Goal: Task Accomplishment & Management: Use online tool/utility

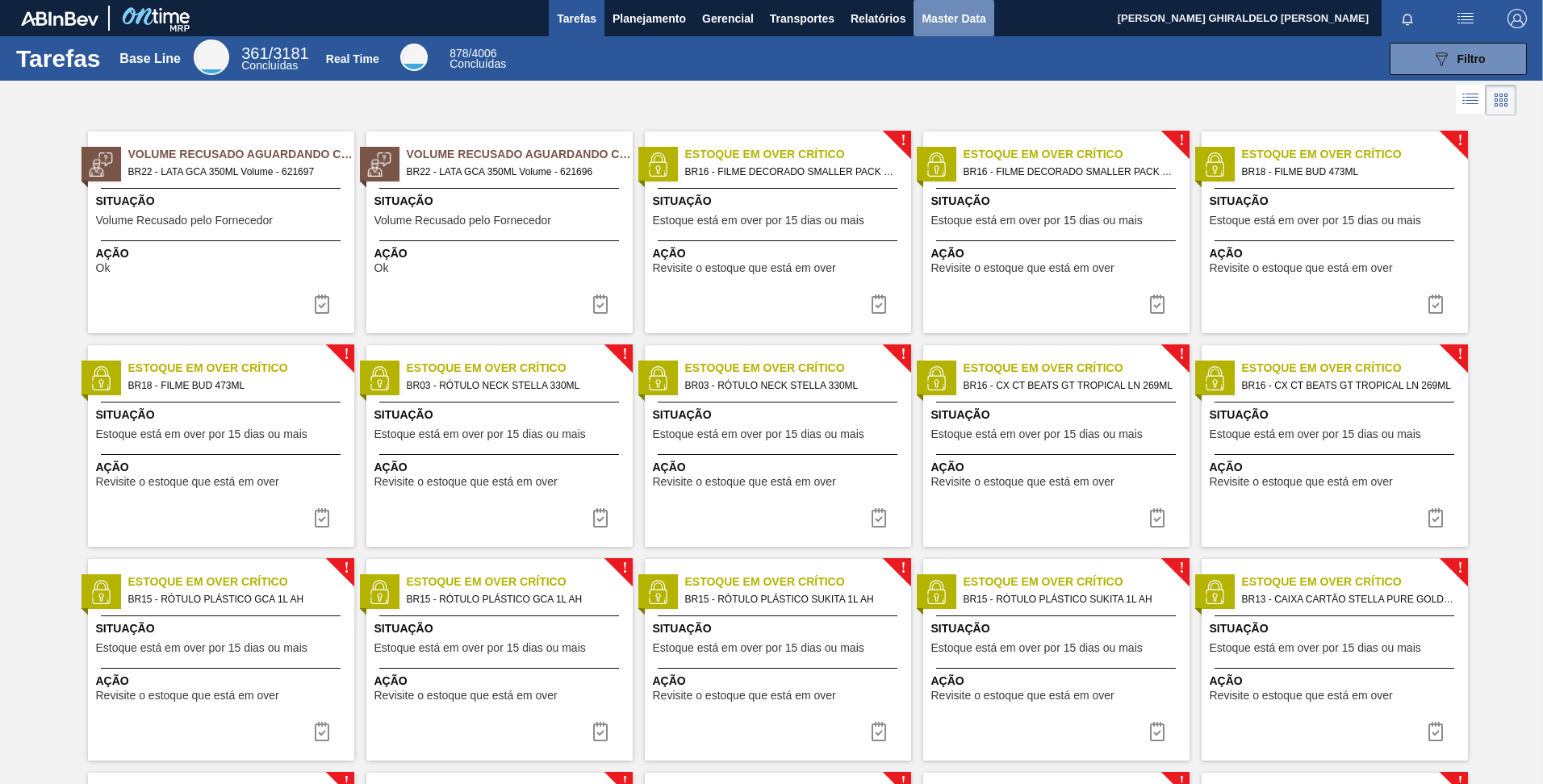
click at [938, 25] on span "Master Data" at bounding box center [953, 19] width 64 height 20
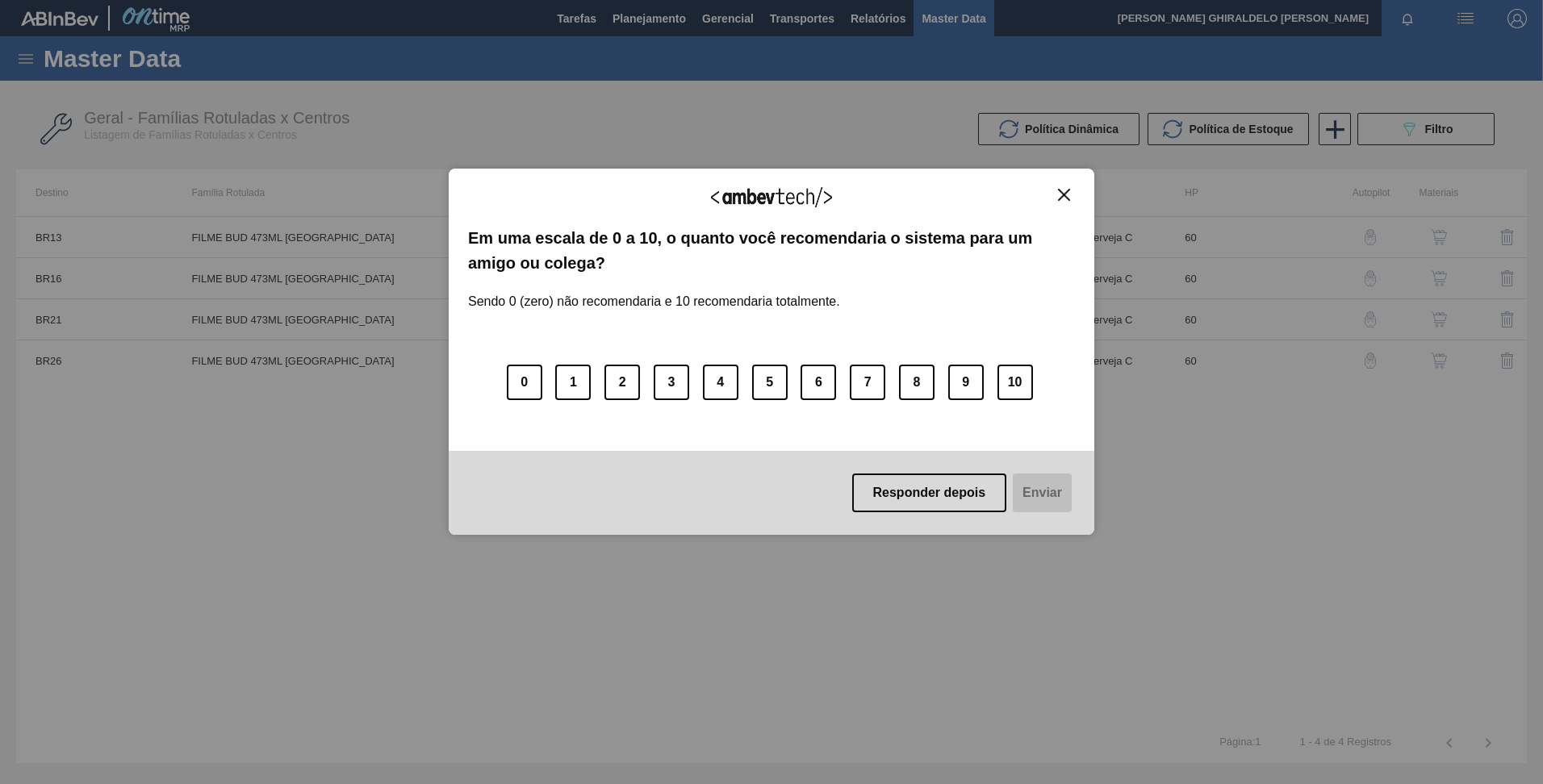
drag, startPoint x: 1057, startPoint y: 190, endPoint x: 1045, endPoint y: 190, distance: 12.0
click at [1056, 190] on button "Close" at bounding box center [1063, 195] width 22 height 14
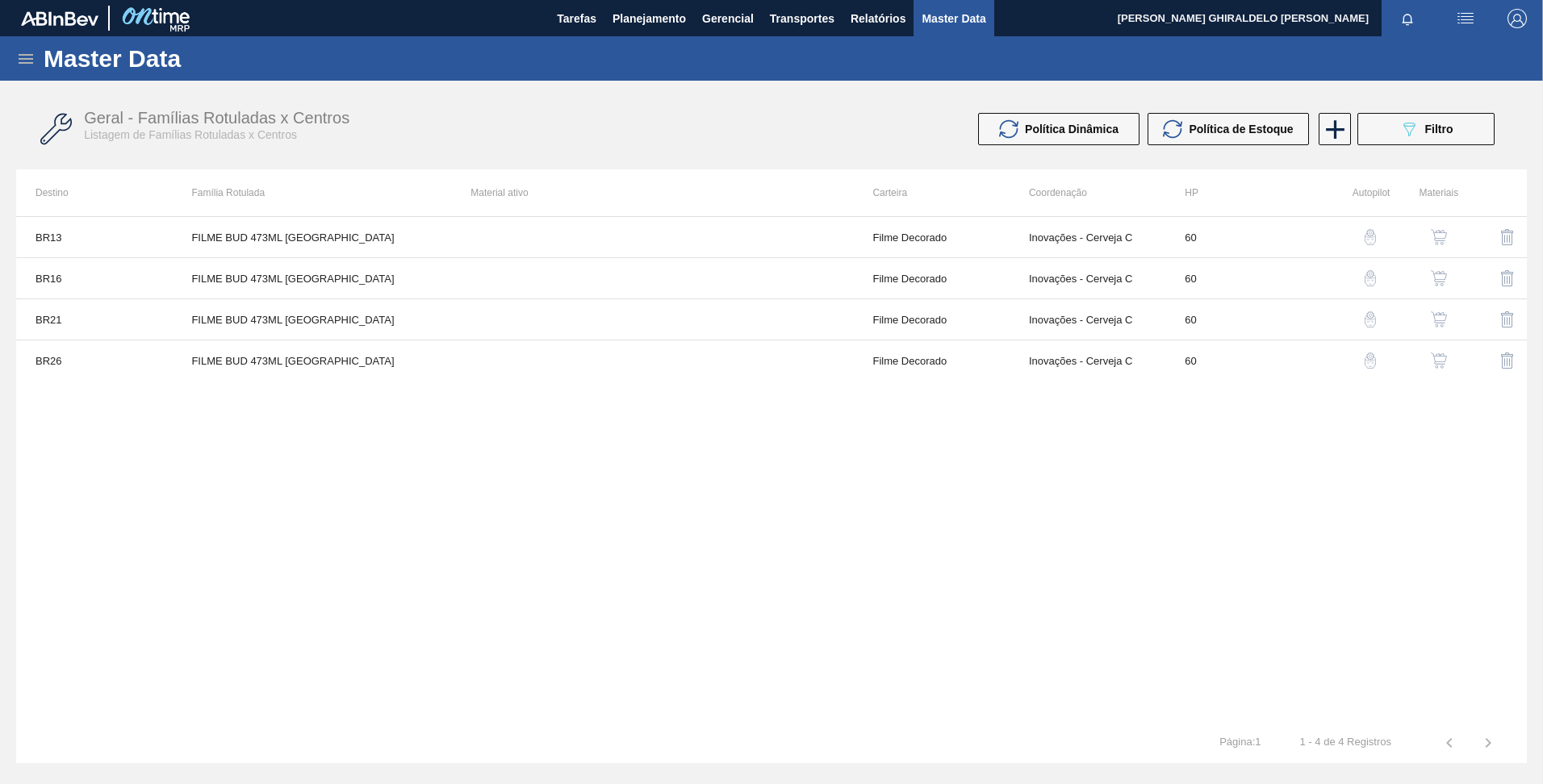
click at [14, 55] on div "Master Data" at bounding box center [771, 58] width 1543 height 44
click at [22, 55] on icon at bounding box center [26, 59] width 15 height 10
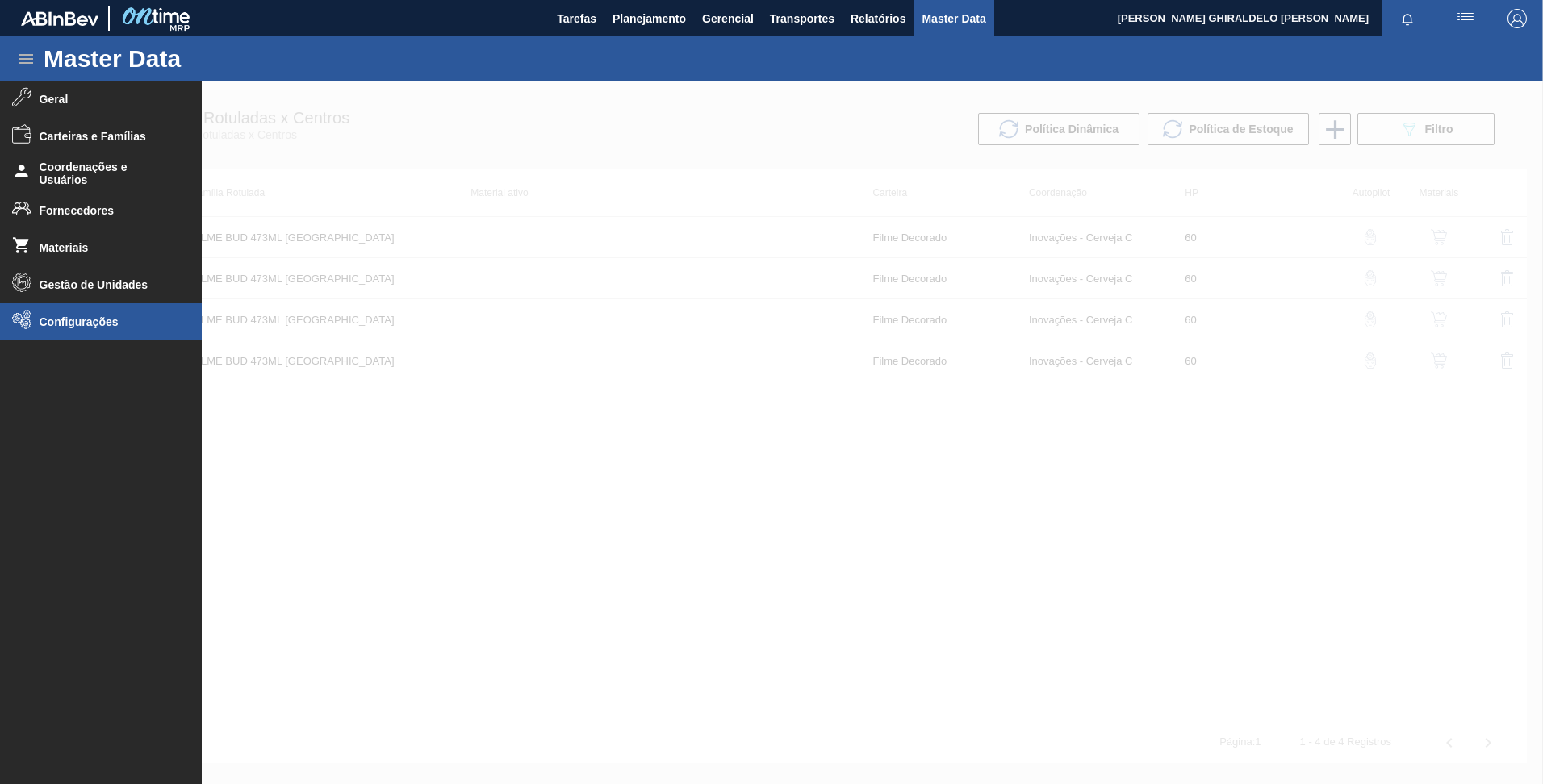
click at [118, 312] on li "Configurações" at bounding box center [101, 321] width 202 height 37
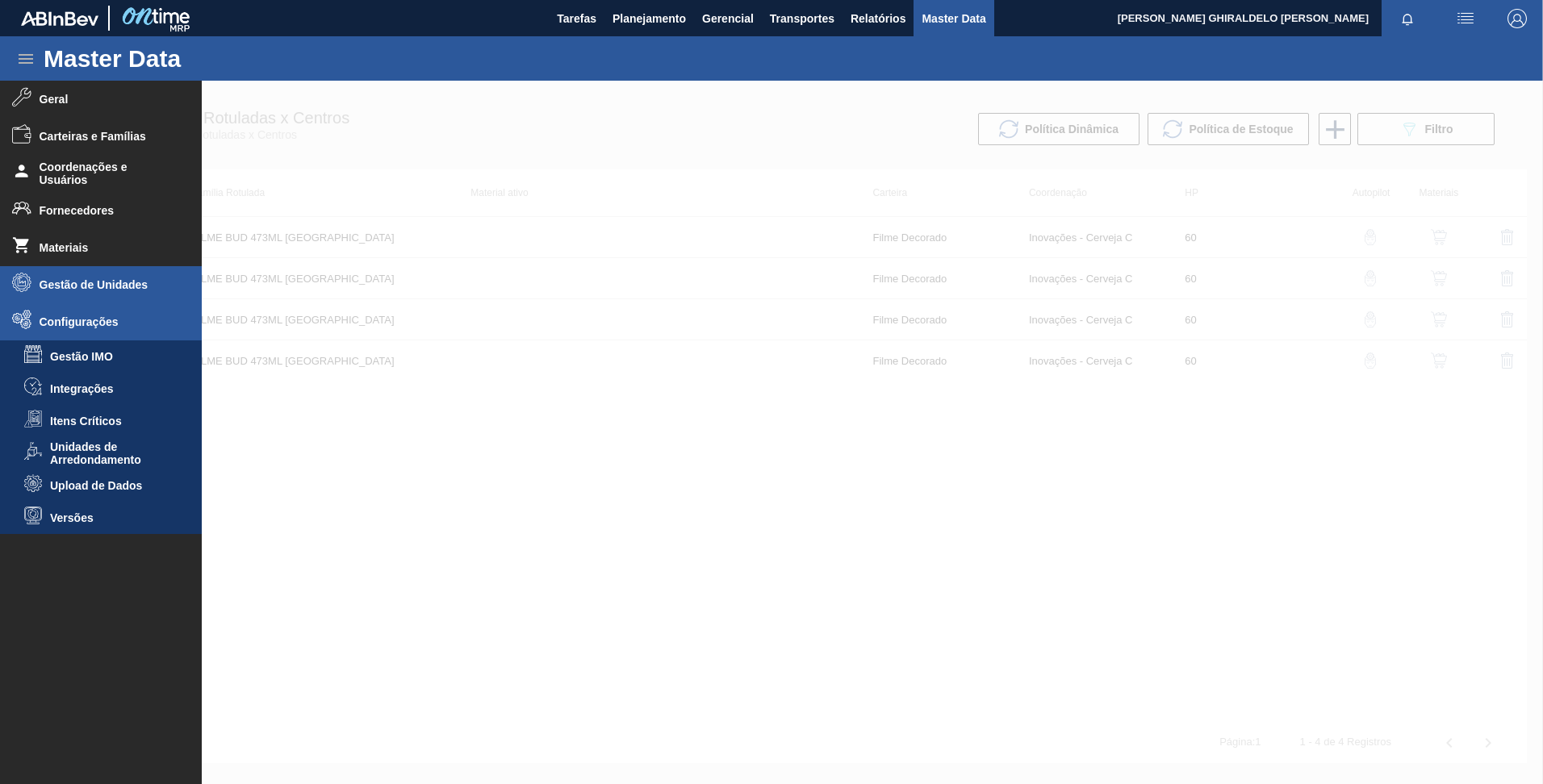
click at [110, 288] on span "Gestão de Unidades" at bounding box center [106, 285] width 133 height 13
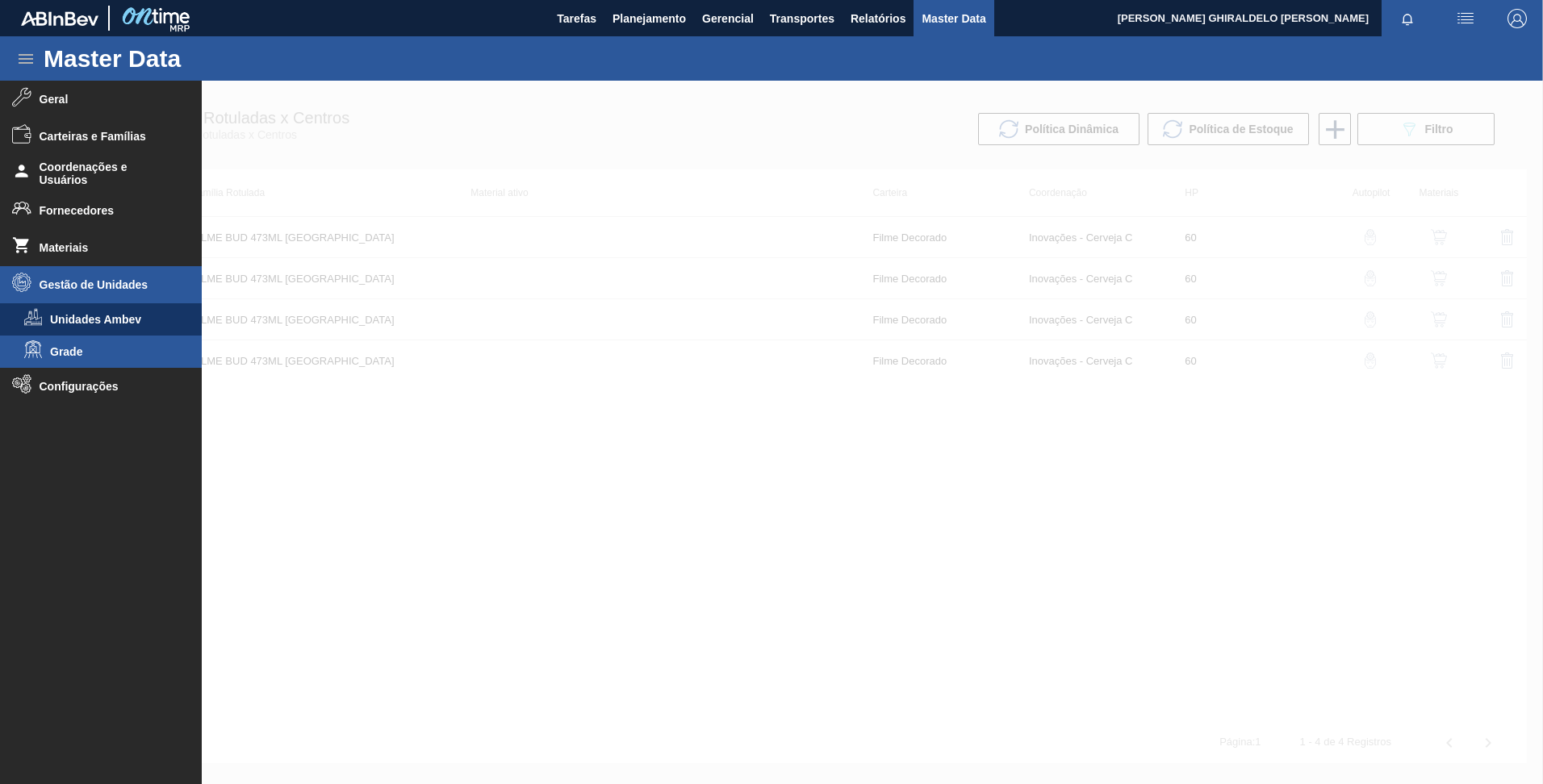
click at [104, 349] on span "Grade" at bounding box center [112, 352] width 124 height 13
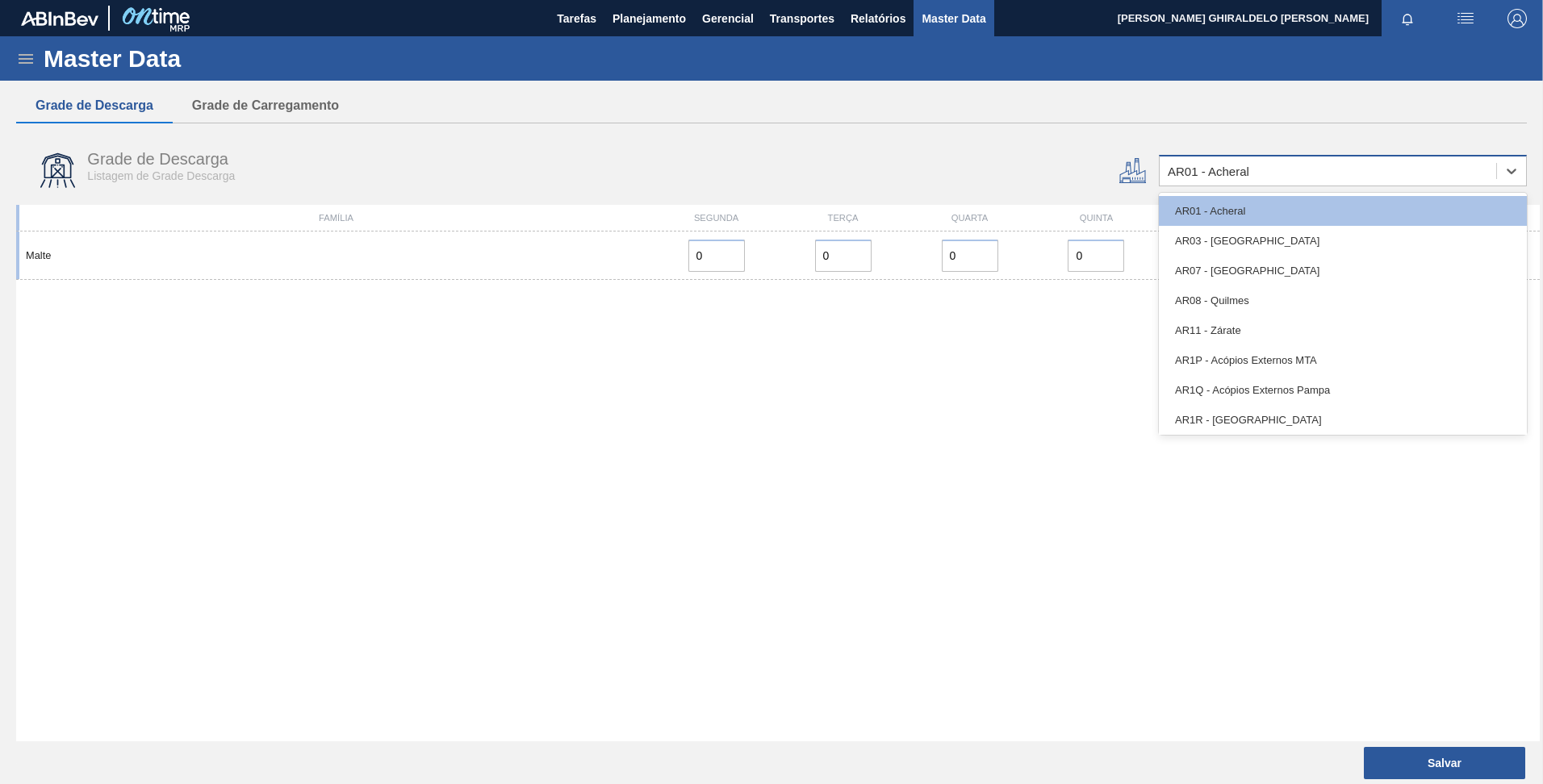
click at [1238, 182] on div "AR01 - Acheral" at bounding box center [1343, 171] width 368 height 31
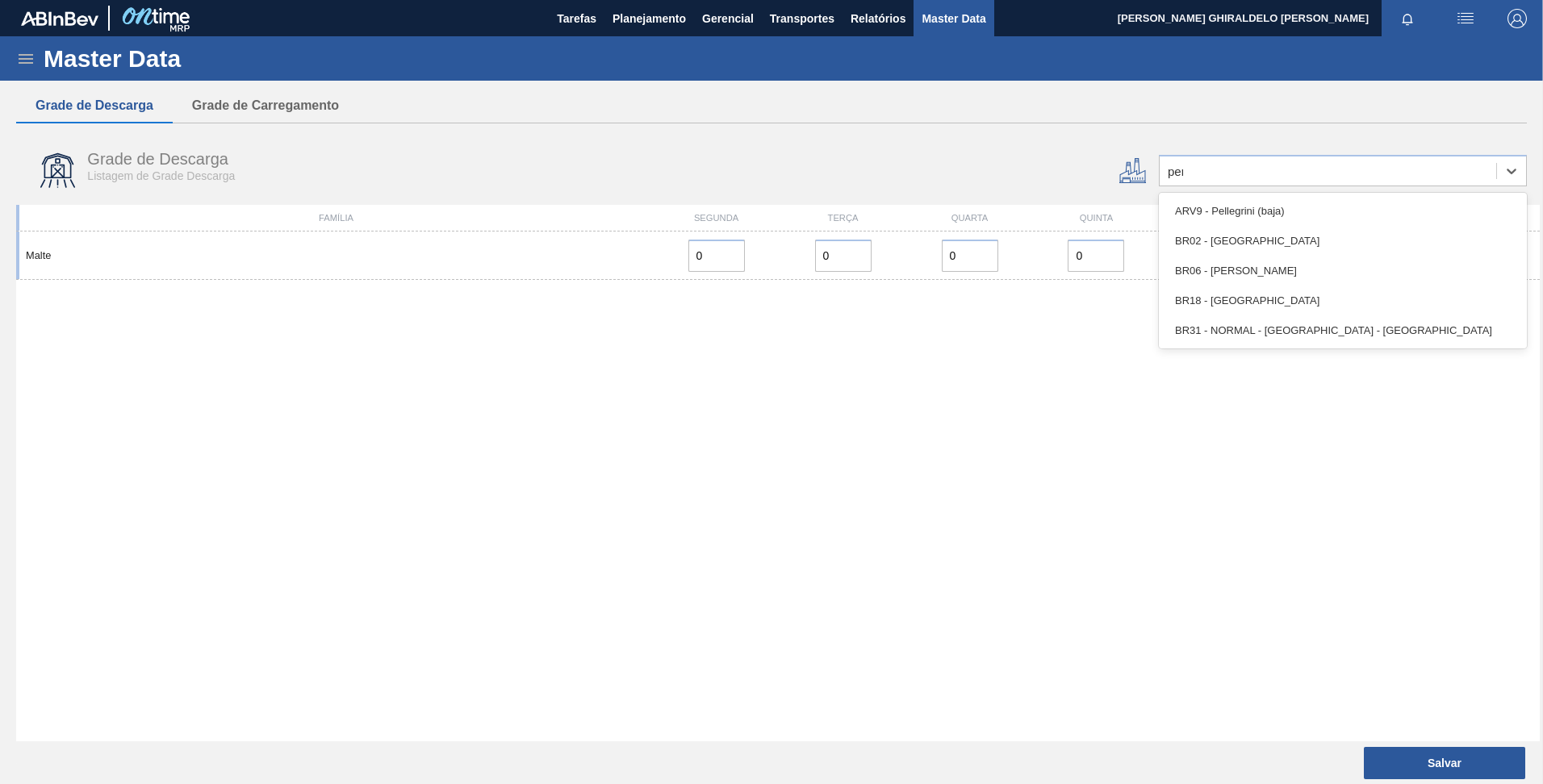
type input "pern"
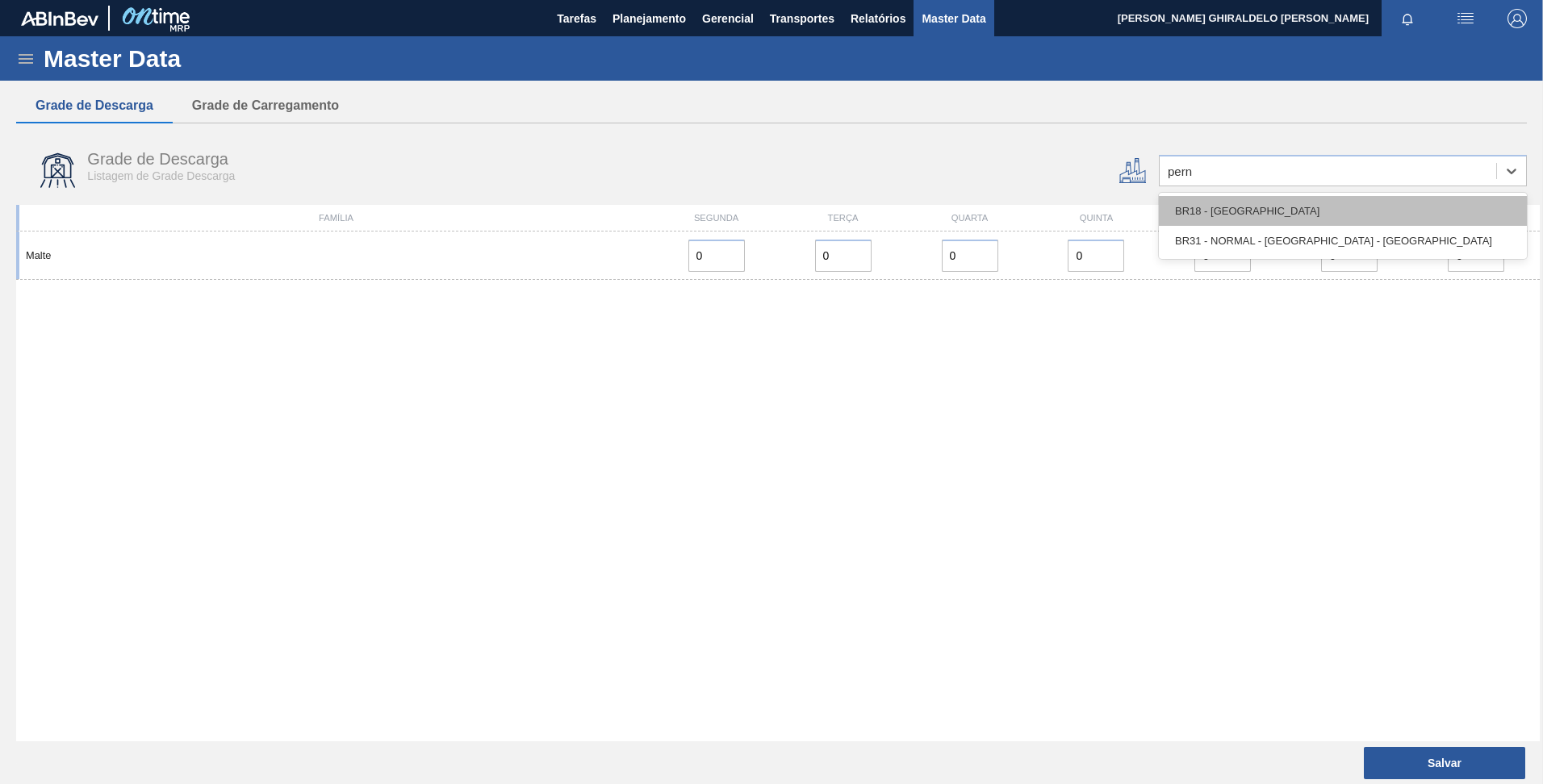
click at [1211, 221] on div "BR18 - [GEOGRAPHIC_DATA]" at bounding box center [1343, 211] width 368 height 30
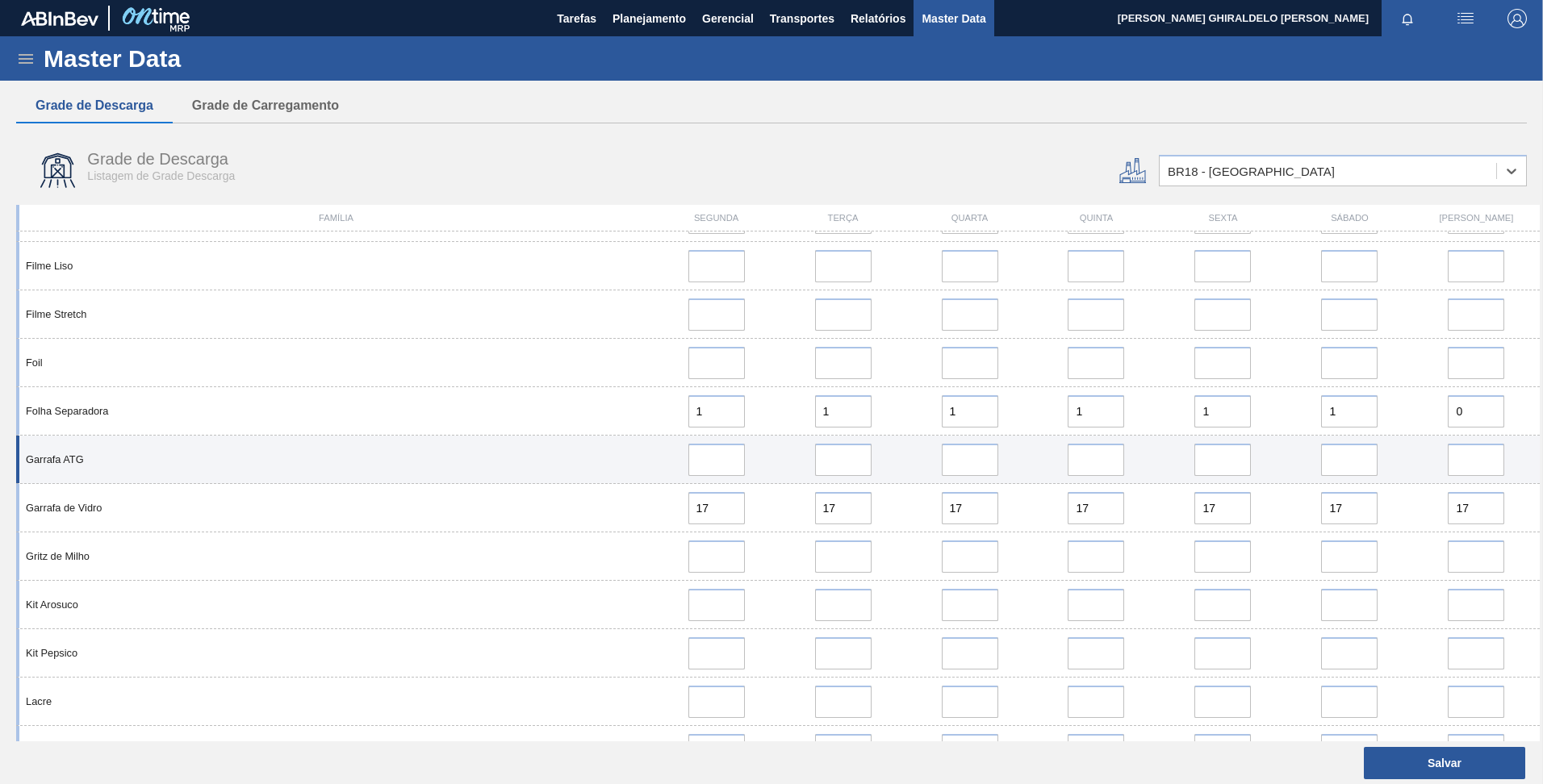
scroll to position [1184, 0]
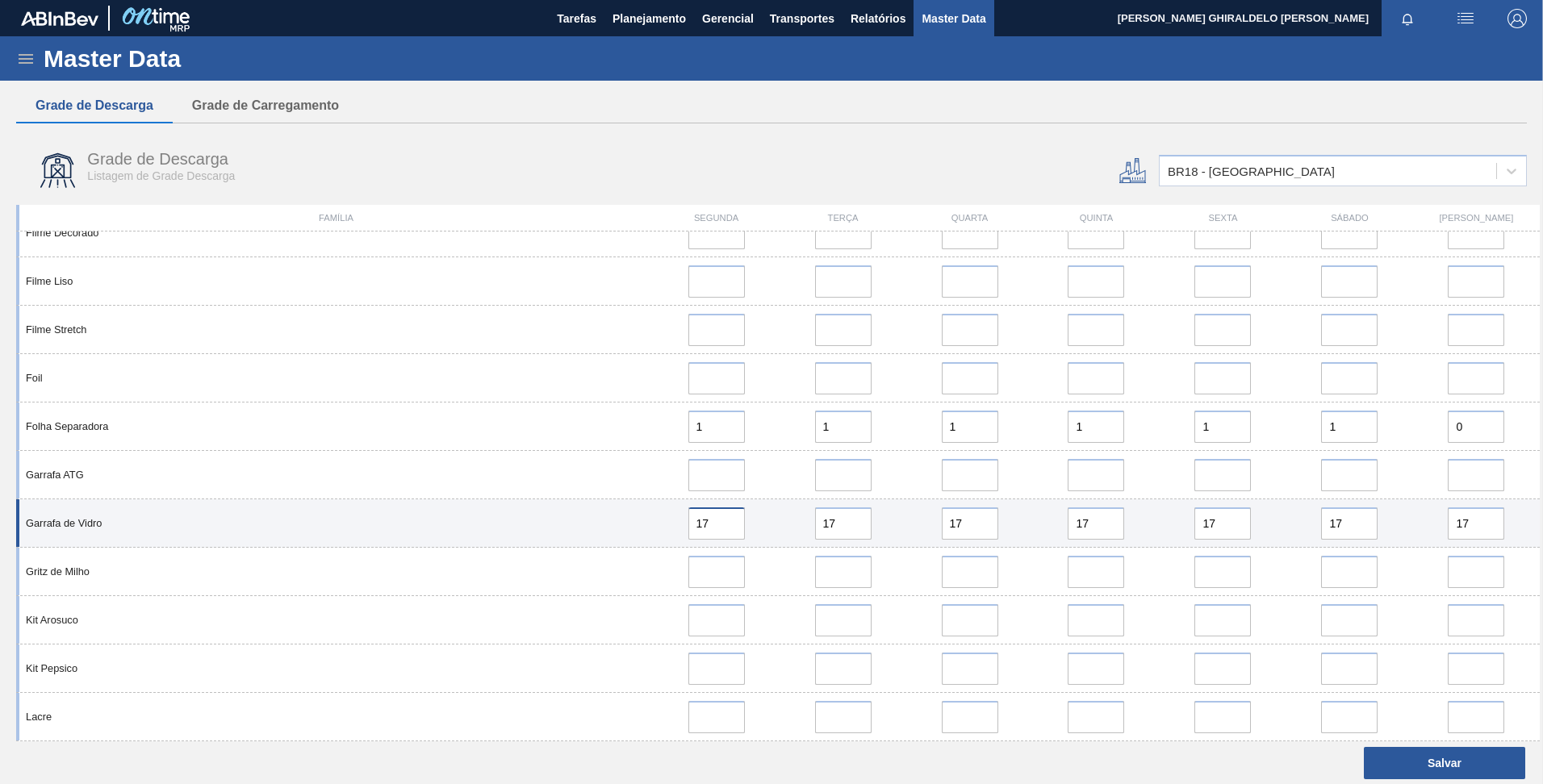
drag, startPoint x: 708, startPoint y: 524, endPoint x: 670, endPoint y: 520, distance: 38.2
click at [670, 520] on div "17" at bounding box center [716, 523] width 114 height 32
type input "9"
drag, startPoint x: 841, startPoint y: 523, endPoint x: 779, endPoint y: 513, distance: 62.8
click at [779, 513] on div "17" at bounding box center [843, 523] width 126 height 32
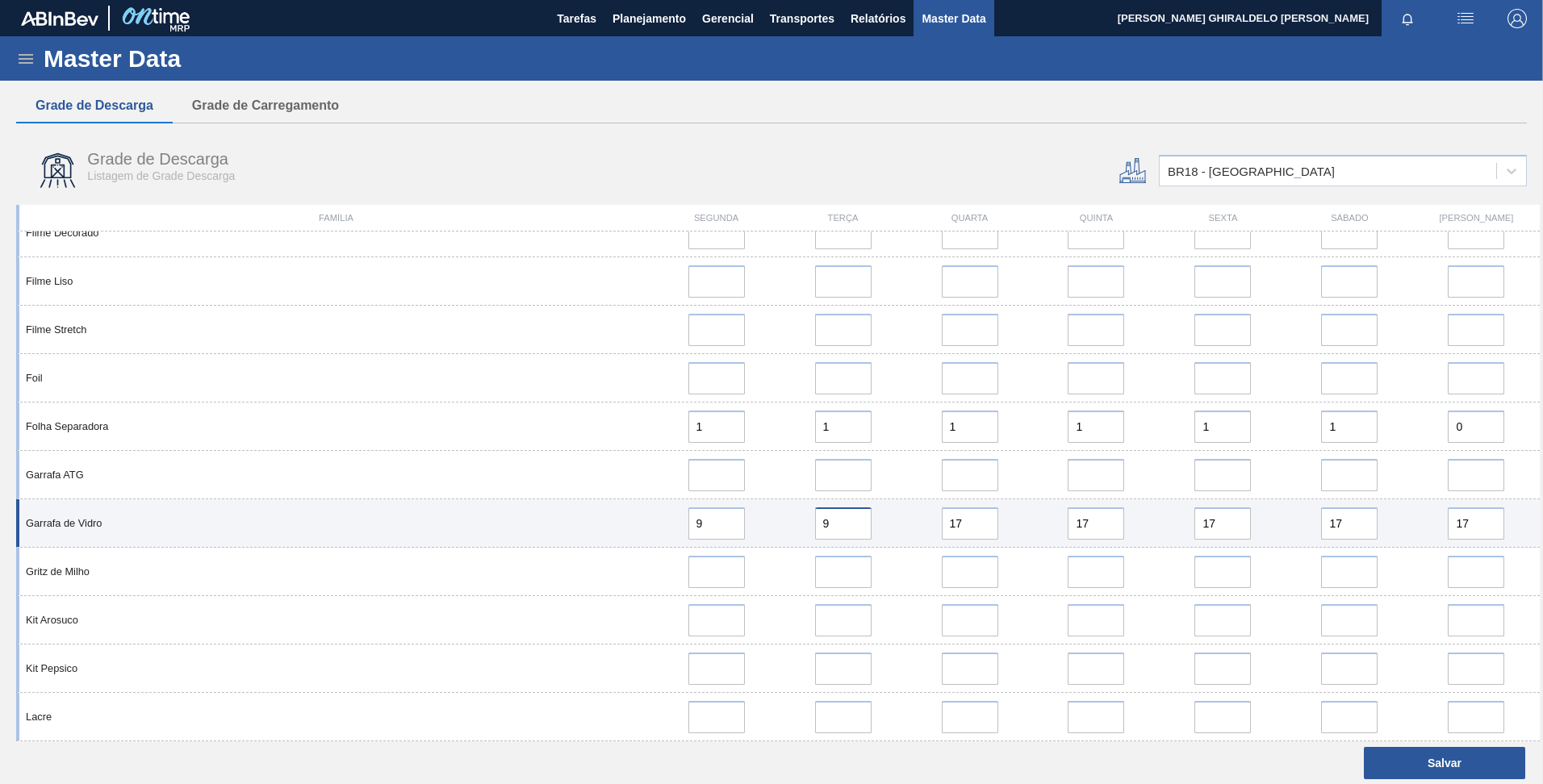
type input "9"
drag, startPoint x: 962, startPoint y: 519, endPoint x: 905, endPoint y: 514, distance: 57.2
click at [906, 514] on div "17" at bounding box center [969, 523] width 126 height 32
type input "9"
drag, startPoint x: 1100, startPoint y: 525, endPoint x: 1034, endPoint y: 523, distance: 66.0
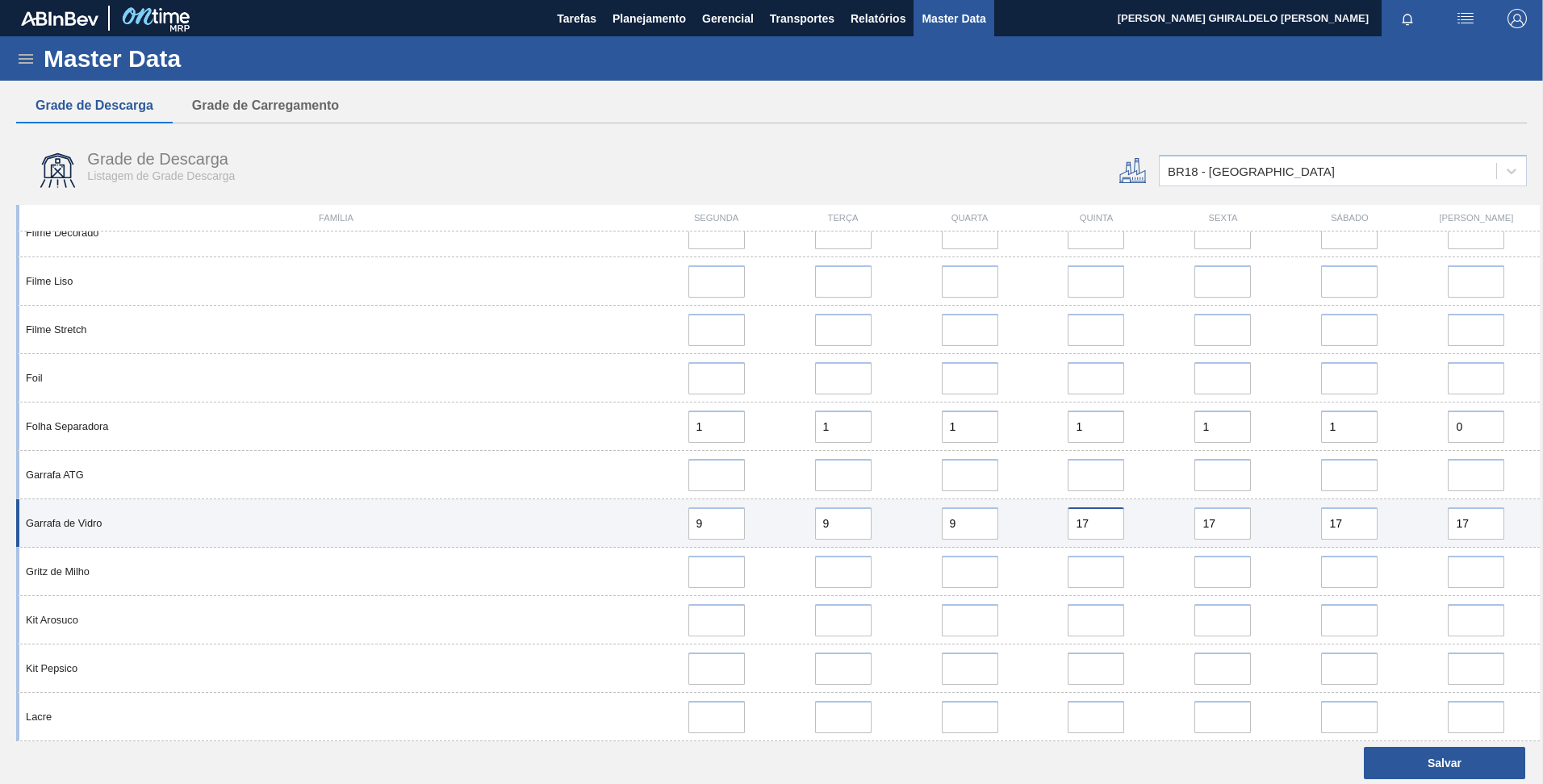
click at [1034, 523] on div "17" at bounding box center [1096, 523] width 126 height 32
type input "9"
drag, startPoint x: 1219, startPoint y: 520, endPoint x: 1194, endPoint y: 525, distance: 25.5
click at [1161, 520] on div "17" at bounding box center [1223, 523] width 126 height 32
type input "9"
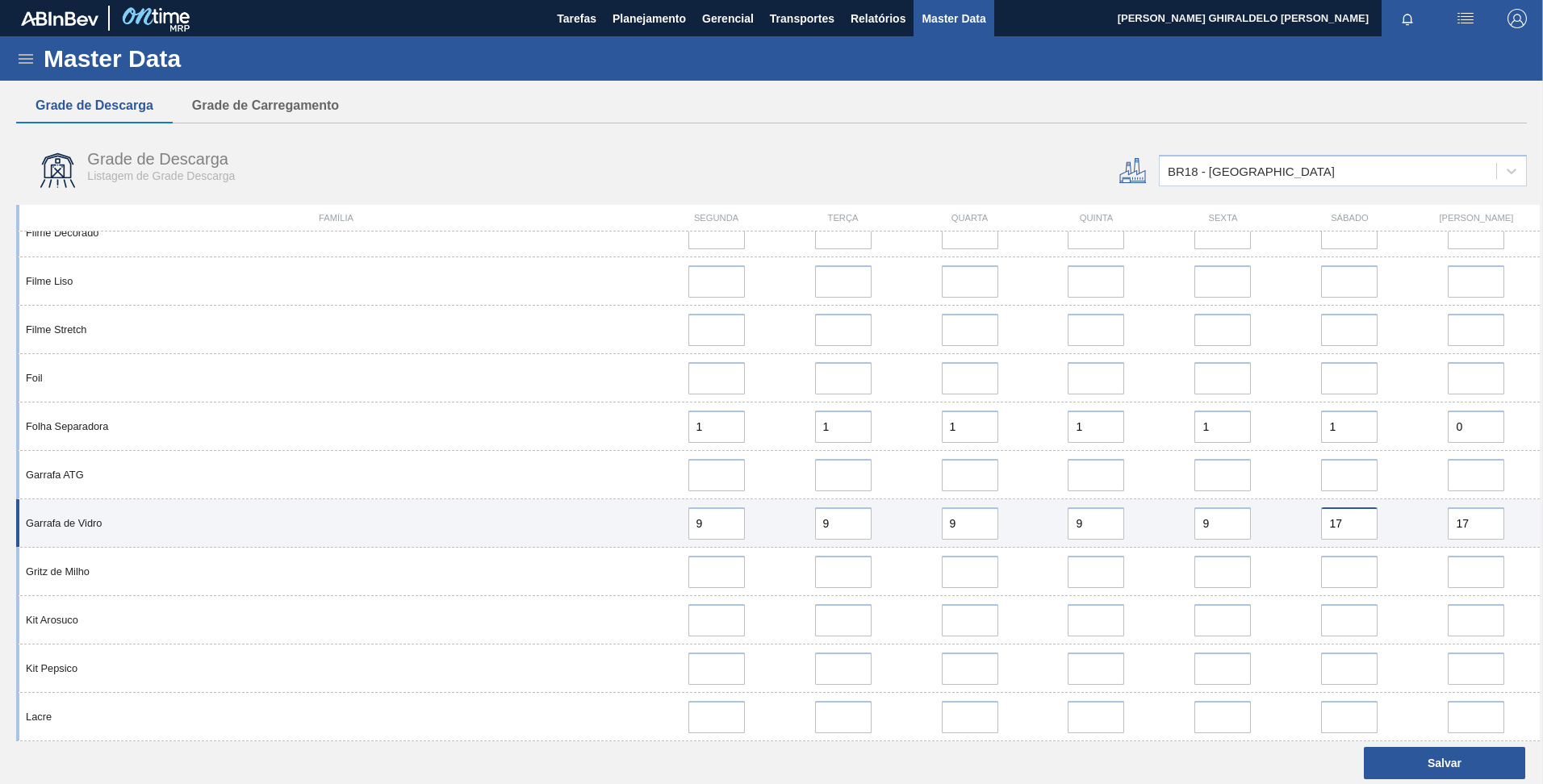
drag, startPoint x: 1313, startPoint y: 525, endPoint x: 1288, endPoint y: 529, distance: 25.3
click at [1278, 528] on div "Garrafa [PERSON_NAME] 9 9 9 9 9 17 17" at bounding box center [778, 523] width 1523 height 48
type input "9"
drag, startPoint x: 1490, startPoint y: 523, endPoint x: 1380, endPoint y: 525, distance: 110.0
click at [1380, 525] on div "Garrafa [PERSON_NAME] 9 9 9 9 9 9 17" at bounding box center [778, 523] width 1523 height 48
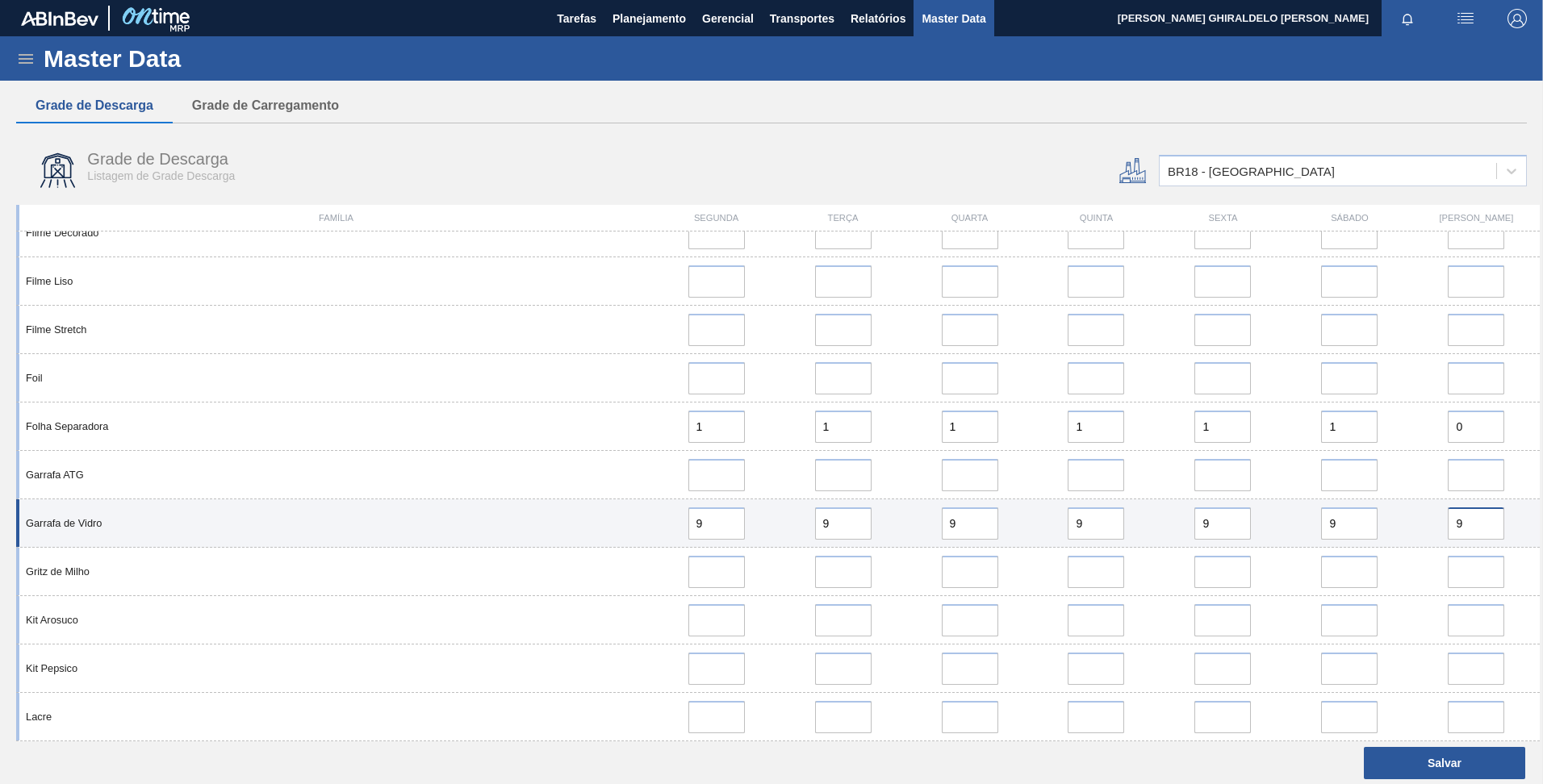
type input "9"
click at [1516, 517] on div "9" at bounding box center [1476, 523] width 114 height 32
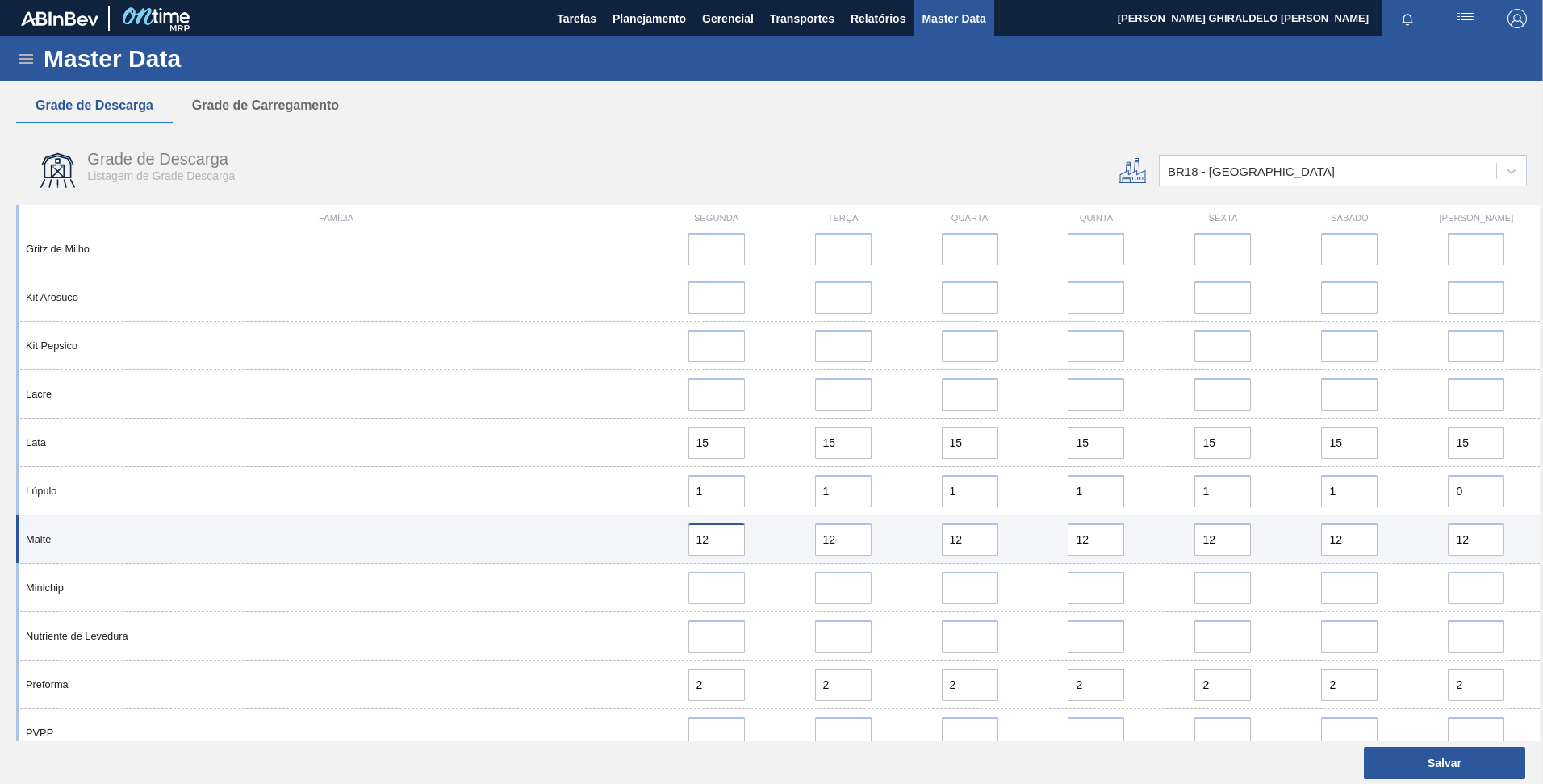
drag, startPoint x: 714, startPoint y: 543, endPoint x: 650, endPoint y: 541, distance: 64.0
click at [650, 541] on div "Malte 12 12 12 12 12 12 12" at bounding box center [778, 539] width 1523 height 48
type input "8"
drag, startPoint x: 850, startPoint y: 539, endPoint x: 790, endPoint y: 537, distance: 60.0
click at [790, 537] on div "12" at bounding box center [843, 539] width 114 height 32
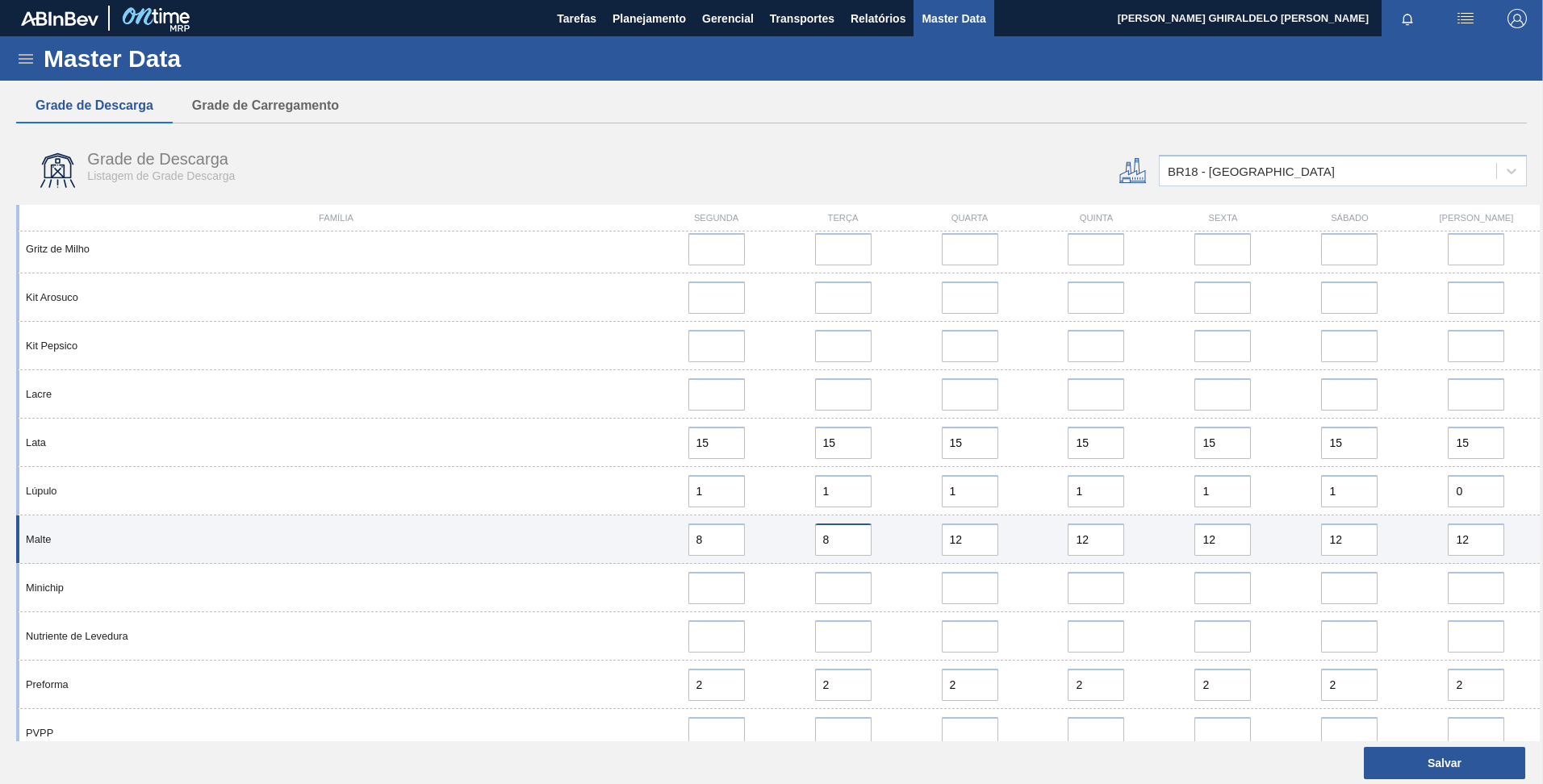
type input "8"
drag, startPoint x: 953, startPoint y: 534, endPoint x: 907, endPoint y: 528, distance: 46.4
click at [907, 528] on div "12" at bounding box center [969, 539] width 126 height 32
type input "8"
drag, startPoint x: 1101, startPoint y: 539, endPoint x: 1044, endPoint y: 539, distance: 57.0
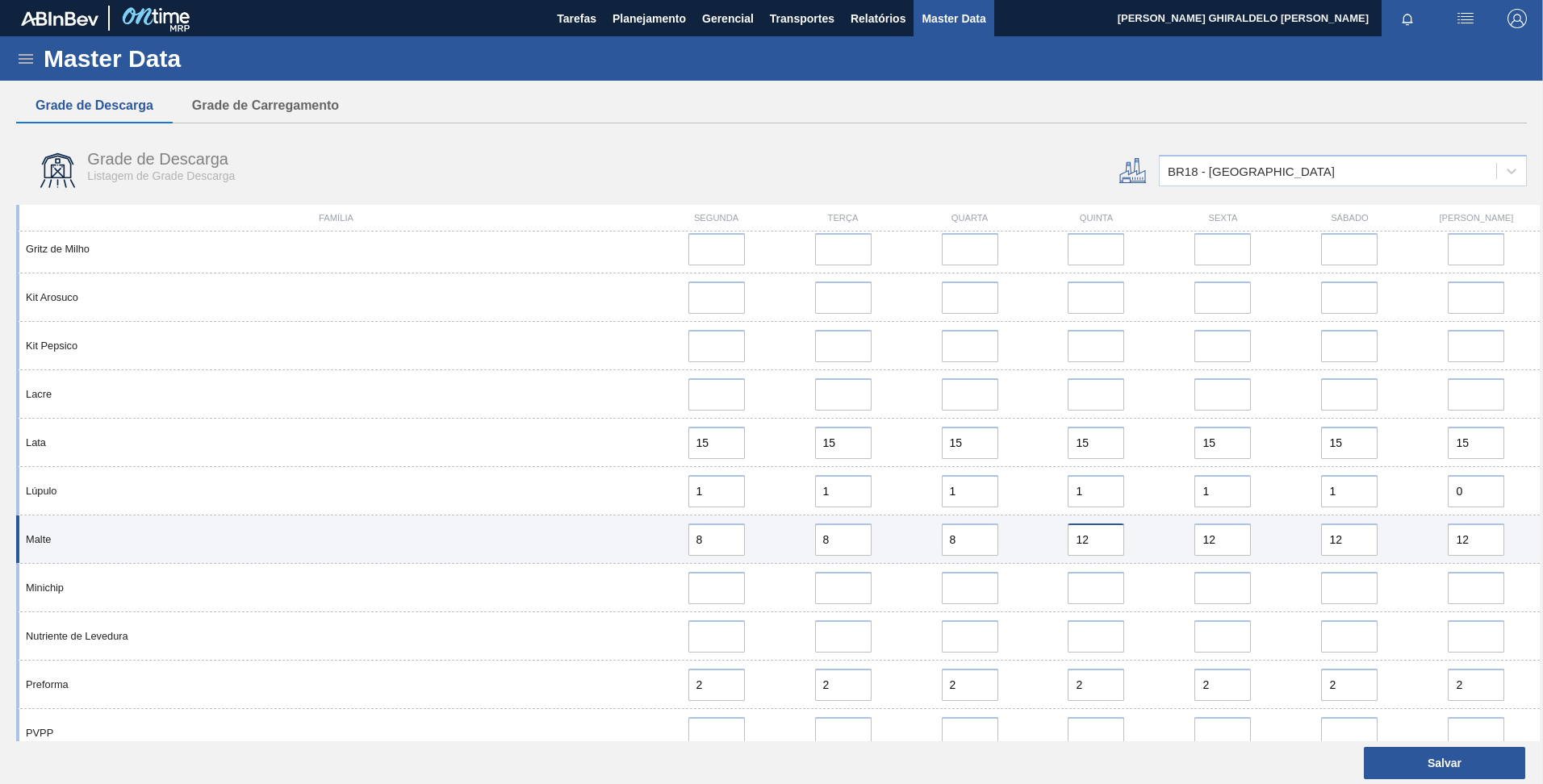
click at [1044, 539] on div "12" at bounding box center [1096, 539] width 114 height 32
type input "8"
drag, startPoint x: 1200, startPoint y: 540, endPoint x: 1172, endPoint y: 537, distance: 28.2
click at [1172, 538] on div "12" at bounding box center [1223, 539] width 114 height 32
type input "8"
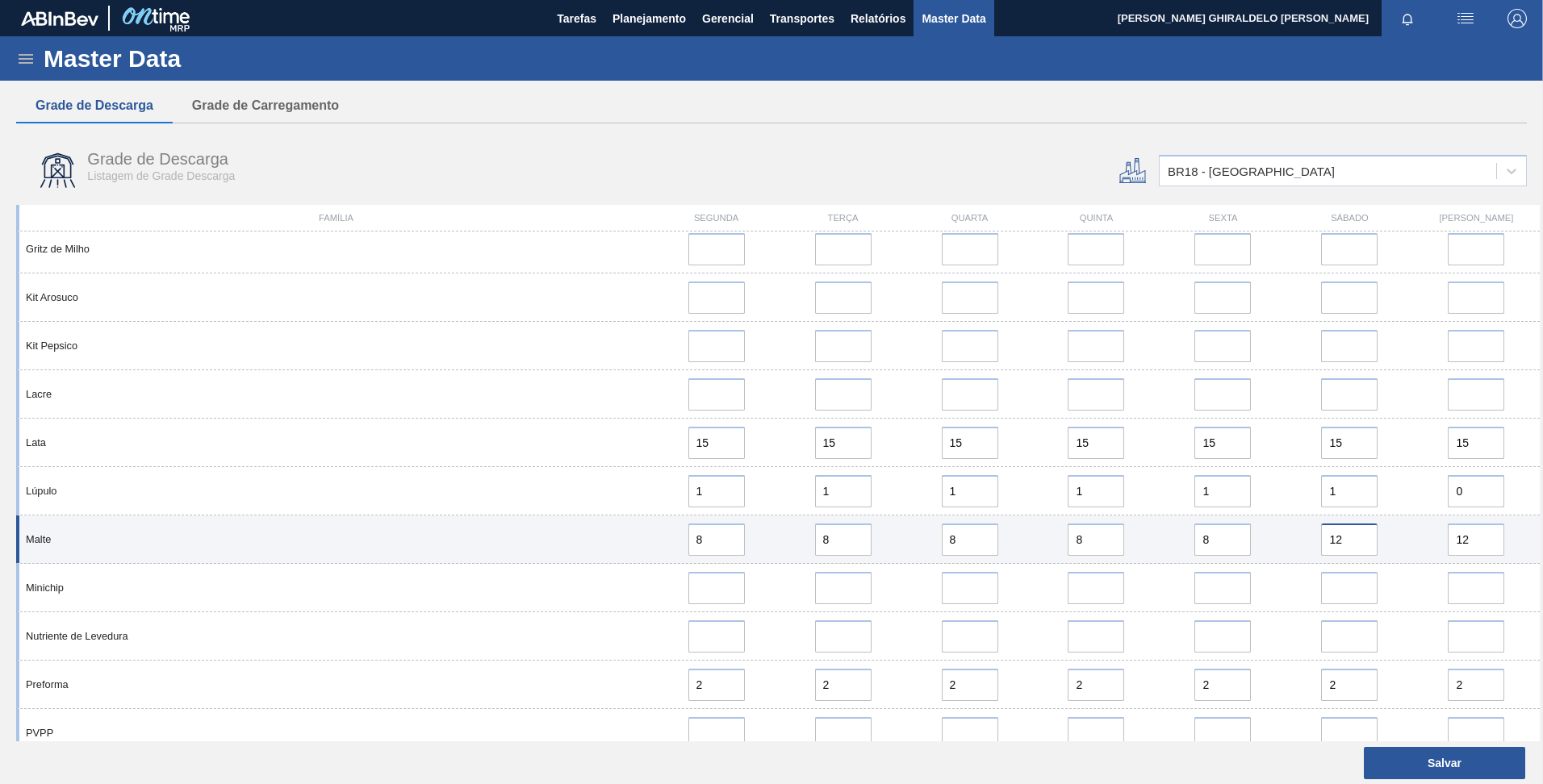
drag, startPoint x: 1343, startPoint y: 535, endPoint x: 1285, endPoint y: 536, distance: 58.0
click at [1286, 536] on div "12" at bounding box center [1349, 539] width 126 height 32
type input "8"
drag, startPoint x: 1467, startPoint y: 541, endPoint x: 1402, endPoint y: 539, distance: 65.0
click at [1402, 539] on div "Malte 8 8 8 8 8 8 12" at bounding box center [778, 539] width 1523 height 48
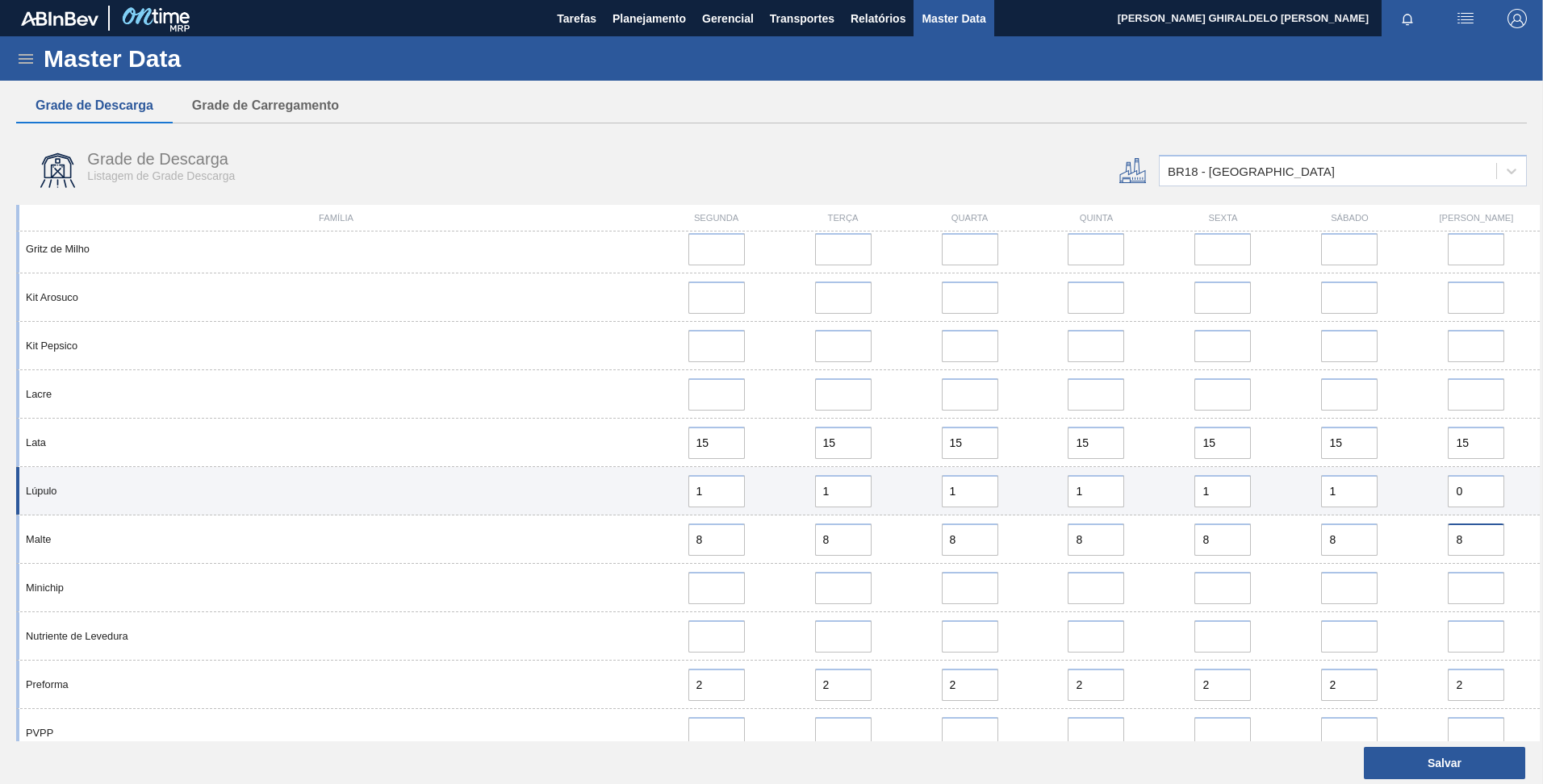
type input "8"
click at [475, 499] on div "Lúpulo 1 1 1 1 1 1 0" at bounding box center [778, 491] width 1523 height 48
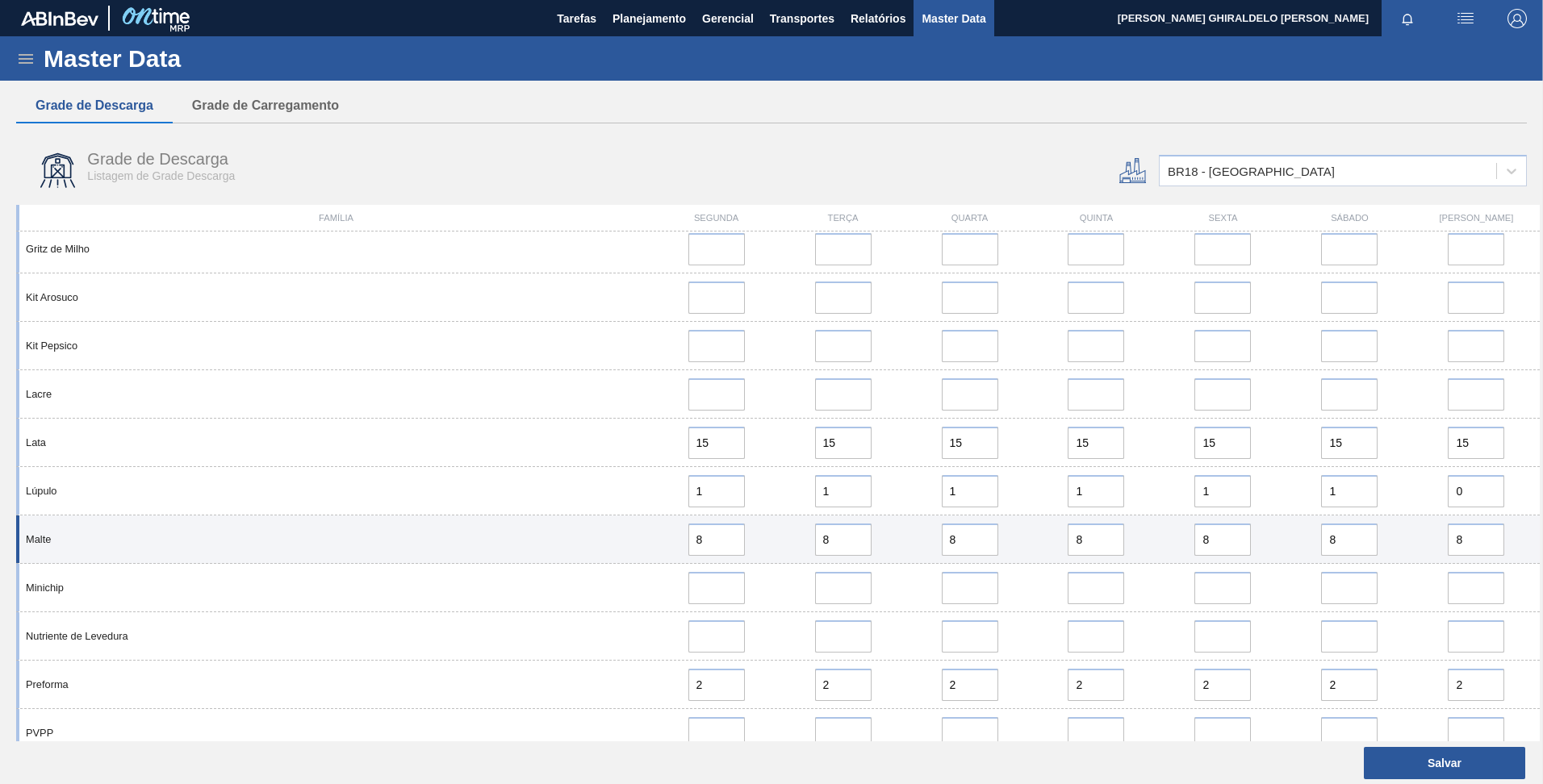
click at [396, 553] on div "Malte 8 8 8 8 8 8 8" at bounding box center [778, 539] width 1523 height 48
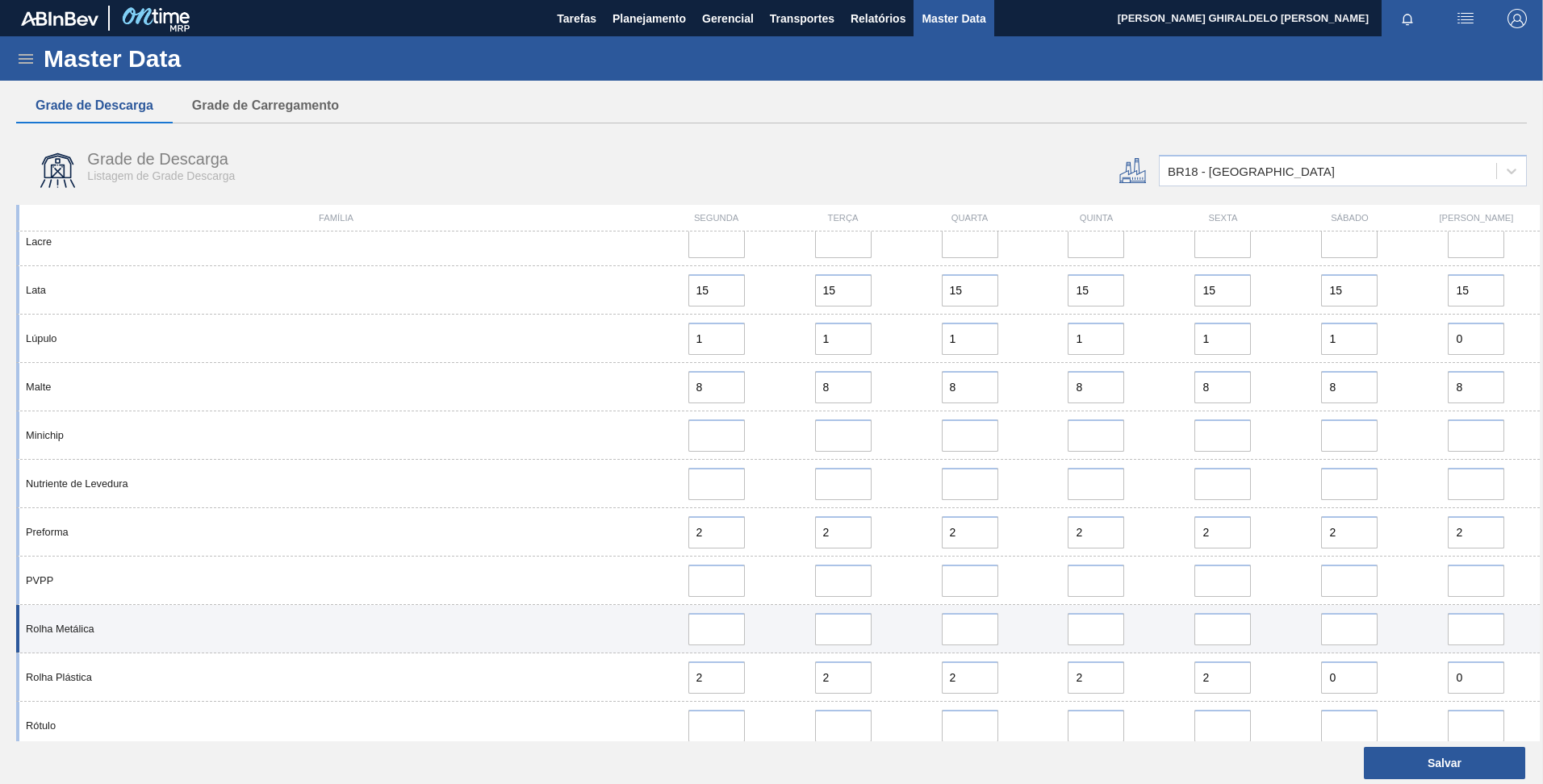
scroll to position [1694, 0]
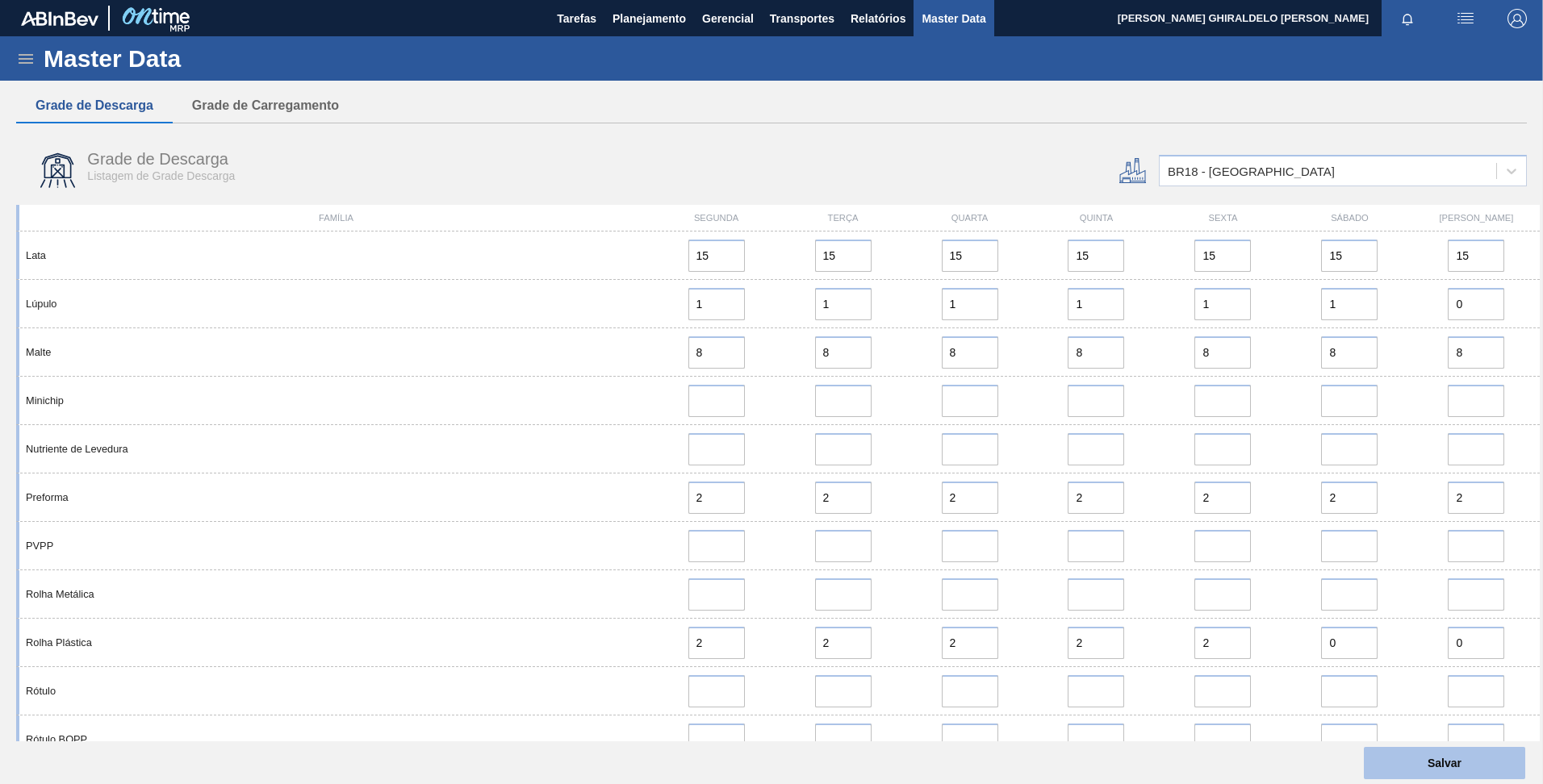
click at [1395, 762] on button "Salvar" at bounding box center [1444, 763] width 162 height 32
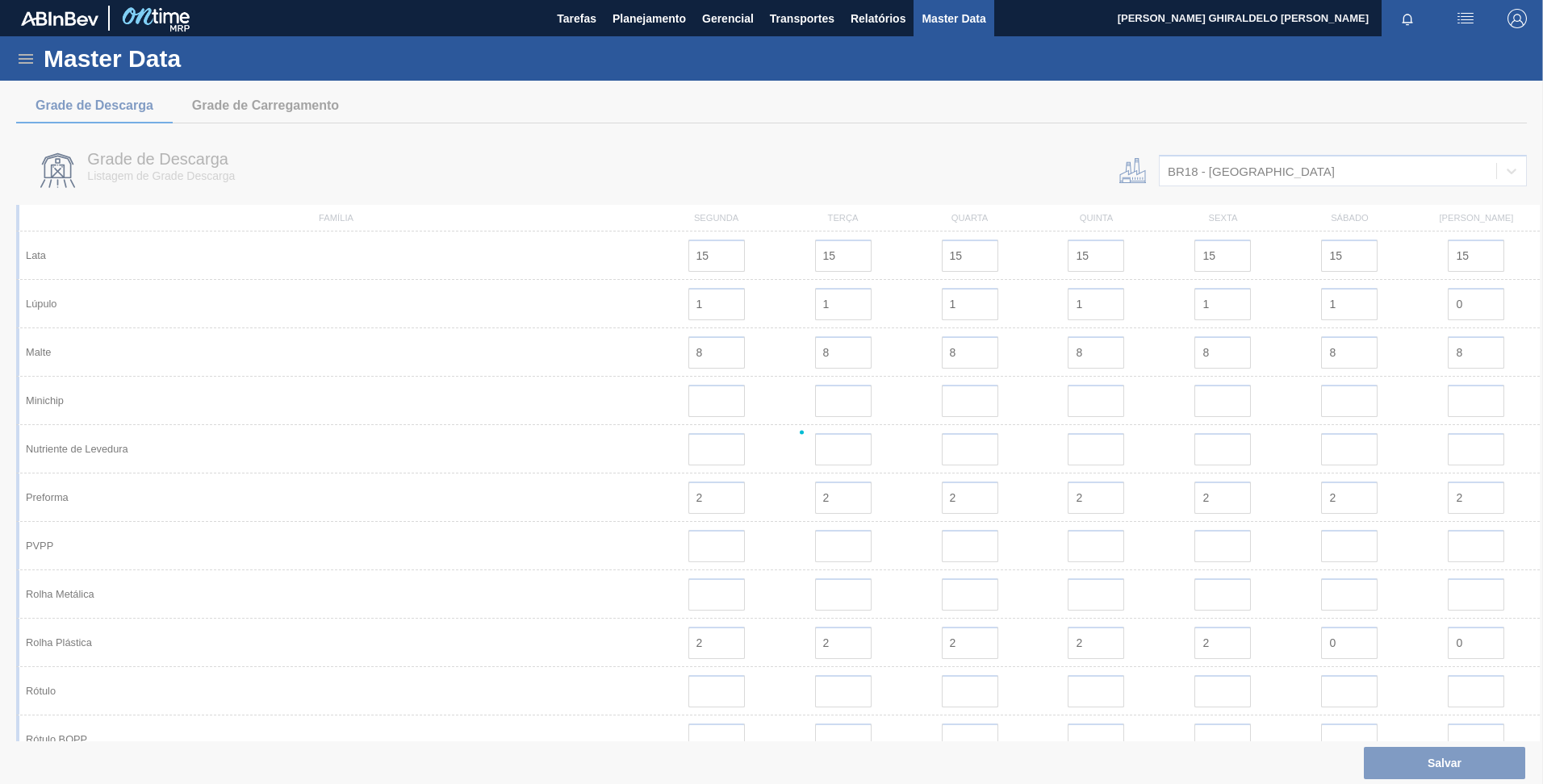
scroll to position [0, 0]
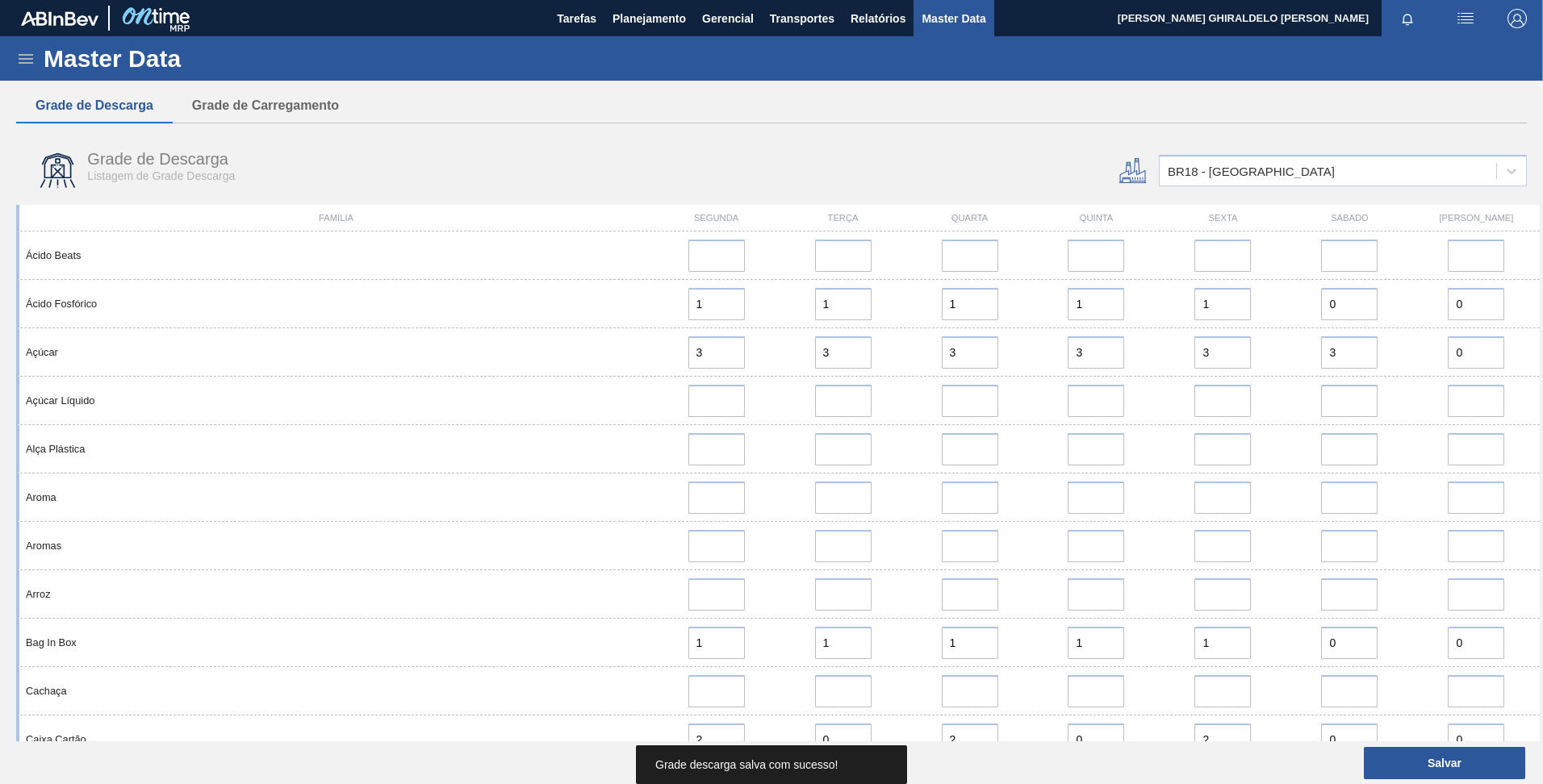
click at [935, 18] on span "Master Data" at bounding box center [953, 19] width 64 height 20
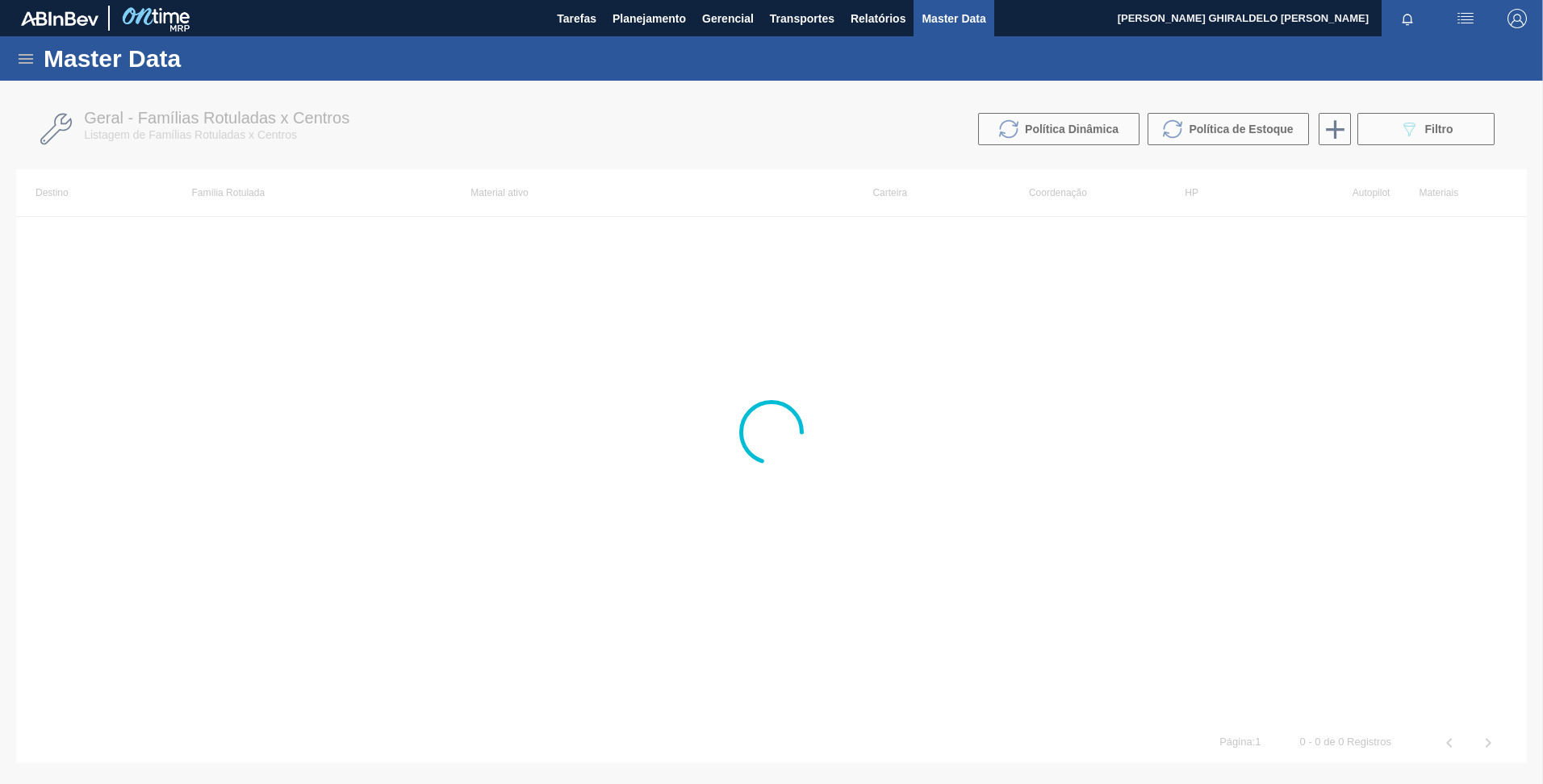
click at [19, 46] on div "Master Data" at bounding box center [771, 58] width 1543 height 44
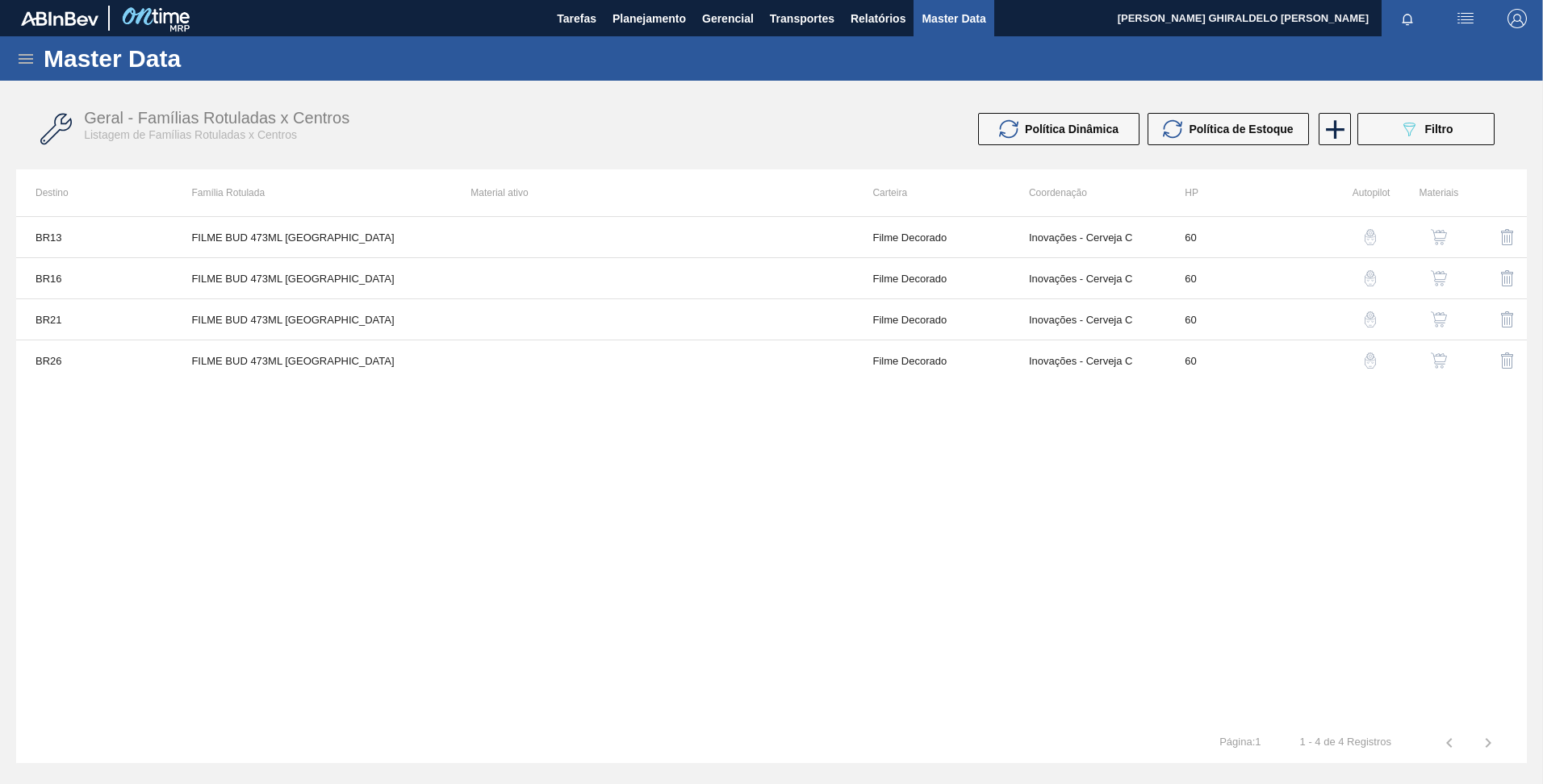
click at [28, 61] on icon at bounding box center [26, 59] width 20 height 20
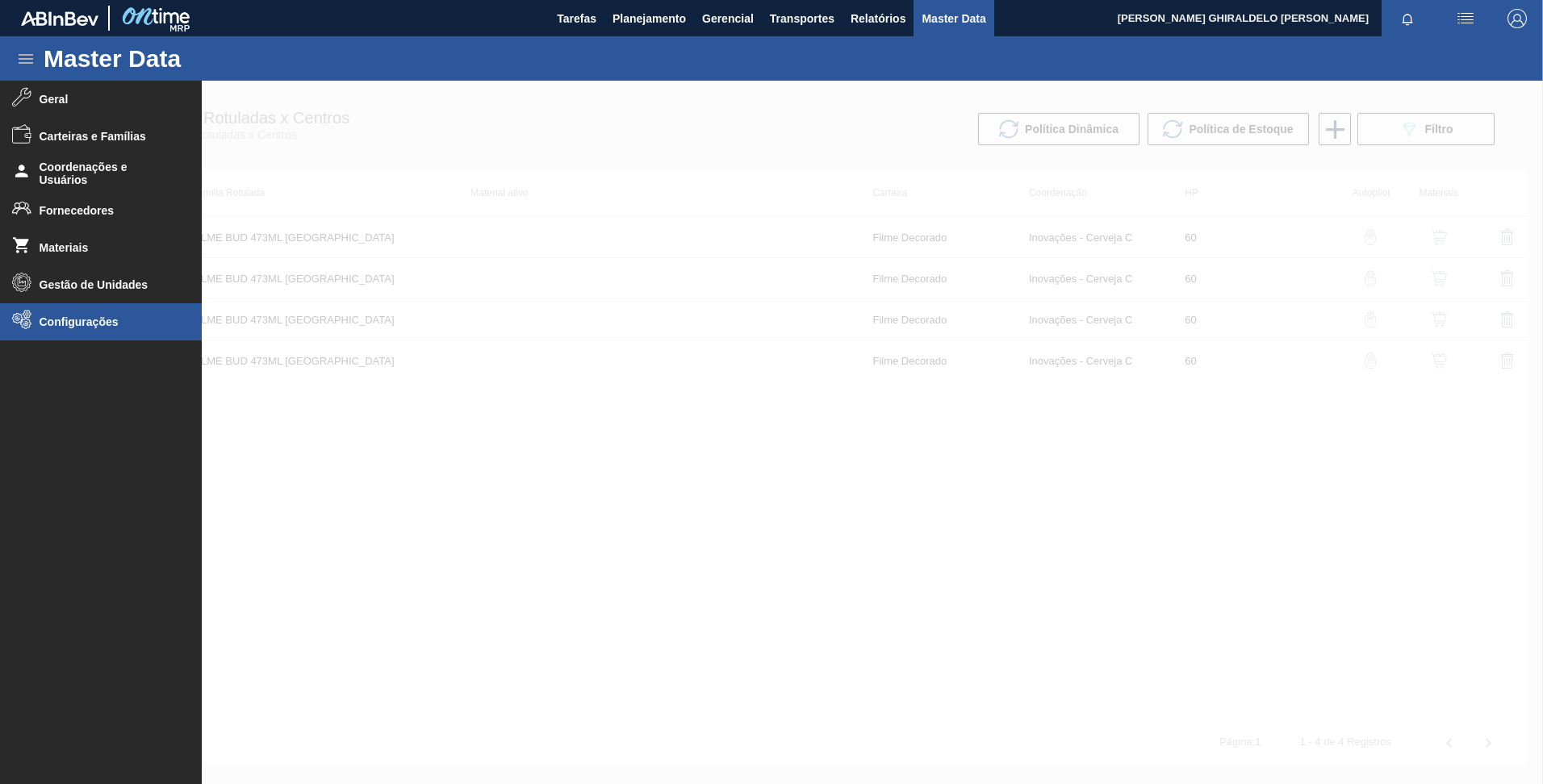
click at [55, 331] on li "Configurações" at bounding box center [101, 321] width 202 height 37
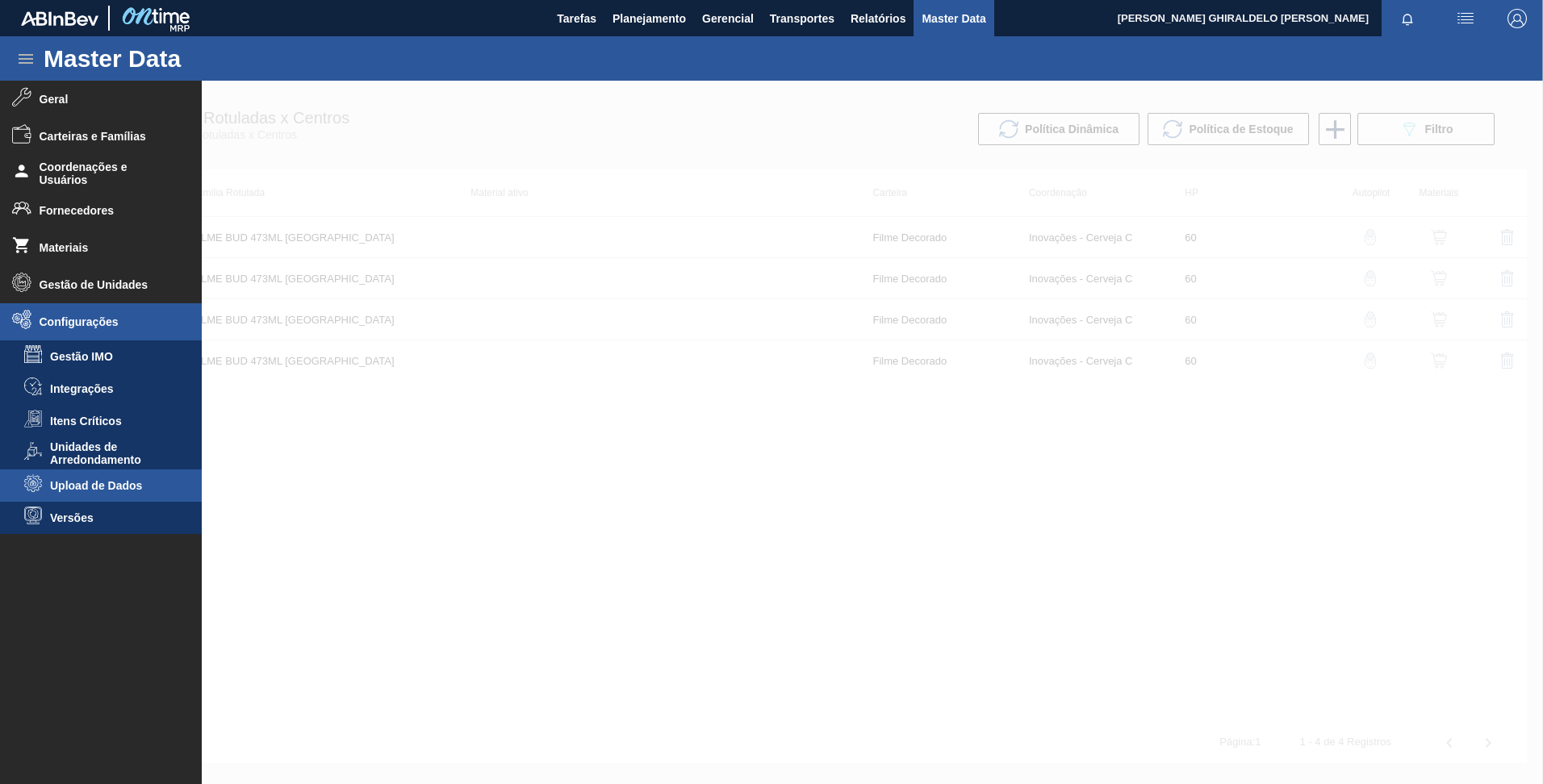
click at [121, 483] on span "Upload de Dados" at bounding box center [112, 486] width 124 height 13
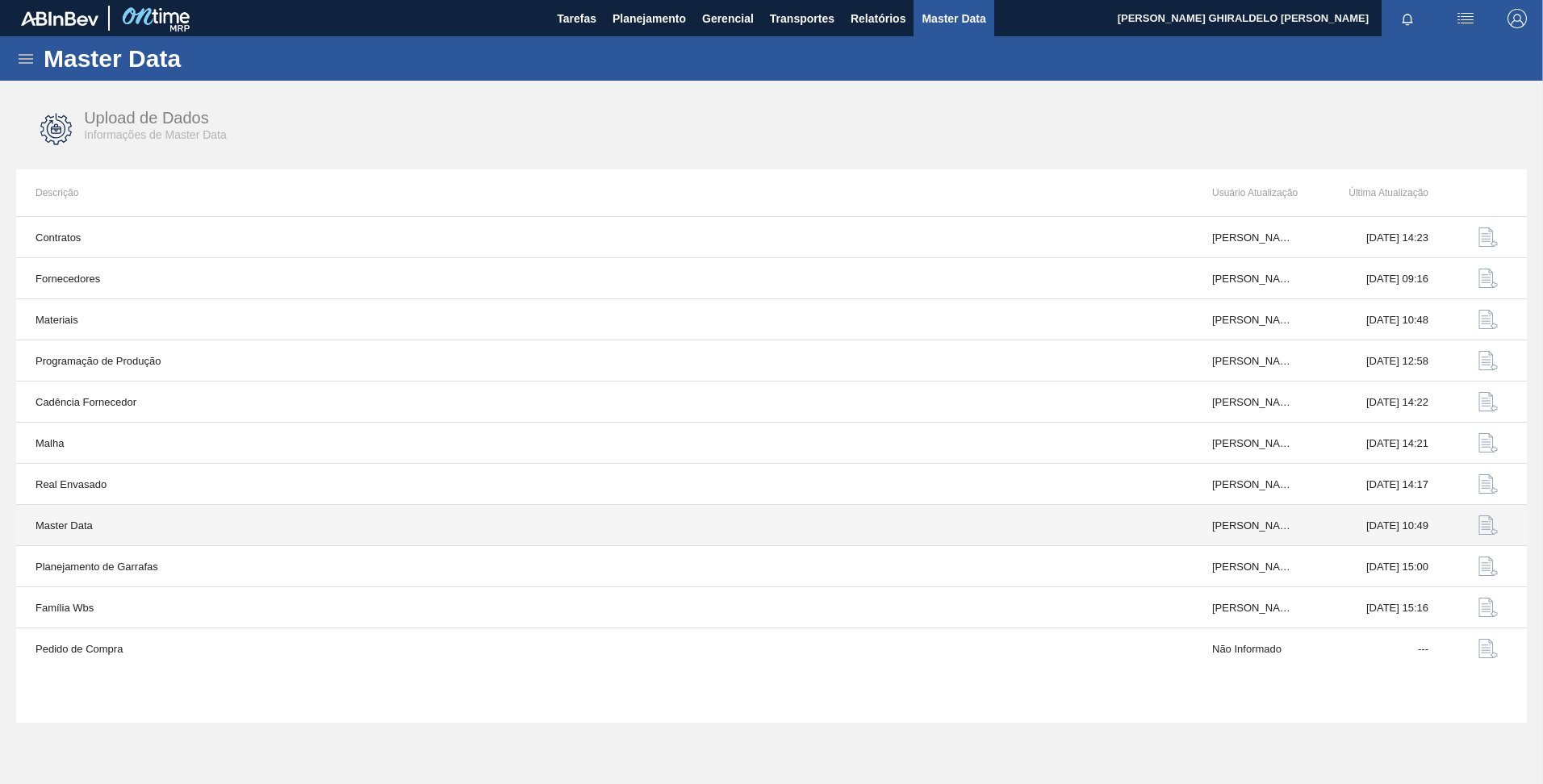
click at [1493, 524] on img "button" at bounding box center [1488, 525] width 20 height 20
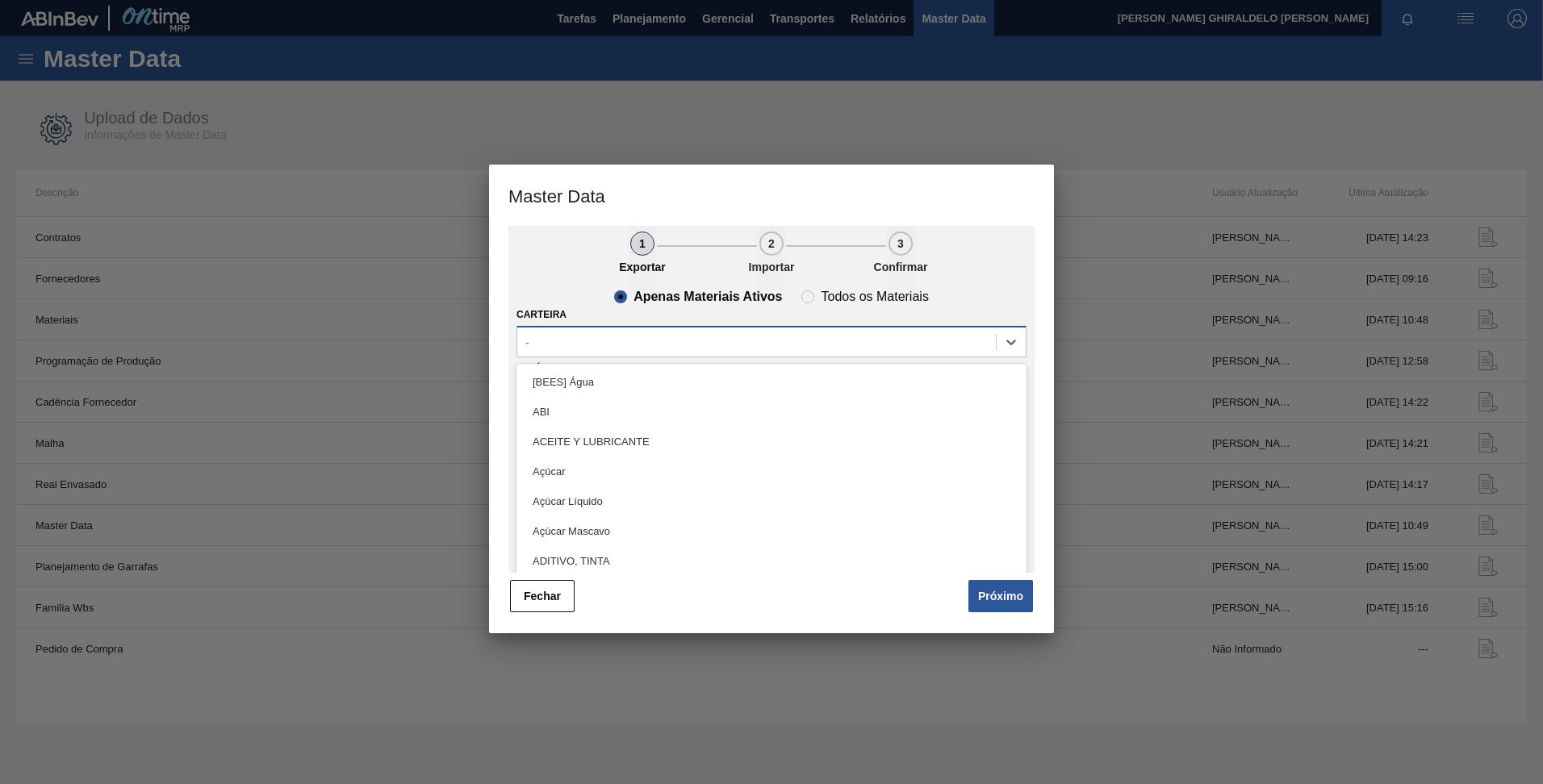
click at [654, 351] on div "-" at bounding box center [756, 342] width 479 height 23
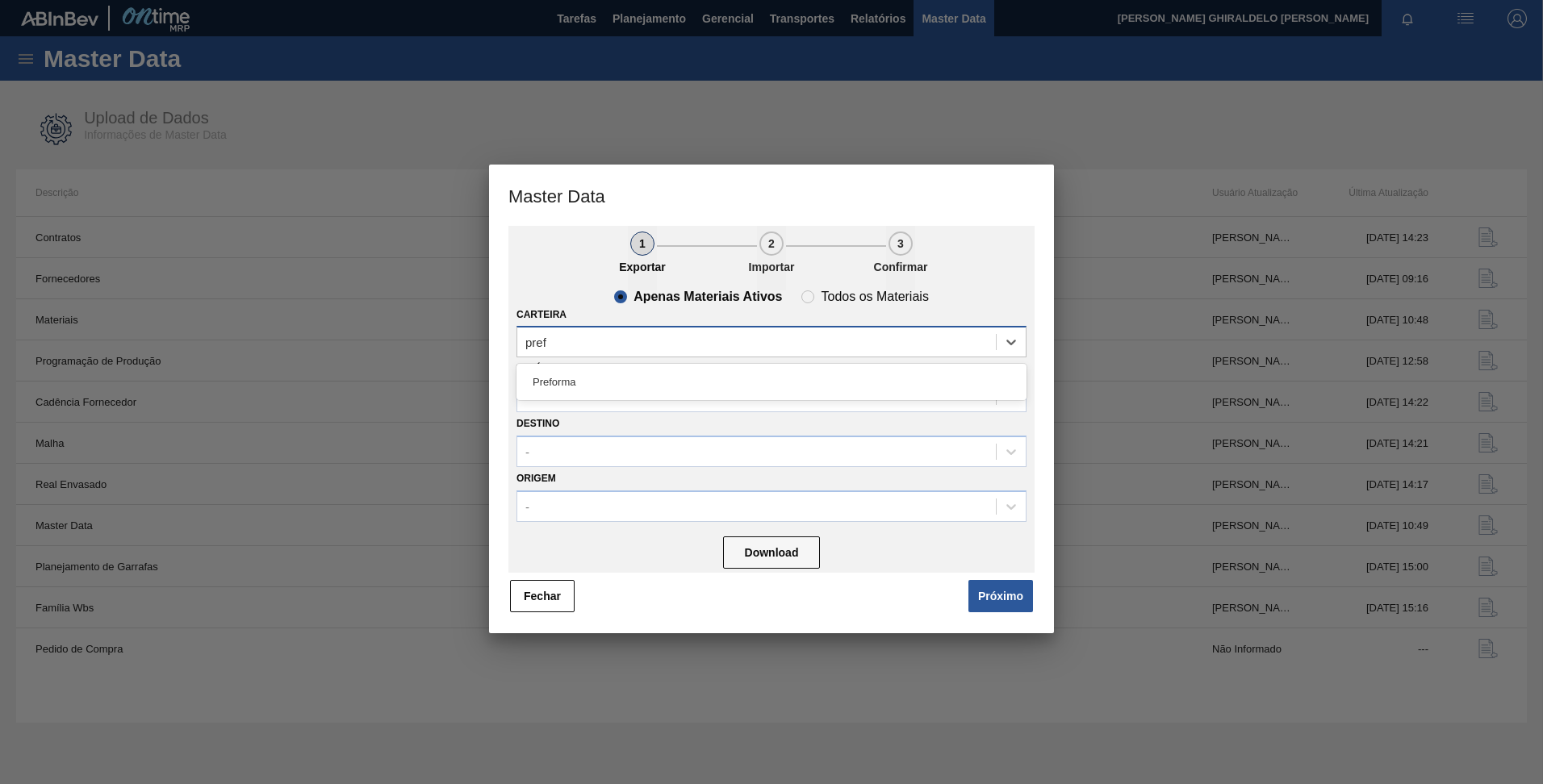
type input "prefo"
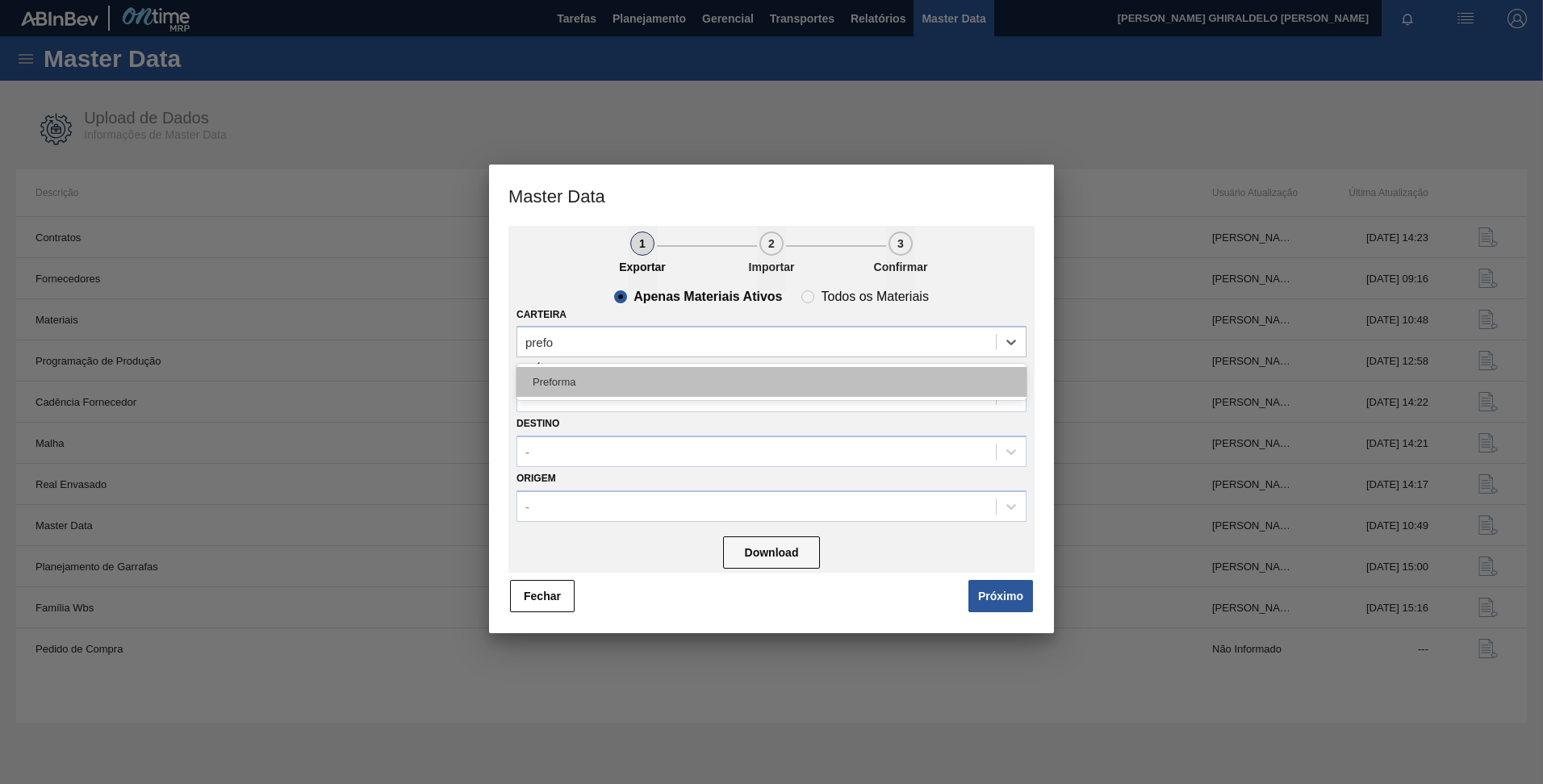
click at [623, 381] on div "Preforma" at bounding box center [771, 382] width 510 height 30
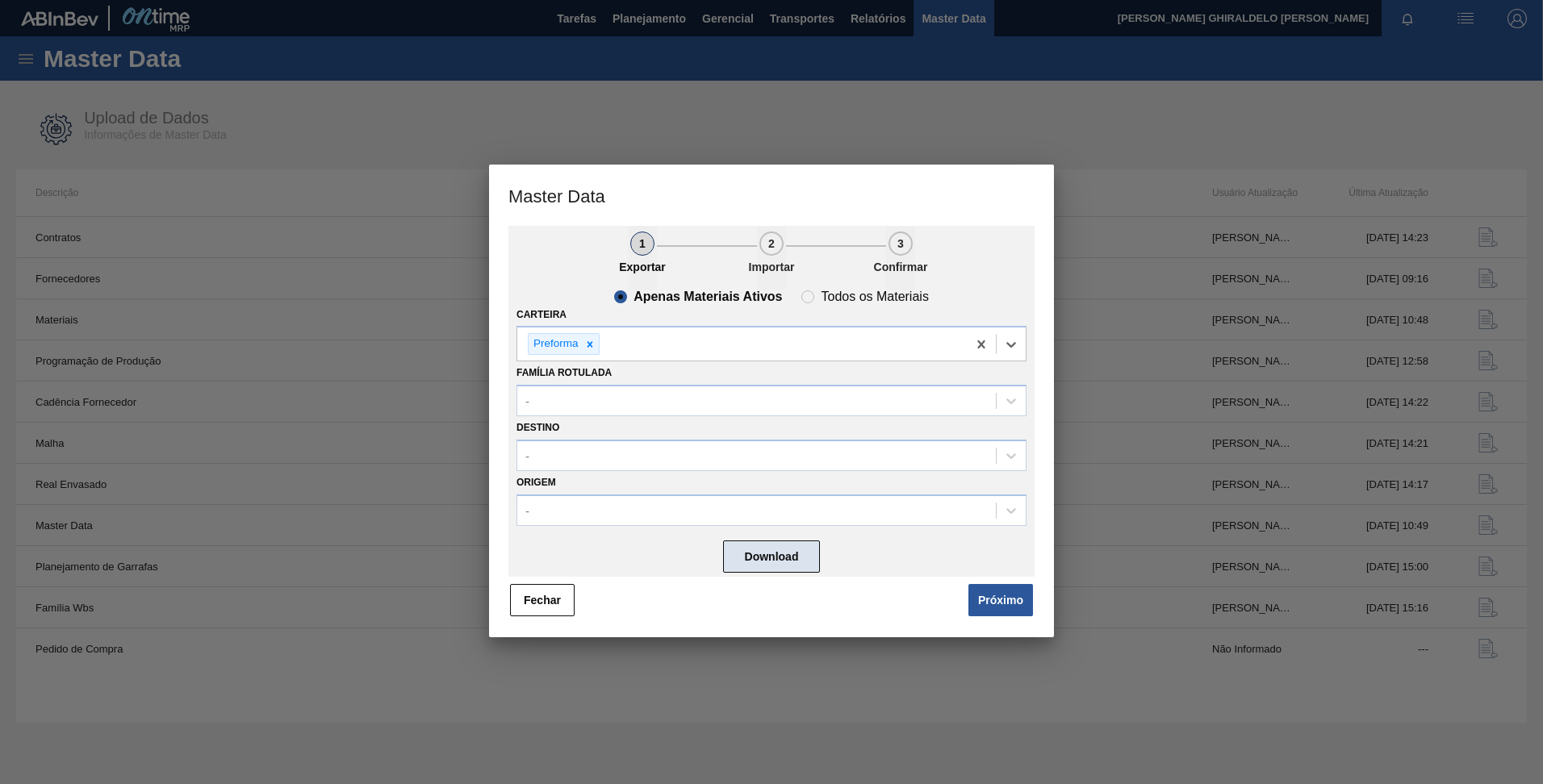
click at [770, 562] on button "Download" at bounding box center [771, 556] width 97 height 32
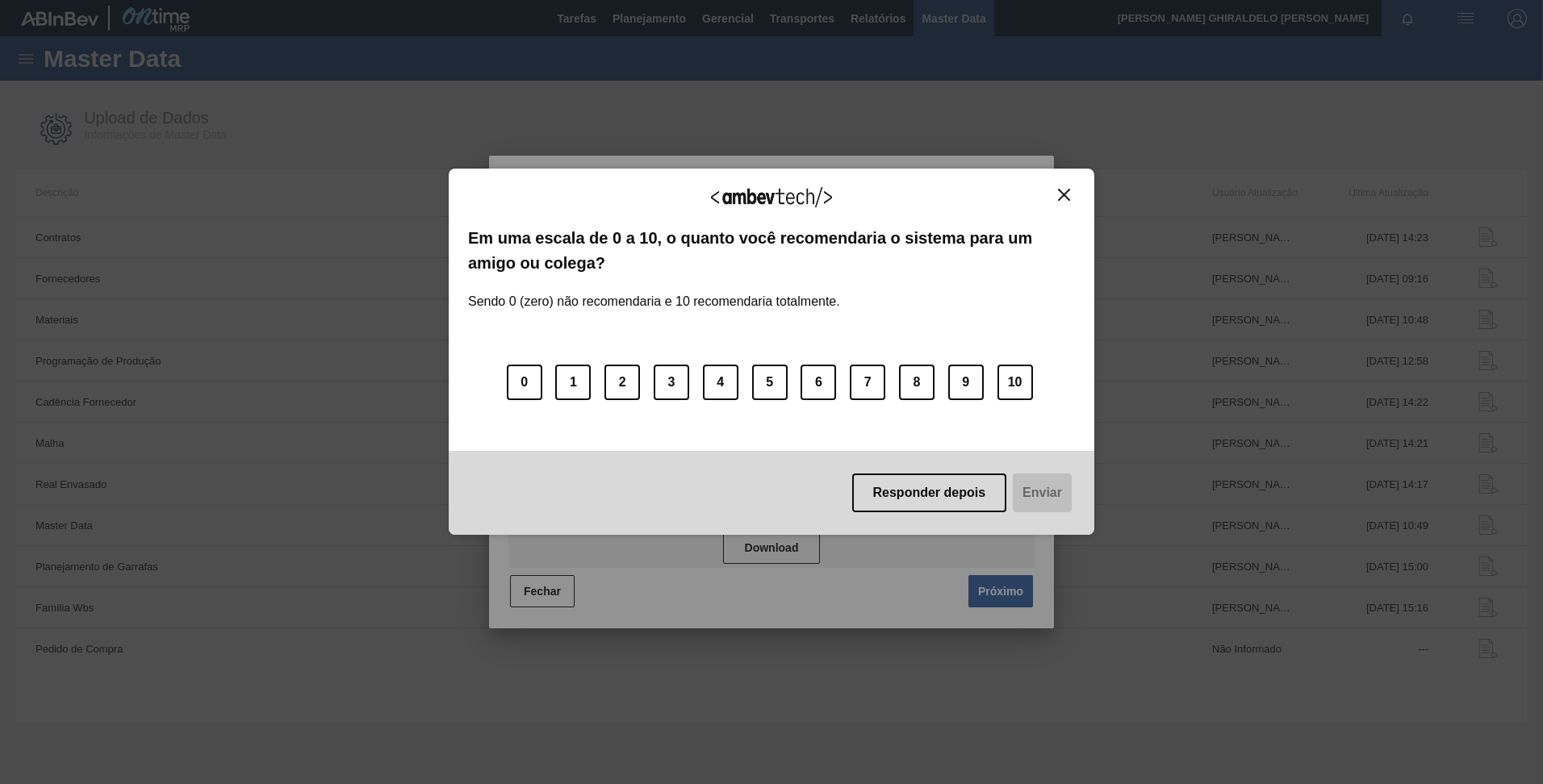
click at [1059, 196] on img "Close" at bounding box center [1063, 195] width 12 height 12
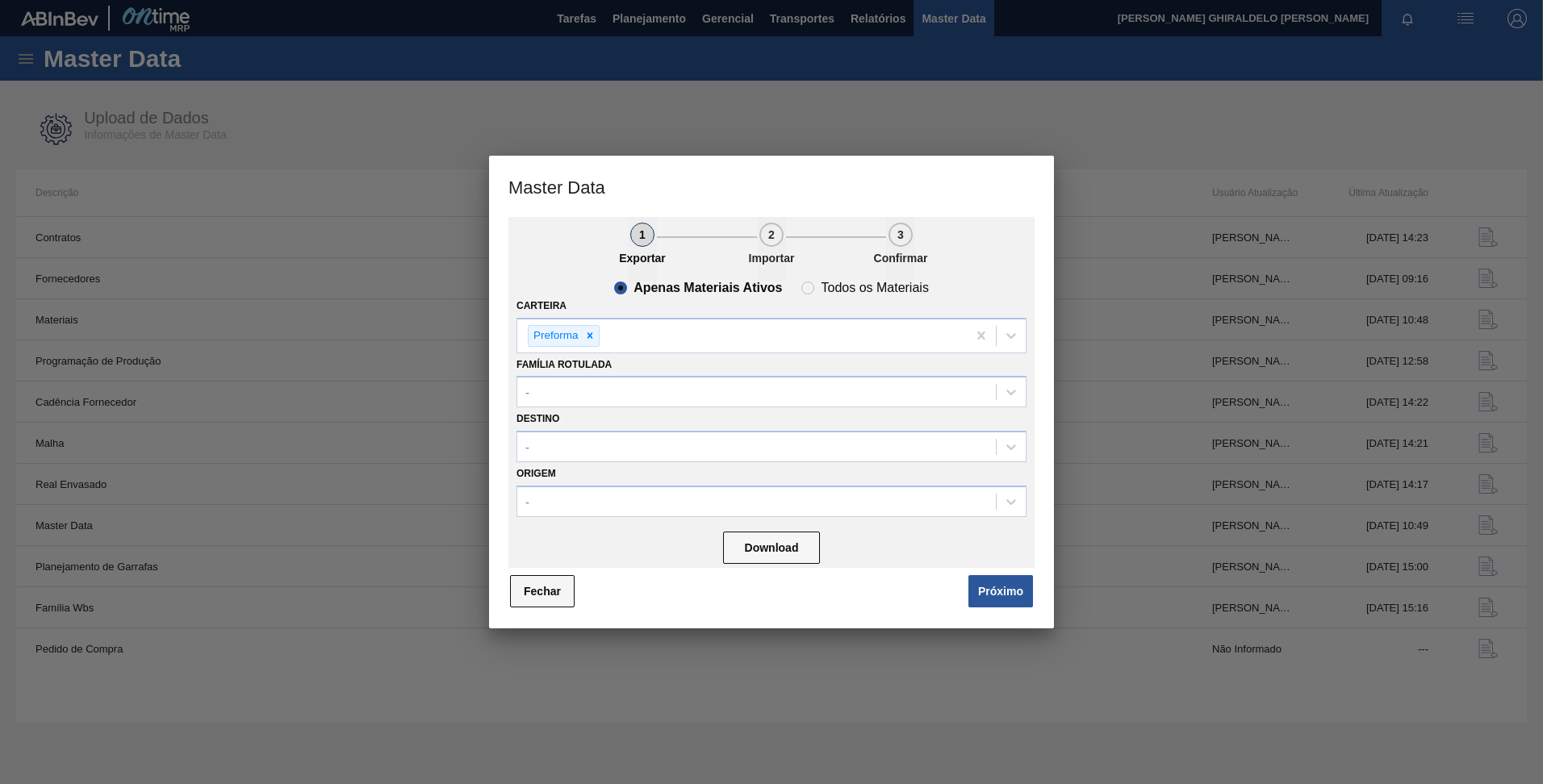
click at [538, 592] on button "Fechar" at bounding box center [542, 591] width 65 height 32
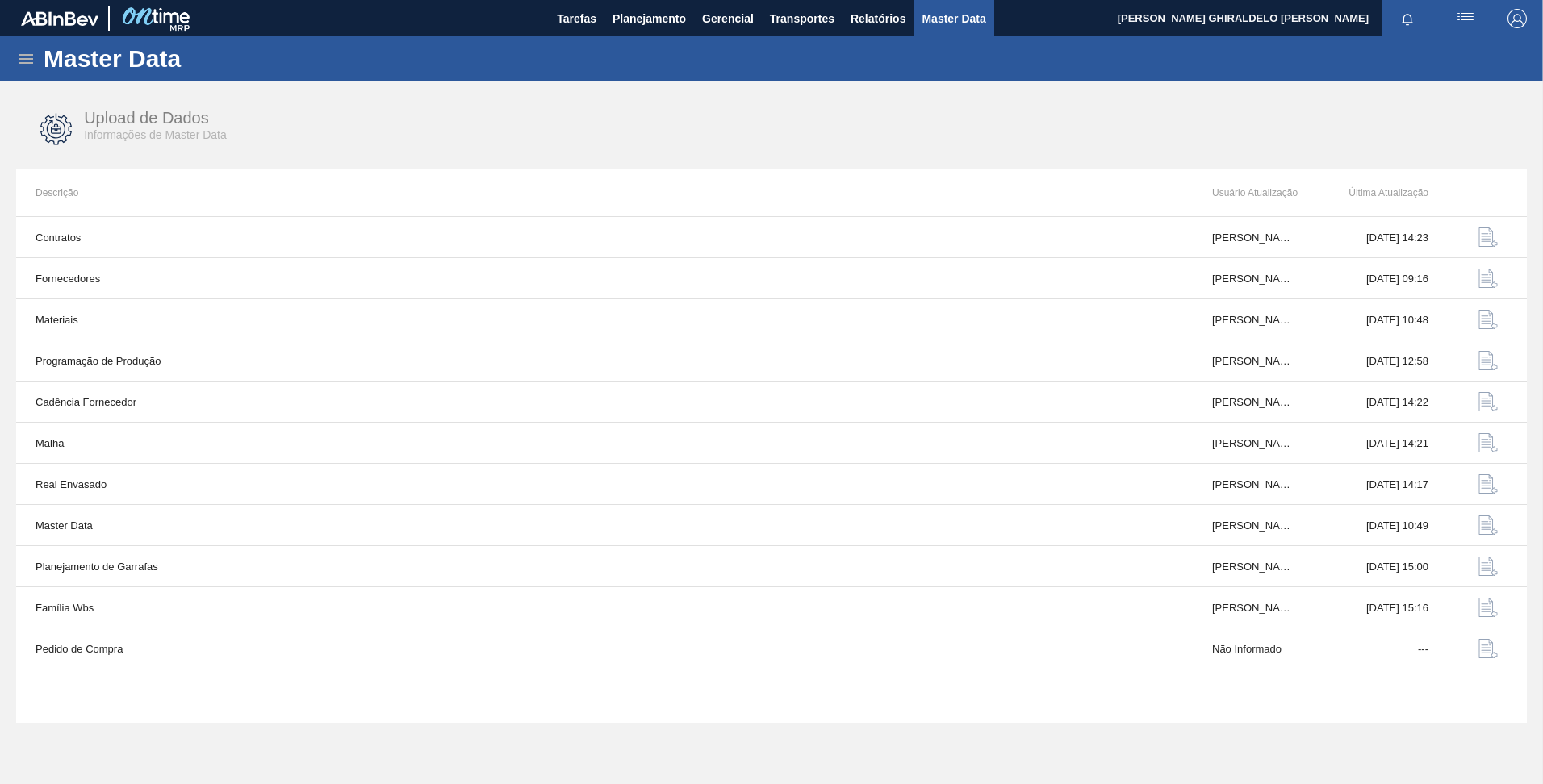
click at [17, 53] on icon at bounding box center [26, 59] width 20 height 20
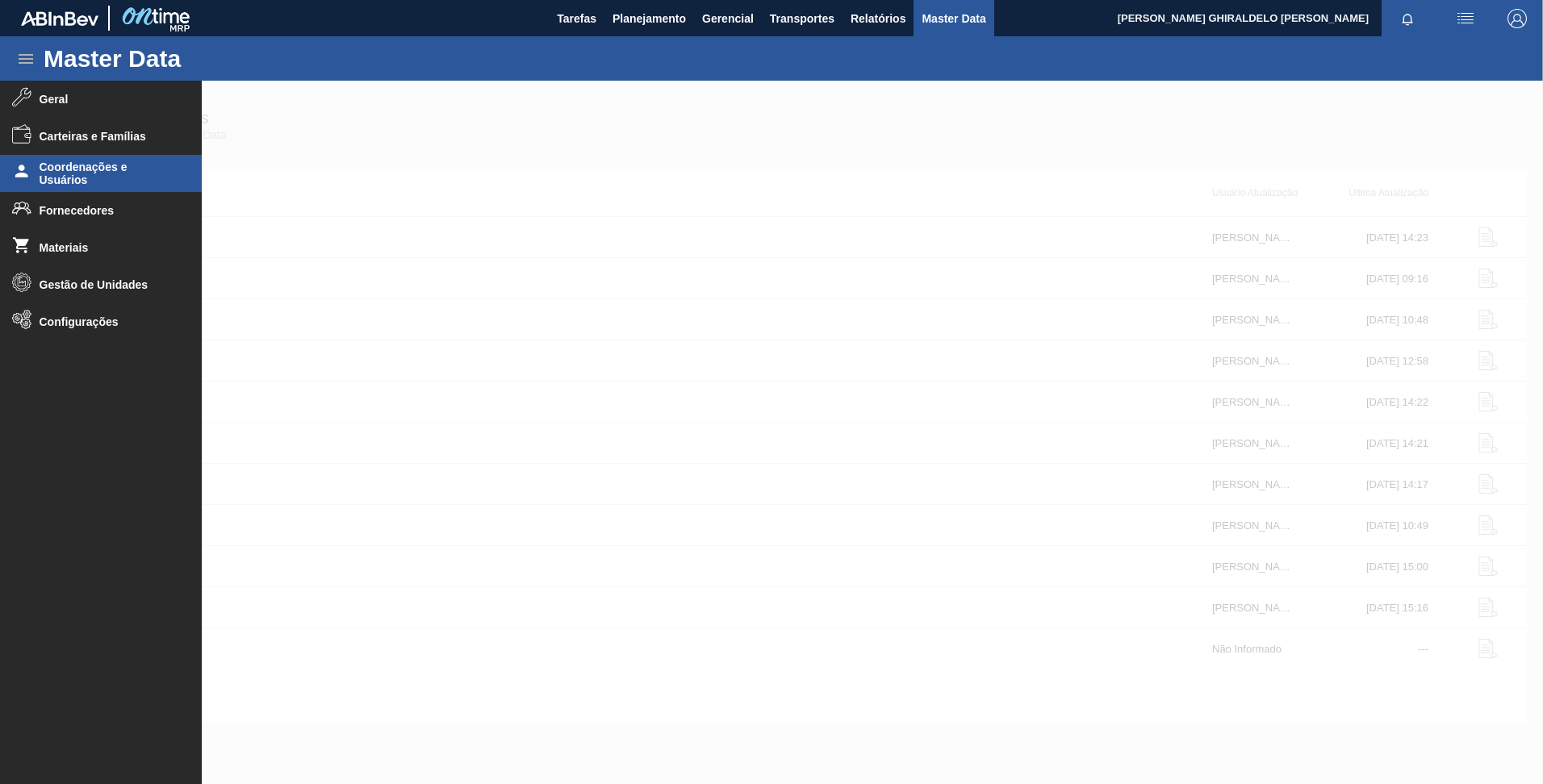
click at [99, 175] on span "Coordenações e Usuários" at bounding box center [106, 173] width 133 height 25
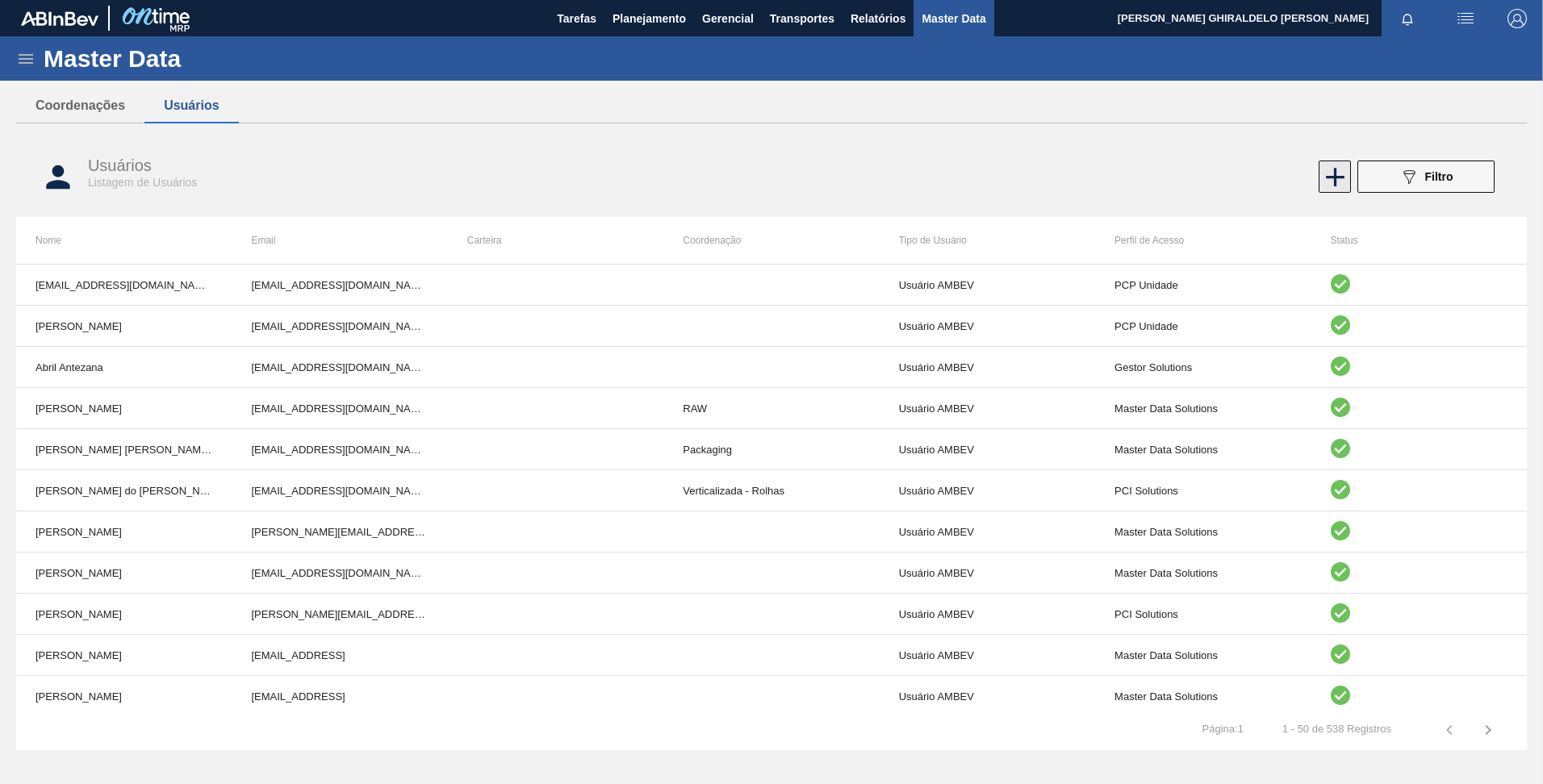
click at [1336, 183] on icon at bounding box center [1335, 177] width 31 height 31
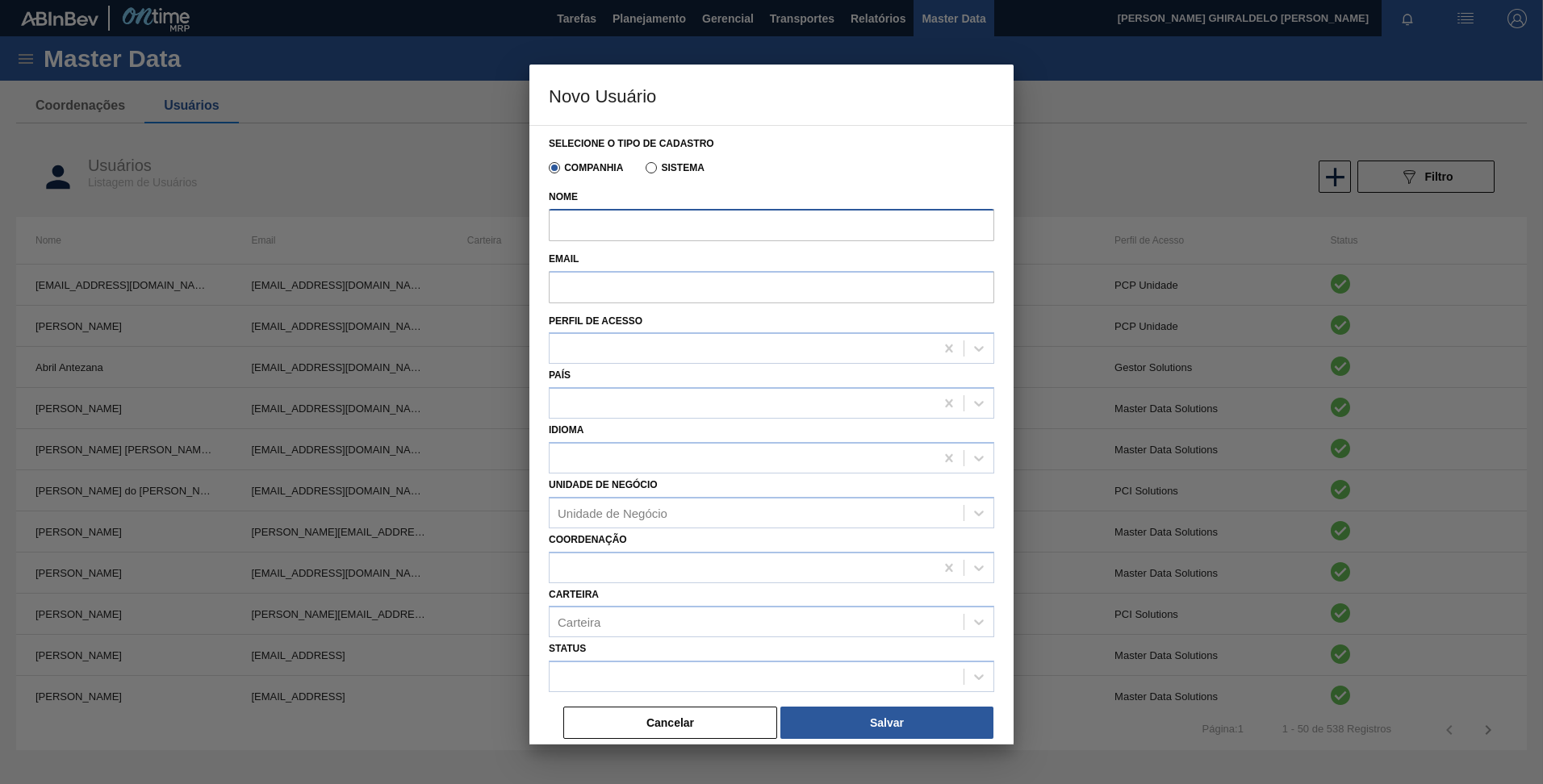
click at [789, 235] on input "Nome" at bounding box center [771, 224] width 445 height 32
paste input "[PERSON_NAME] DOS [PERSON_NAME]"
type input "[PERSON_NAME] DOS [PERSON_NAME]"
click at [659, 719] on button "Cancelar" at bounding box center [670, 722] width 214 height 32
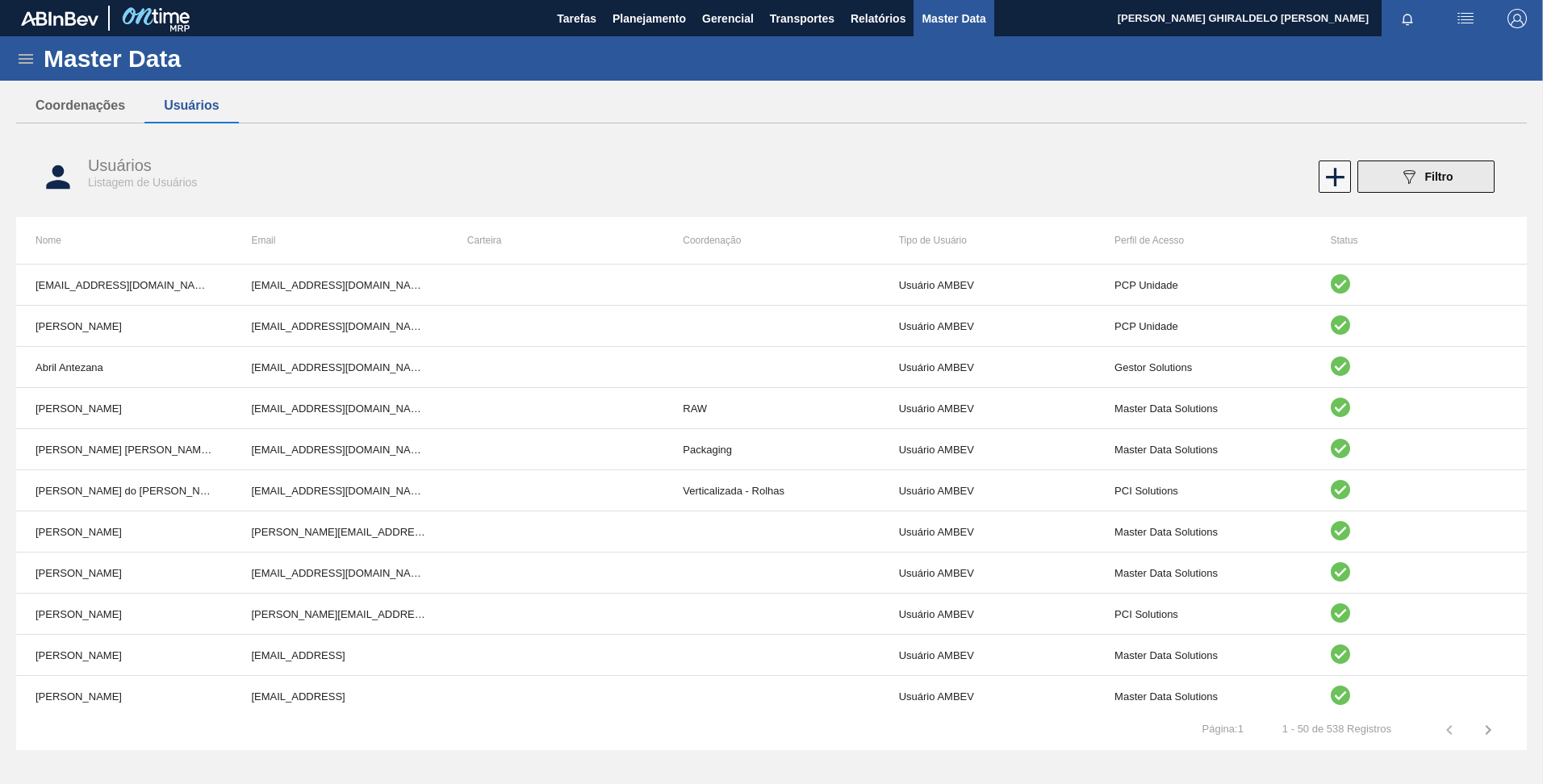
click at [1409, 181] on icon "089F7B8B-B2A5-4AFE-B5C0-19BA573D28AC" at bounding box center [1409, 177] width 20 height 20
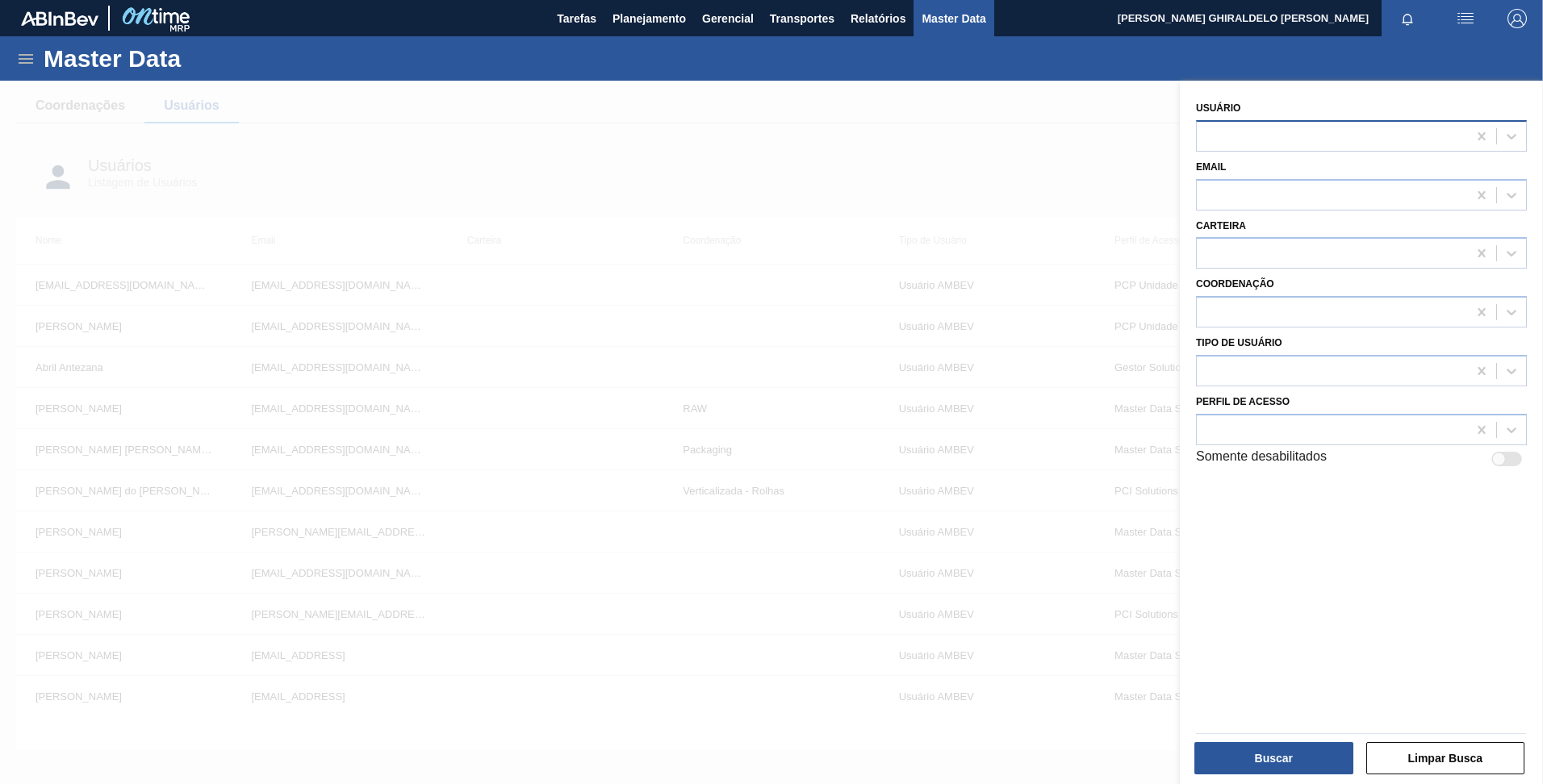
click at [1308, 144] on div at bounding box center [1331, 135] width 270 height 23
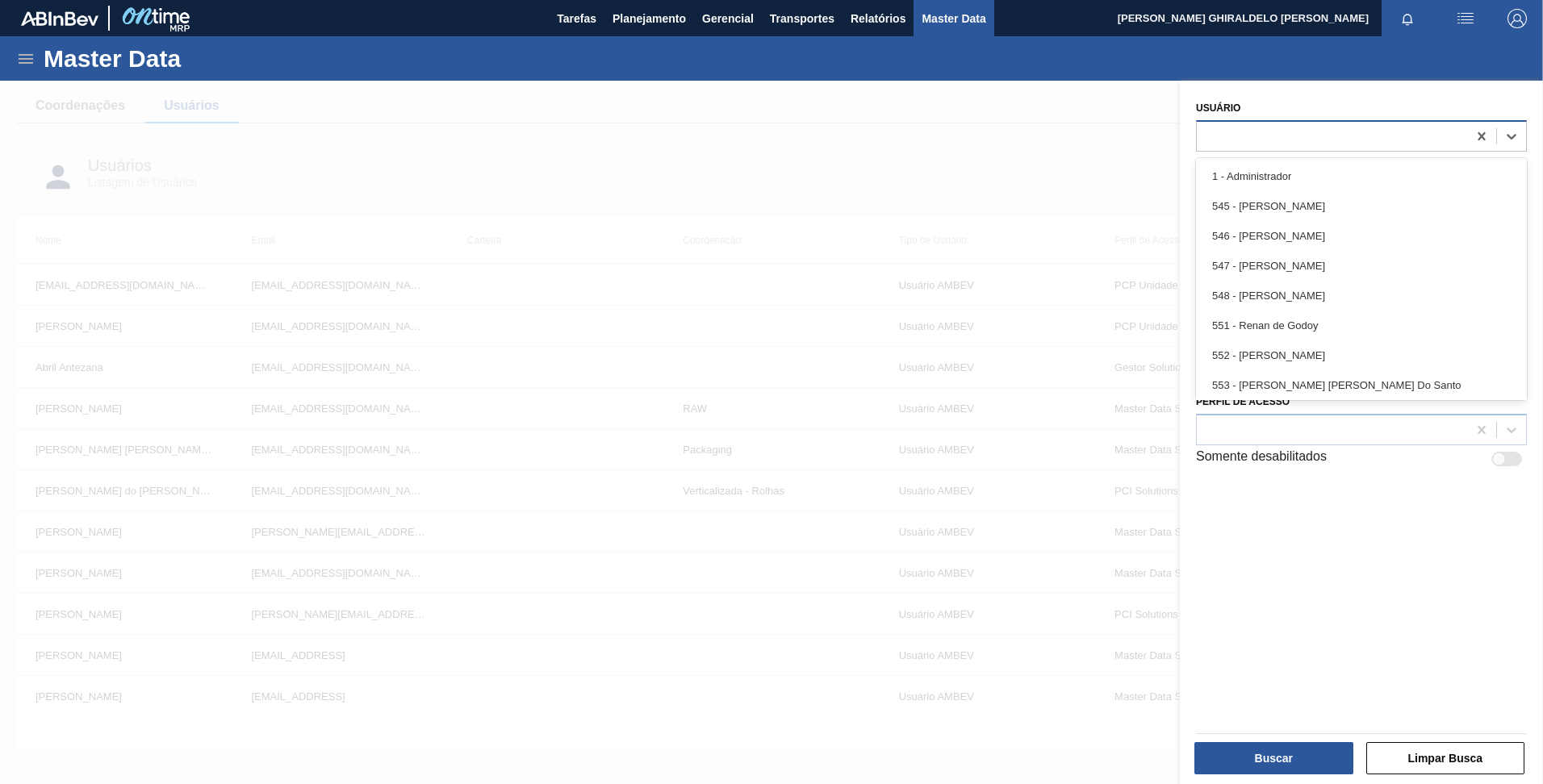
paste input "[PERSON_NAME] DOS [PERSON_NAME]"
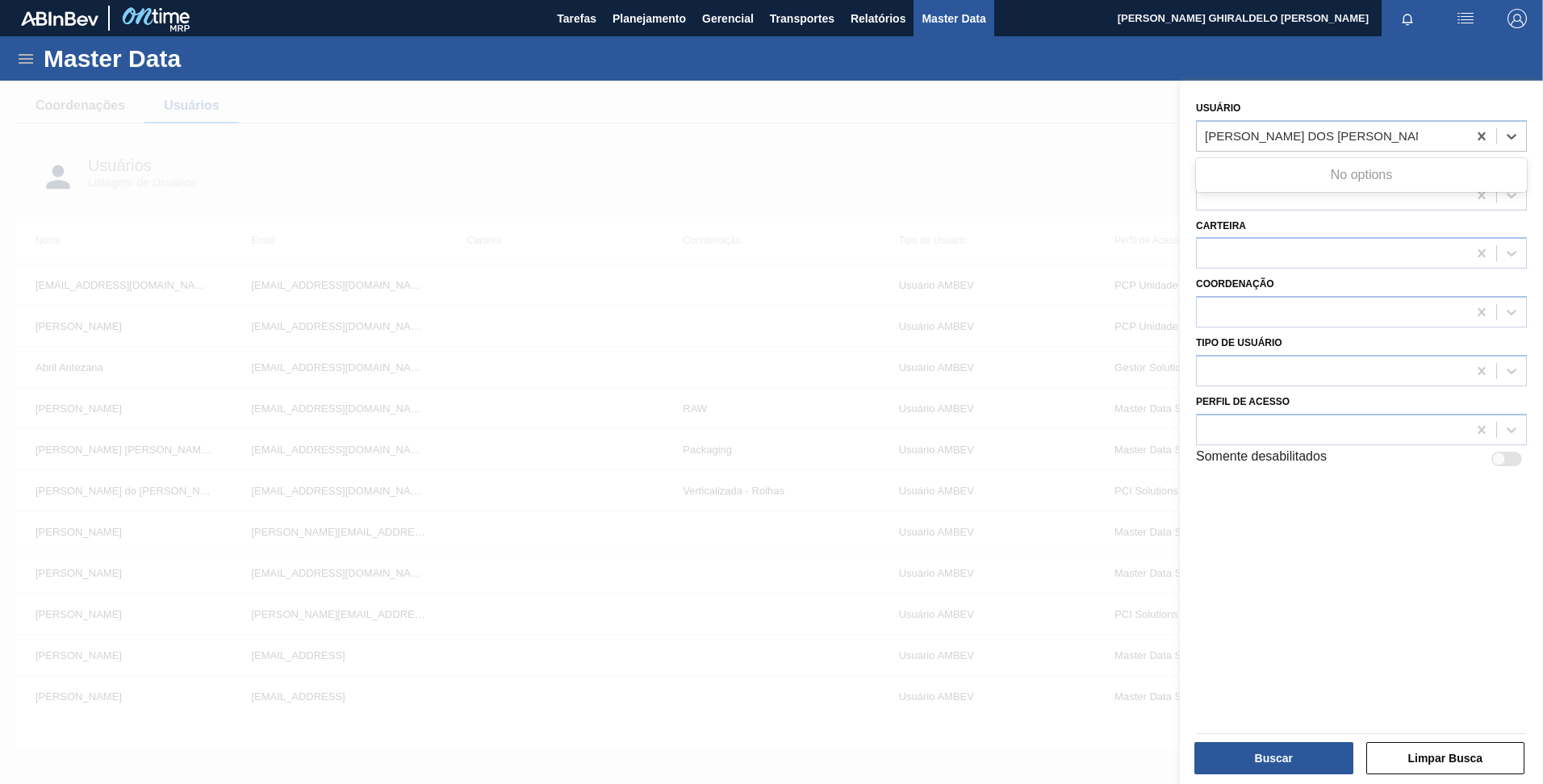
type input "[PERSON_NAME] DOS [PERSON_NAME]"
click at [1051, 173] on div at bounding box center [771, 472] width 1543 height 784
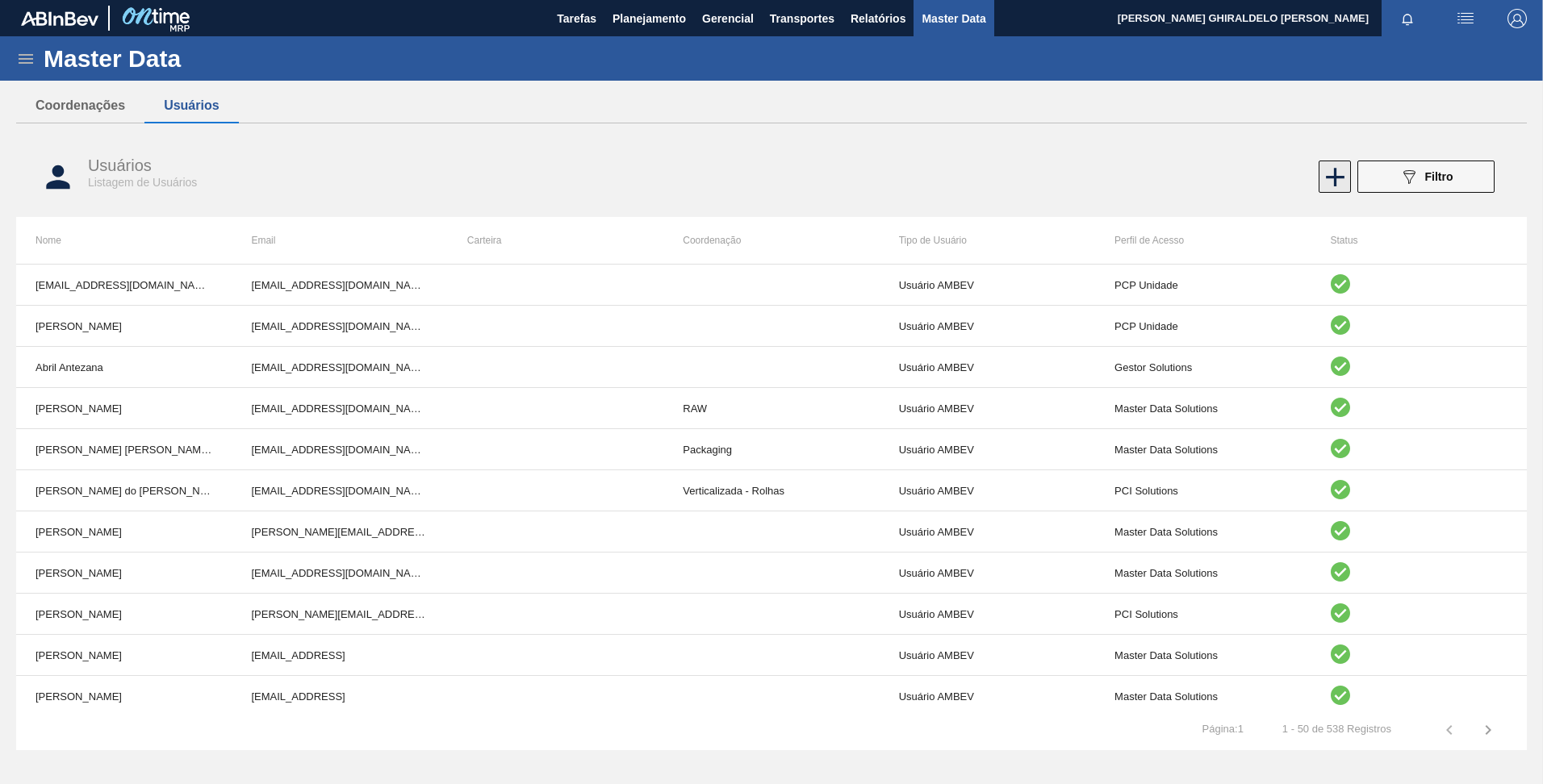
click at [1333, 171] on icon at bounding box center [1335, 177] width 31 height 31
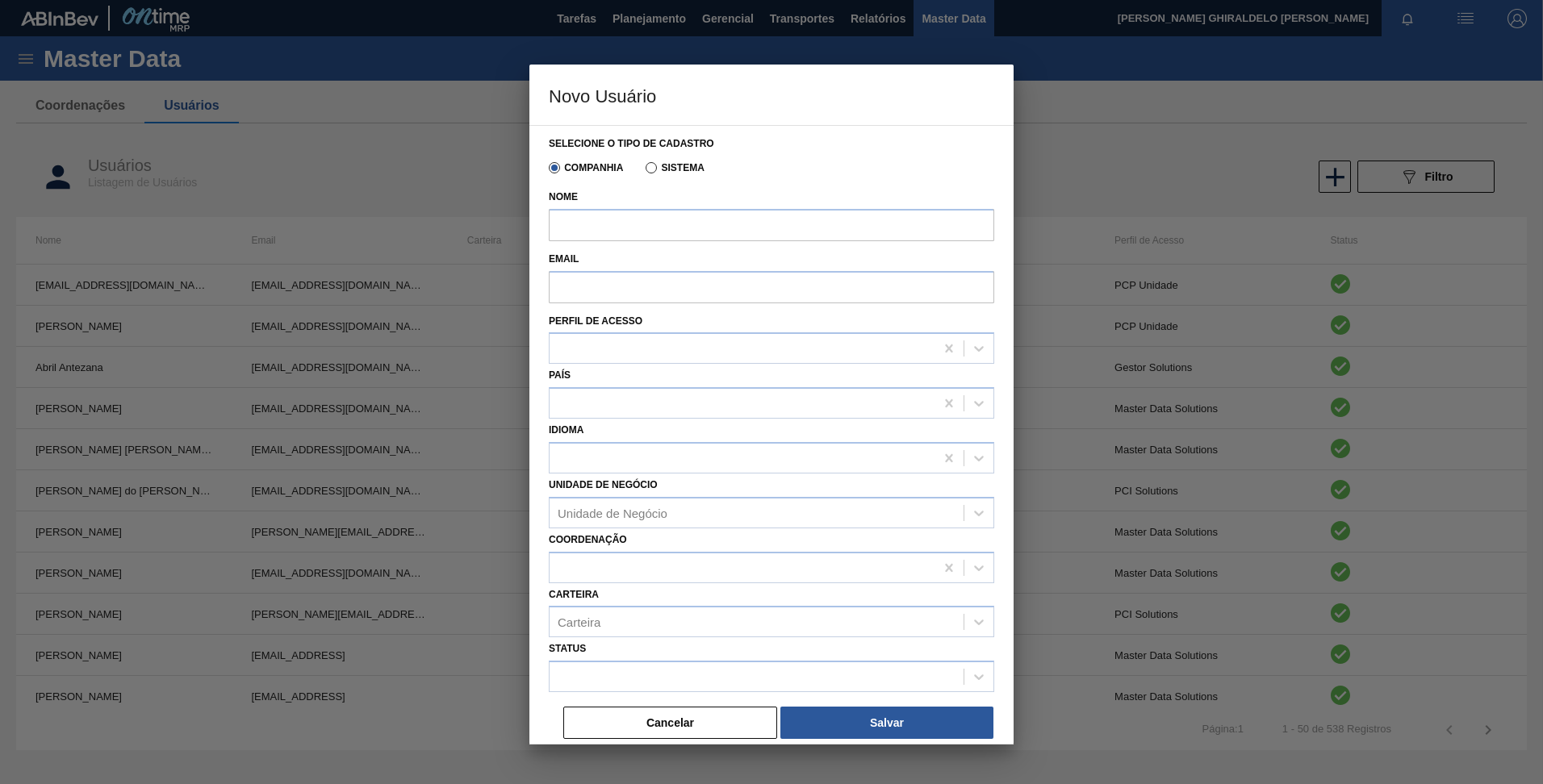
click at [691, 200] on label "Nome" at bounding box center [771, 197] width 445 height 23
click at [691, 209] on input "Nome" at bounding box center [771, 224] width 445 height 32
click at [693, 218] on input "Nome" at bounding box center [771, 224] width 445 height 32
paste input "[PERSON_NAME] DOS [PERSON_NAME]"
type input "[PERSON_NAME] DOS [PERSON_NAME]"
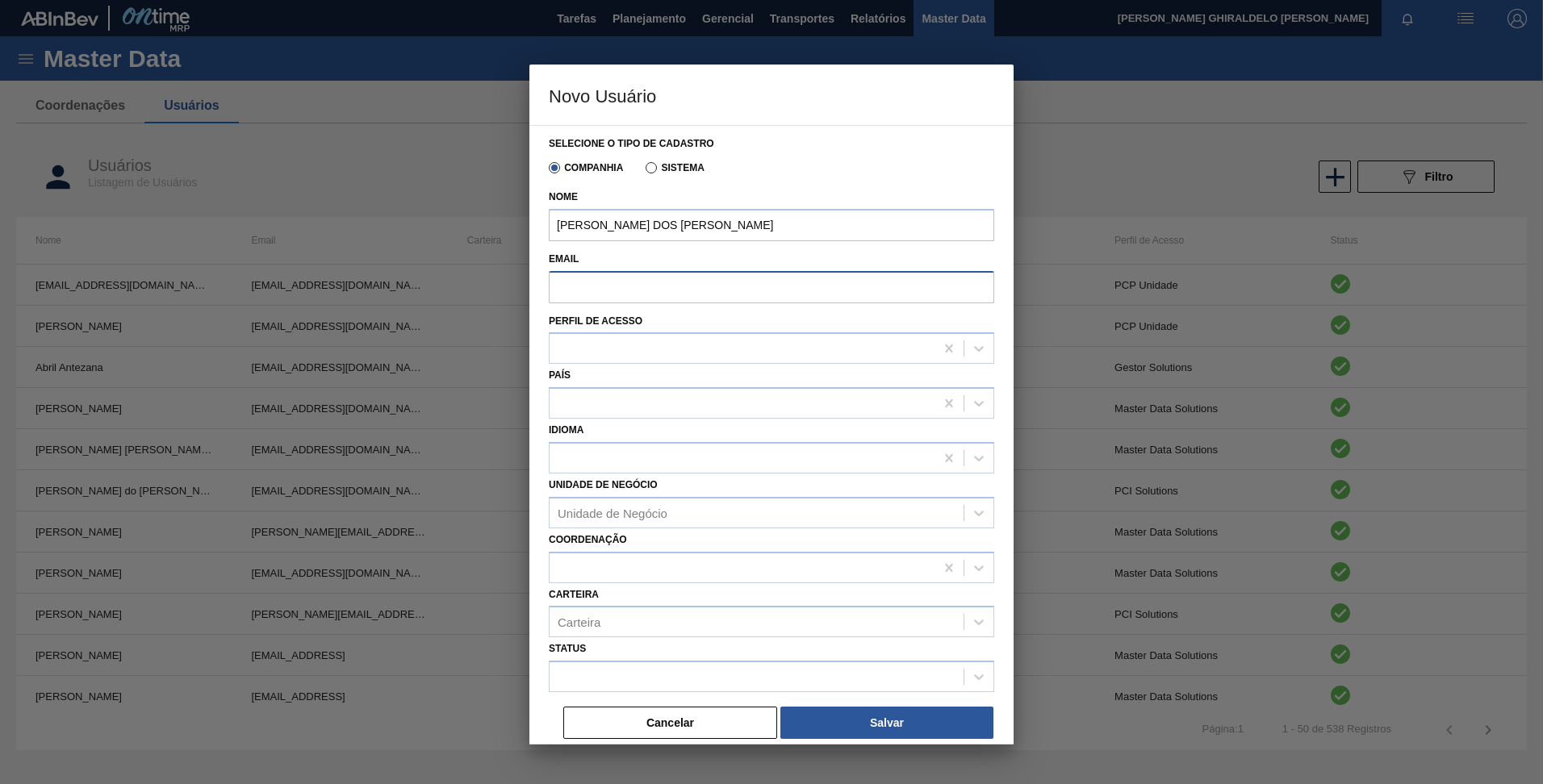
click at [653, 282] on input "Email" at bounding box center [771, 287] width 445 height 32
click at [597, 295] on input "Email" at bounding box center [771, 287] width 445 height 32
paste input "[EMAIL_ADDRESS][DOMAIN_NAME]"
type input "[EMAIL_ADDRESS][DOMAIN_NAME]"
click at [643, 355] on div at bounding box center [742, 349] width 385 height 23
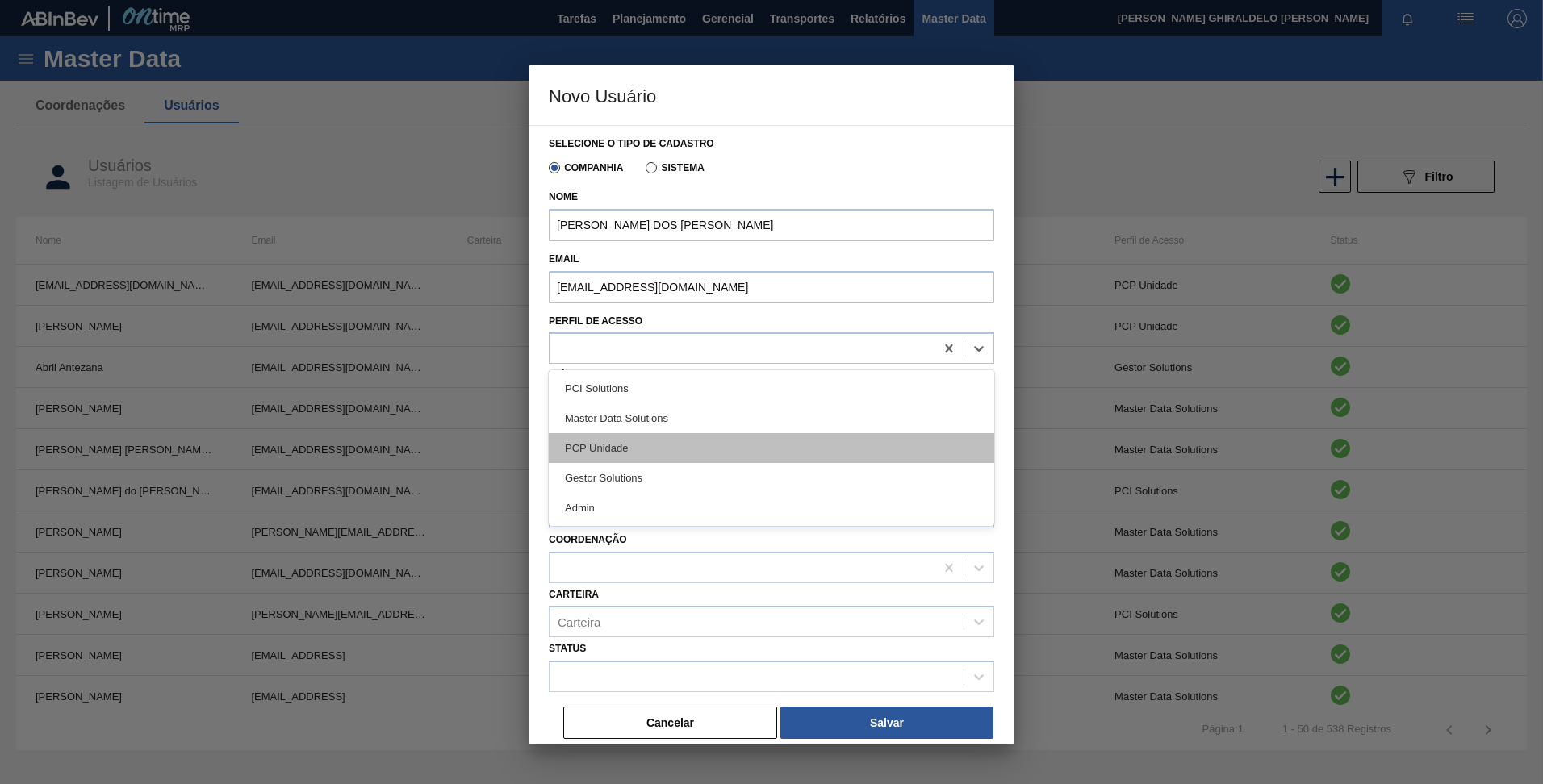
click at [643, 452] on div "PCP Unidade" at bounding box center [771, 448] width 445 height 30
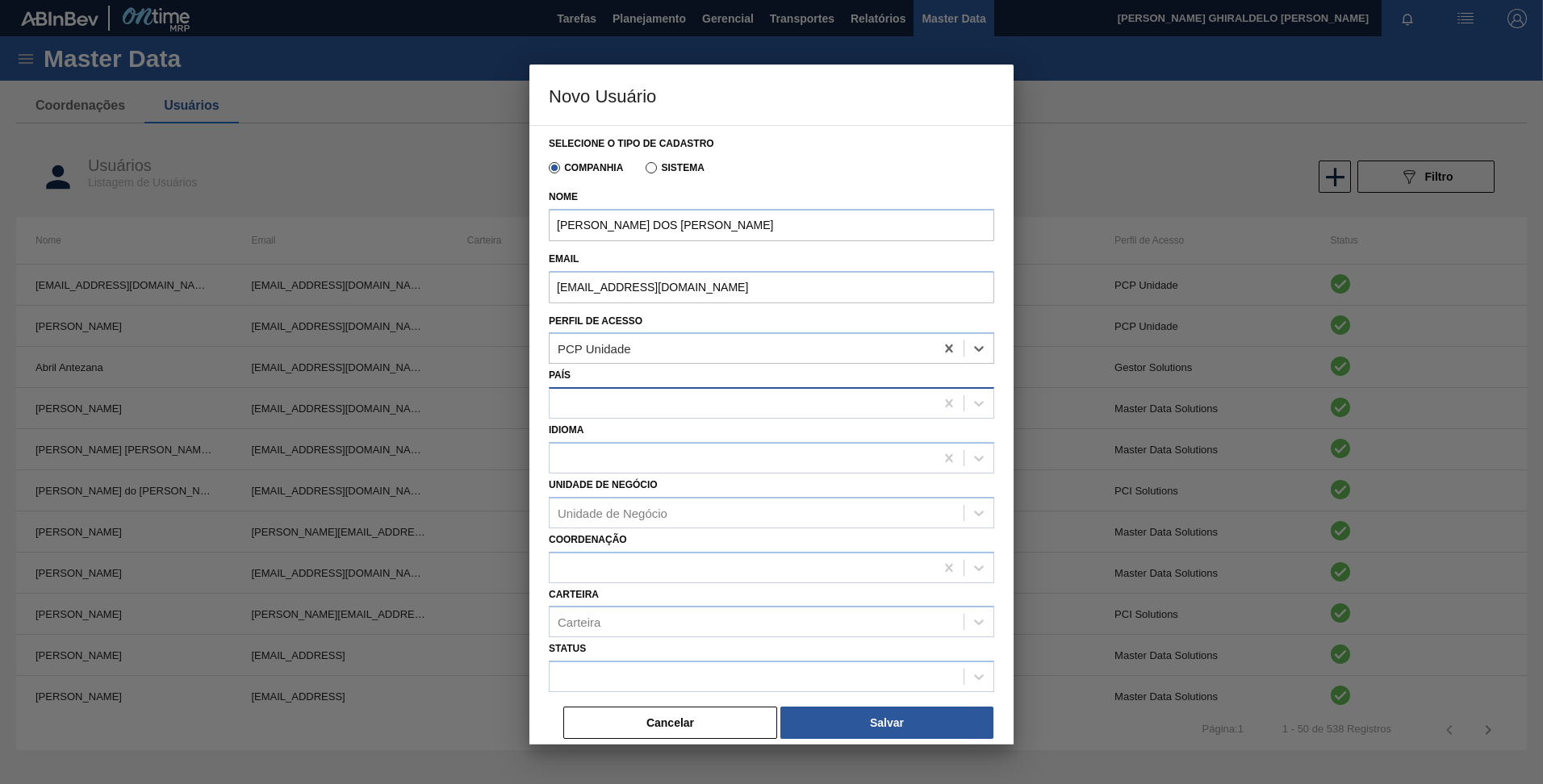
click at [627, 401] on div at bounding box center [742, 404] width 385 height 23
type input "bras"
click at [622, 442] on div "BR - [GEOGRAPHIC_DATA]" at bounding box center [771, 443] width 445 height 30
click at [622, 447] on div at bounding box center [742, 457] width 385 height 23
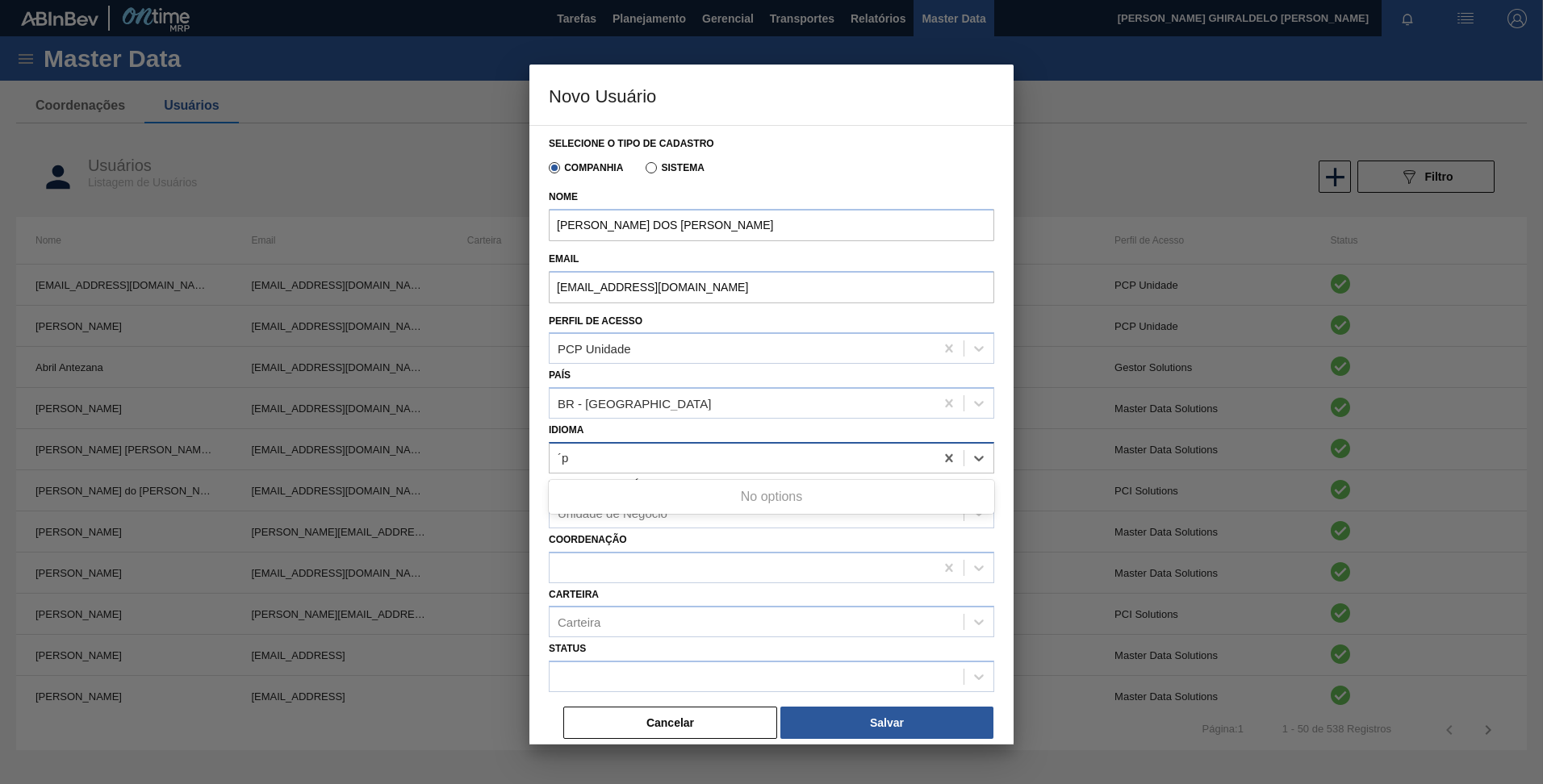
type input "´"
type input "por"
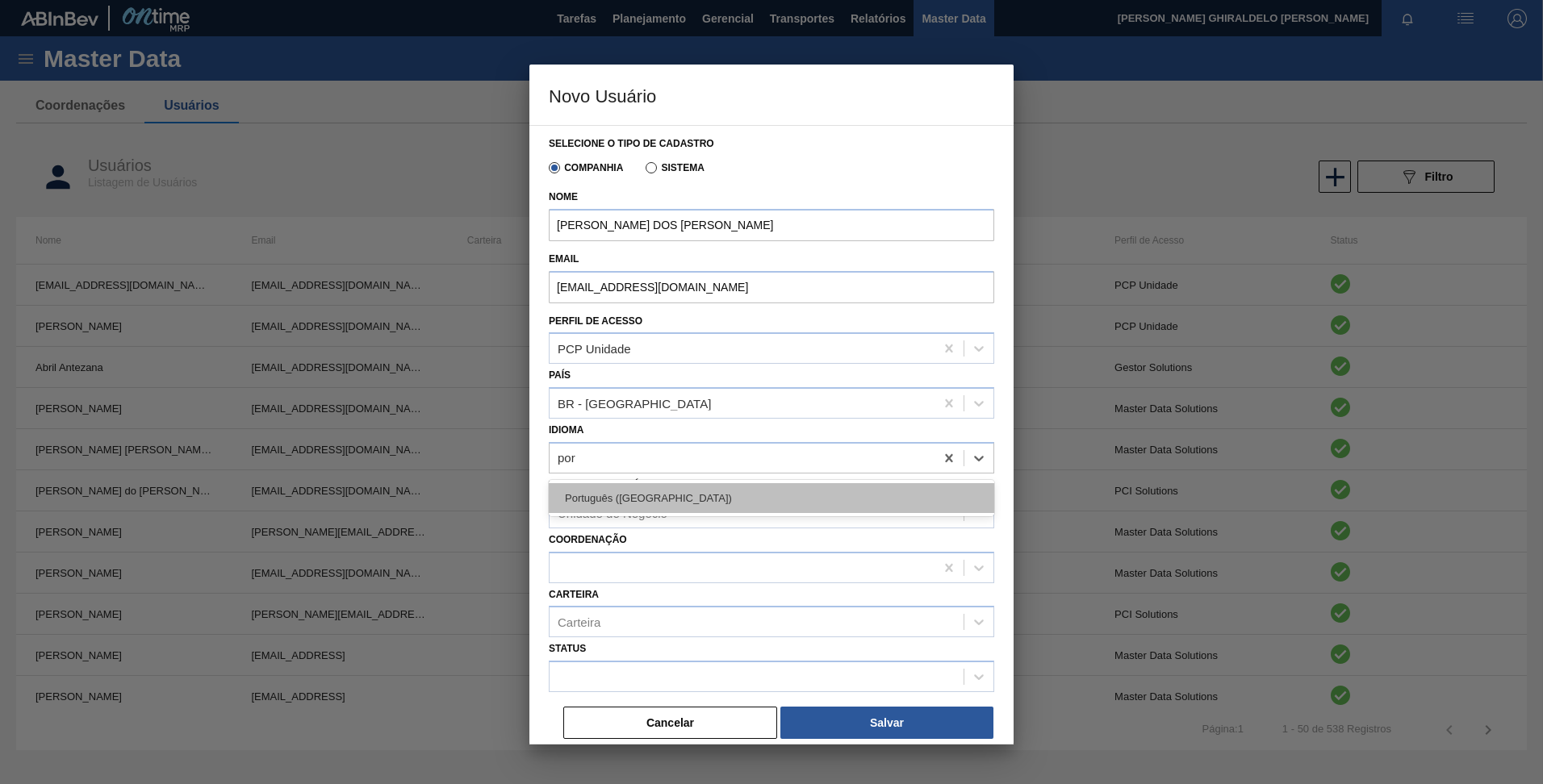
click at [579, 490] on div "Português ([GEOGRAPHIC_DATA])" at bounding box center [771, 498] width 445 height 30
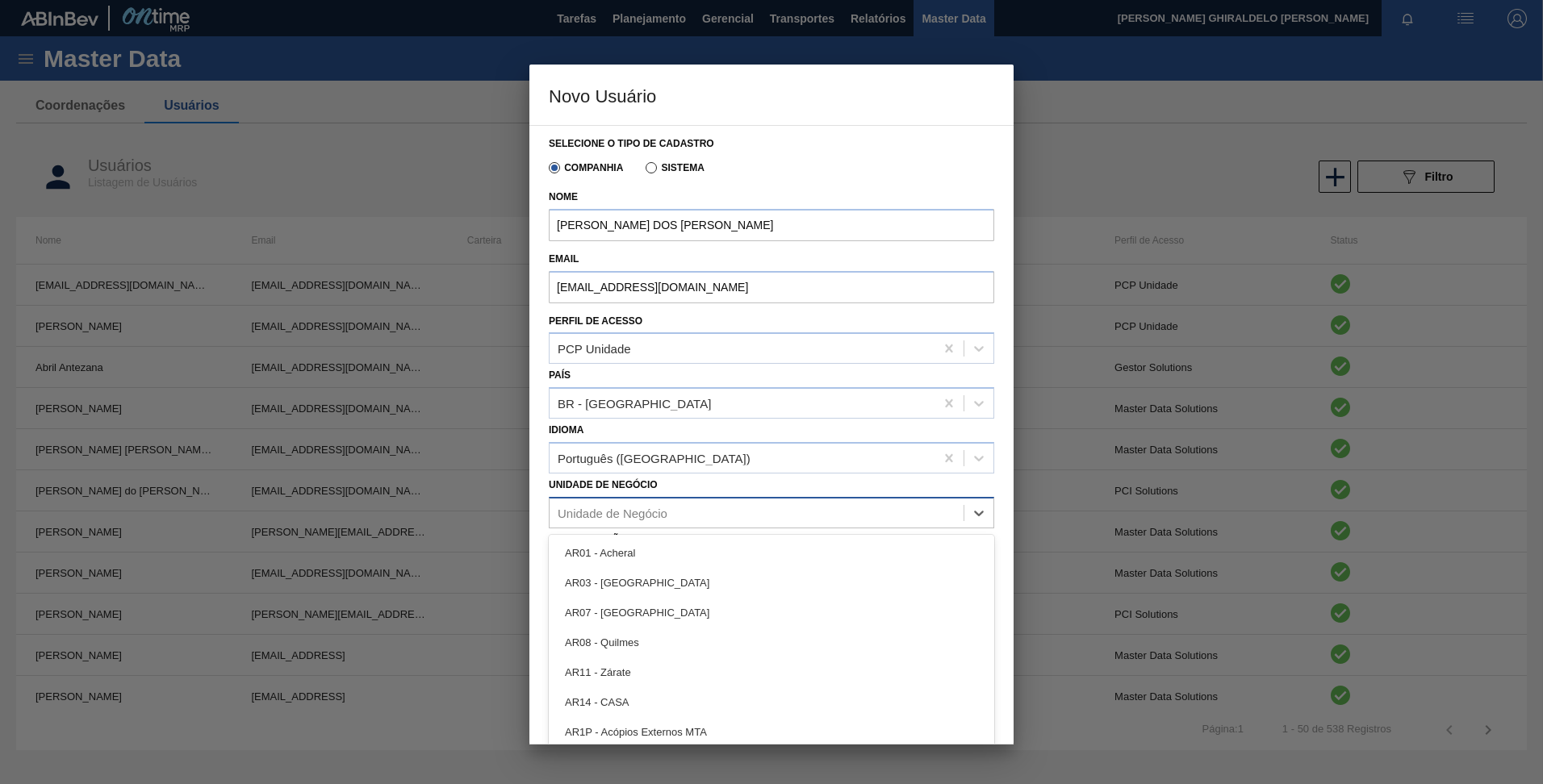
click at [623, 519] on div "Unidade de Negócio" at bounding box center [613, 512] width 110 height 14
type Negócio "t"
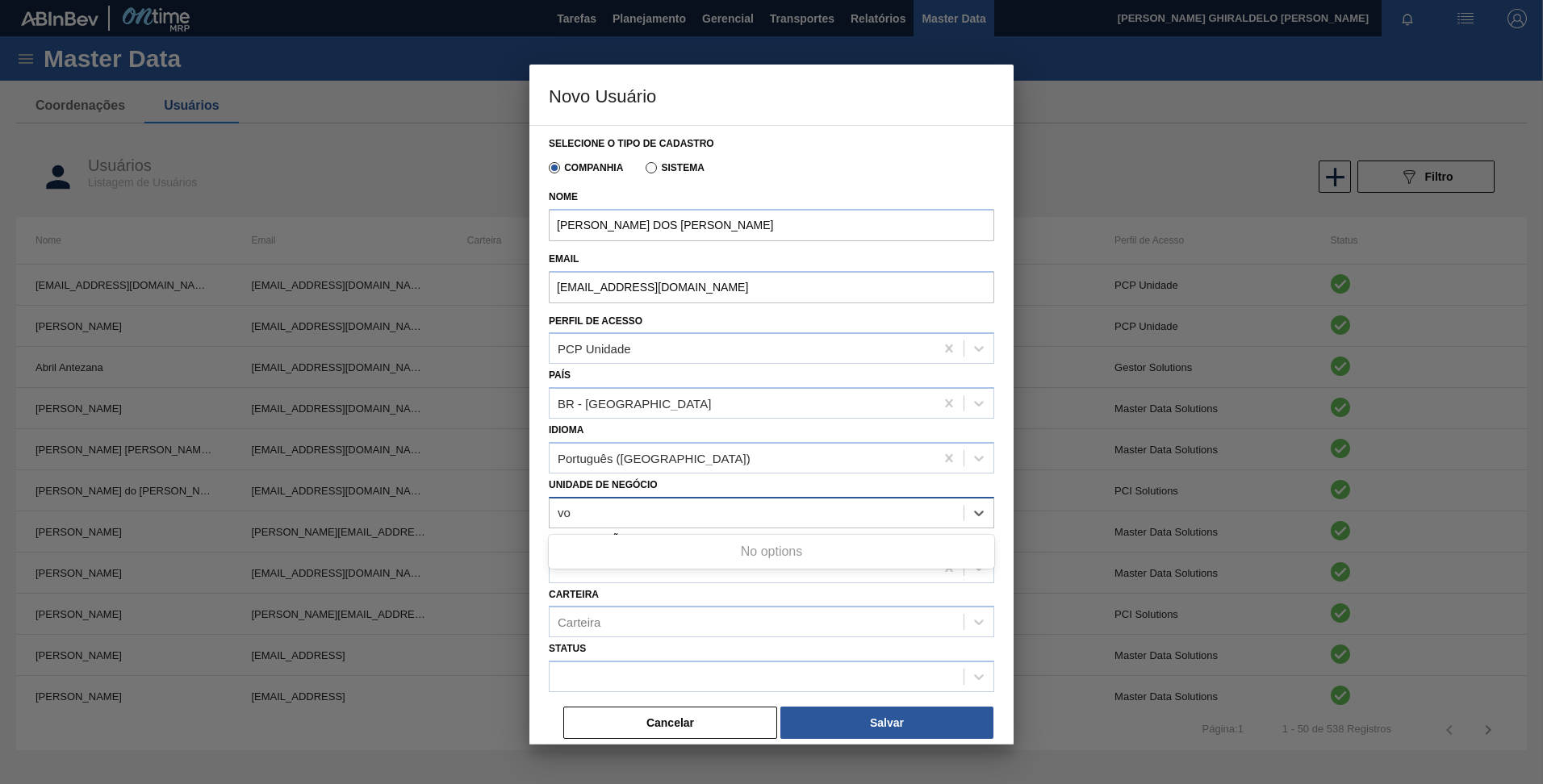
type Negócio "v"
click at [719, 726] on button "Cancelar" at bounding box center [670, 722] width 214 height 32
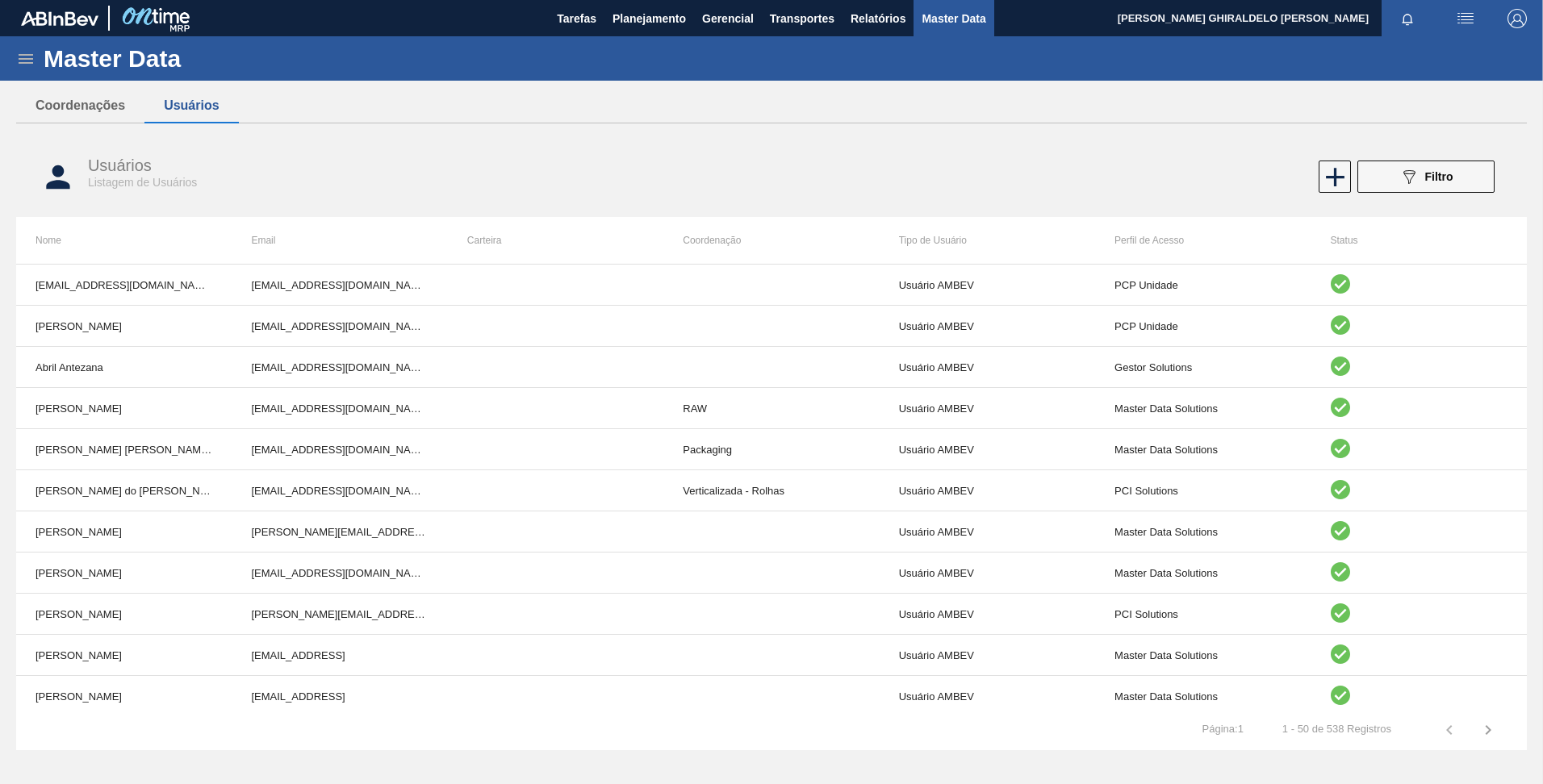
click at [21, 62] on icon at bounding box center [26, 59] width 20 height 20
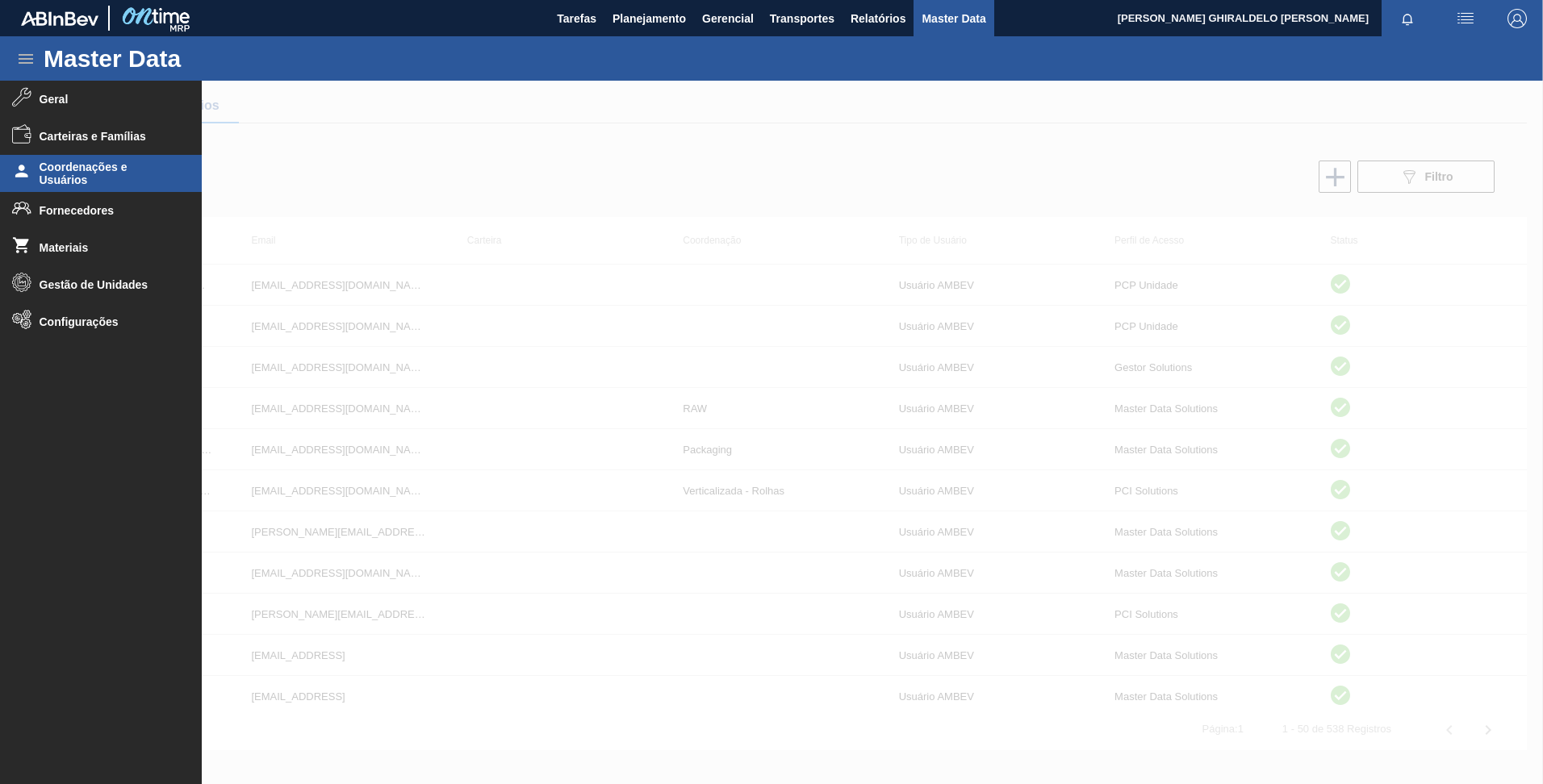
click at [71, 342] on ul "Geral Carteiras e Famílias Coordenações e Usuários Fornecedores Materiais Gestã…" at bounding box center [101, 425] width 202 height 690
click at [67, 334] on li "Configurações" at bounding box center [101, 321] width 202 height 37
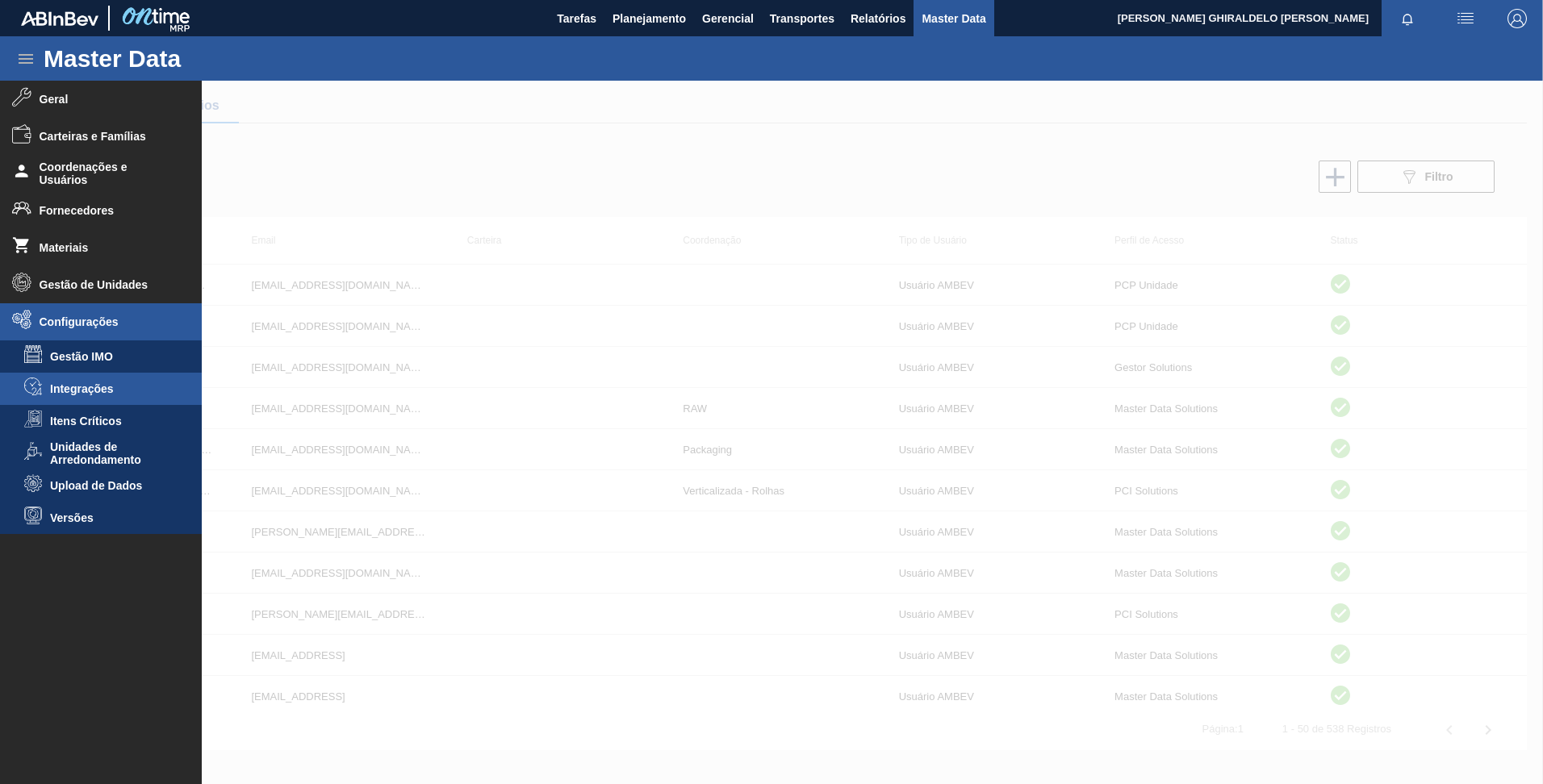
click at [79, 401] on li "Integrações" at bounding box center [101, 388] width 202 height 32
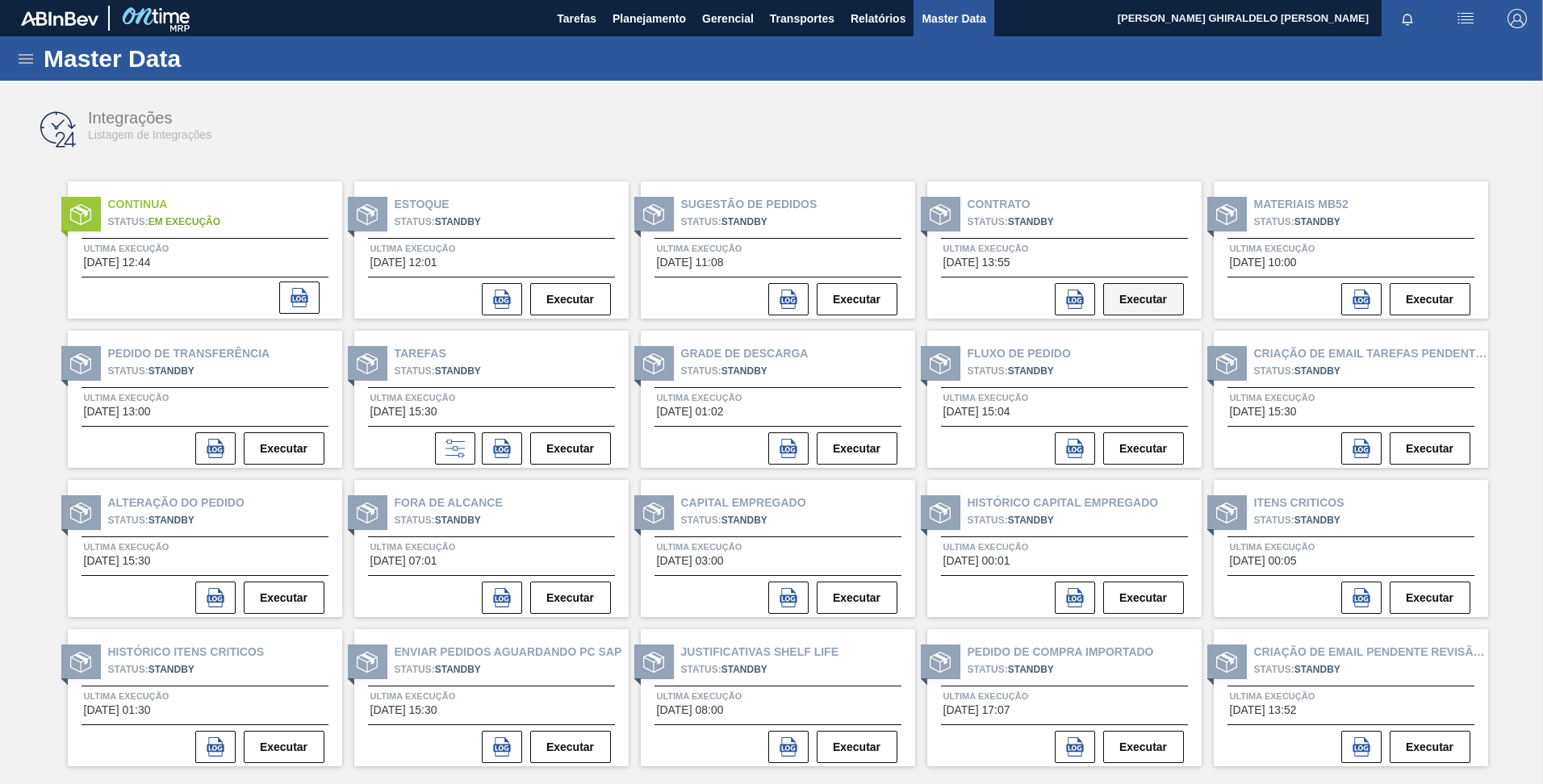
click at [1126, 293] on button "Executar" at bounding box center [1143, 299] width 80 height 32
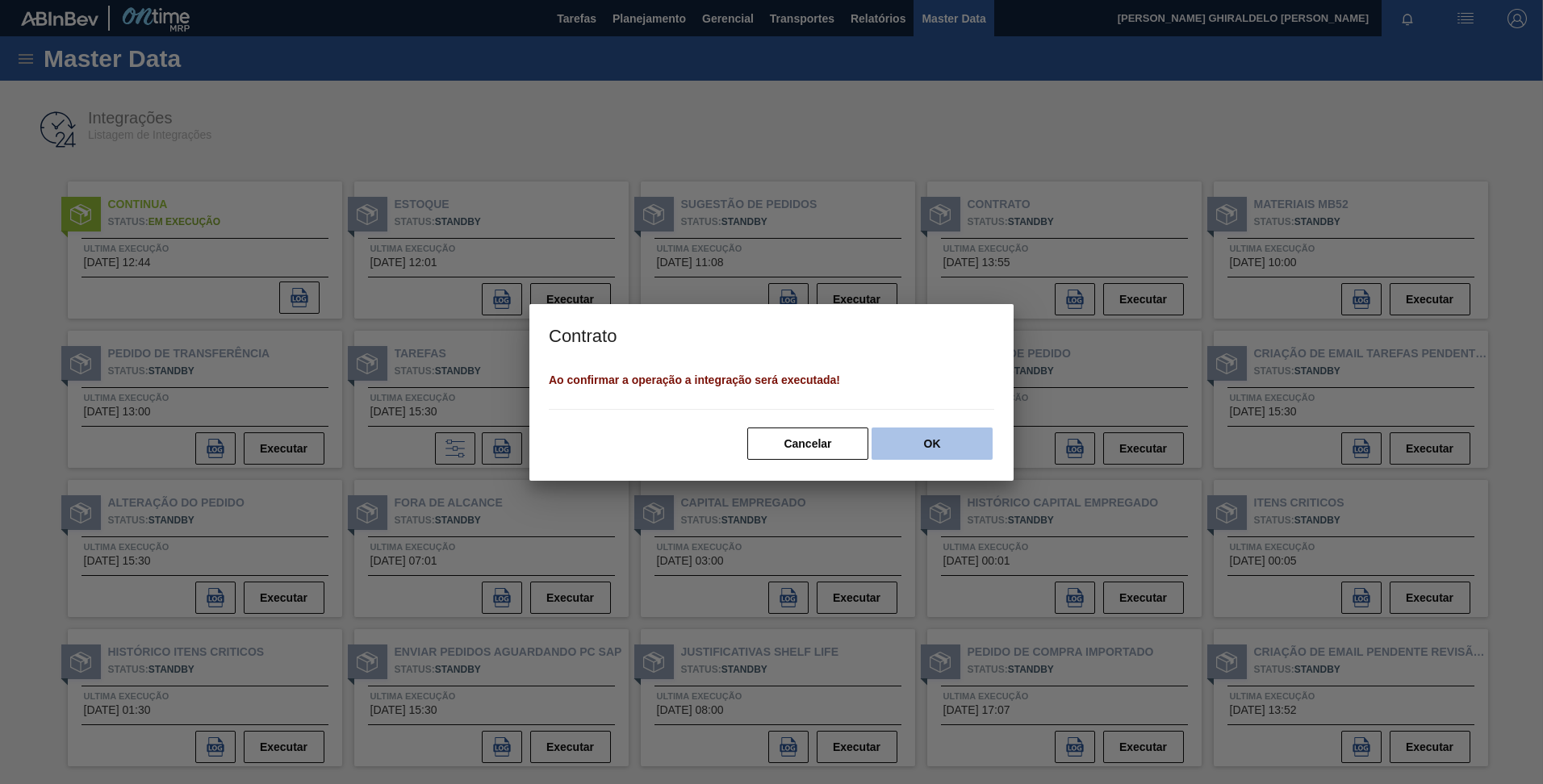
click at [935, 443] on button "OK" at bounding box center [931, 443] width 121 height 32
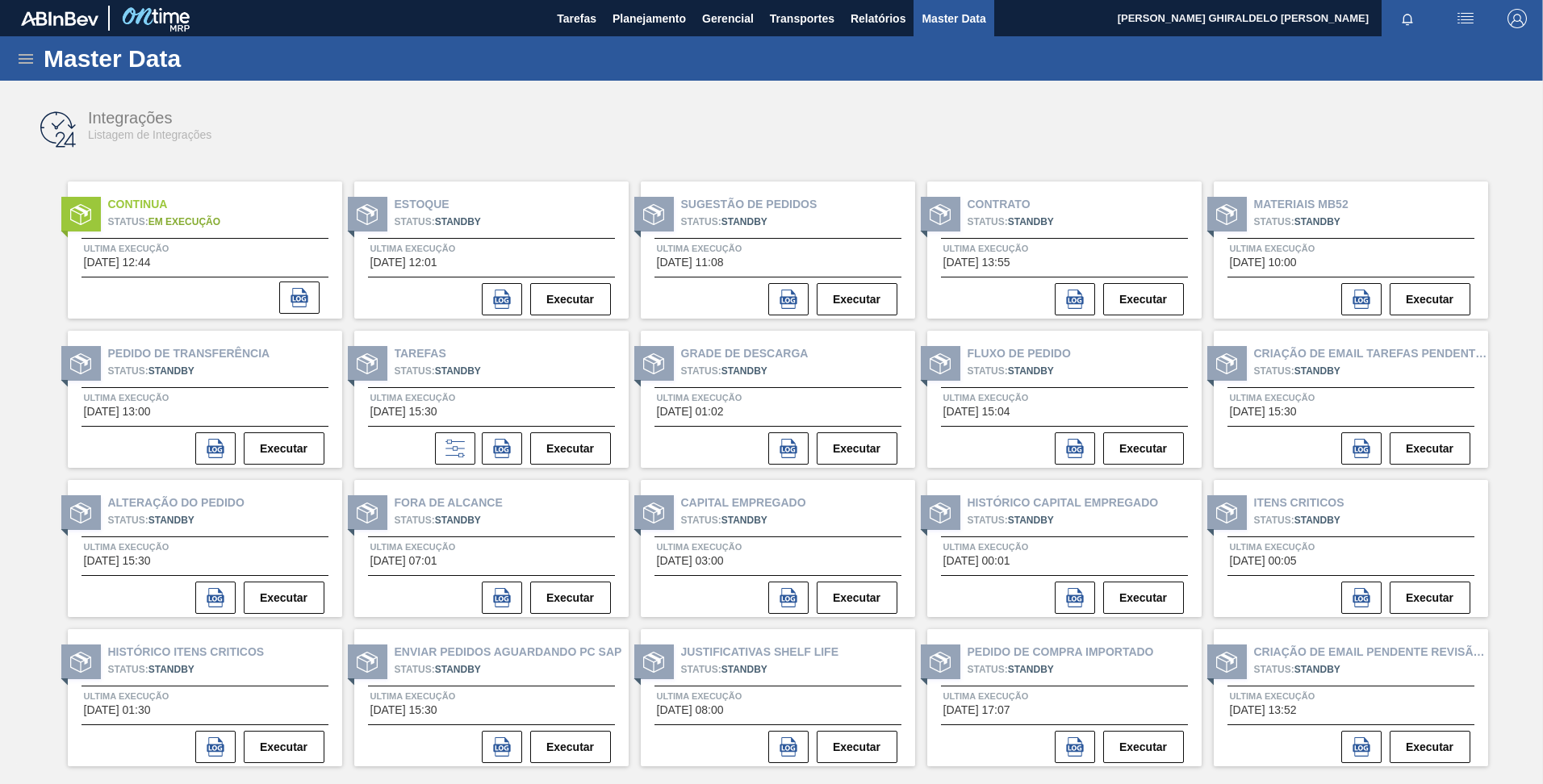
drag, startPoint x: 1118, startPoint y: 105, endPoint x: 1252, endPoint y: 60, distance: 141.4
click at [1118, 106] on div "Integrações Listagem de Integrações" at bounding box center [771, 130] width 1510 height 61
